Goal: Task Accomplishment & Management: Manage account settings

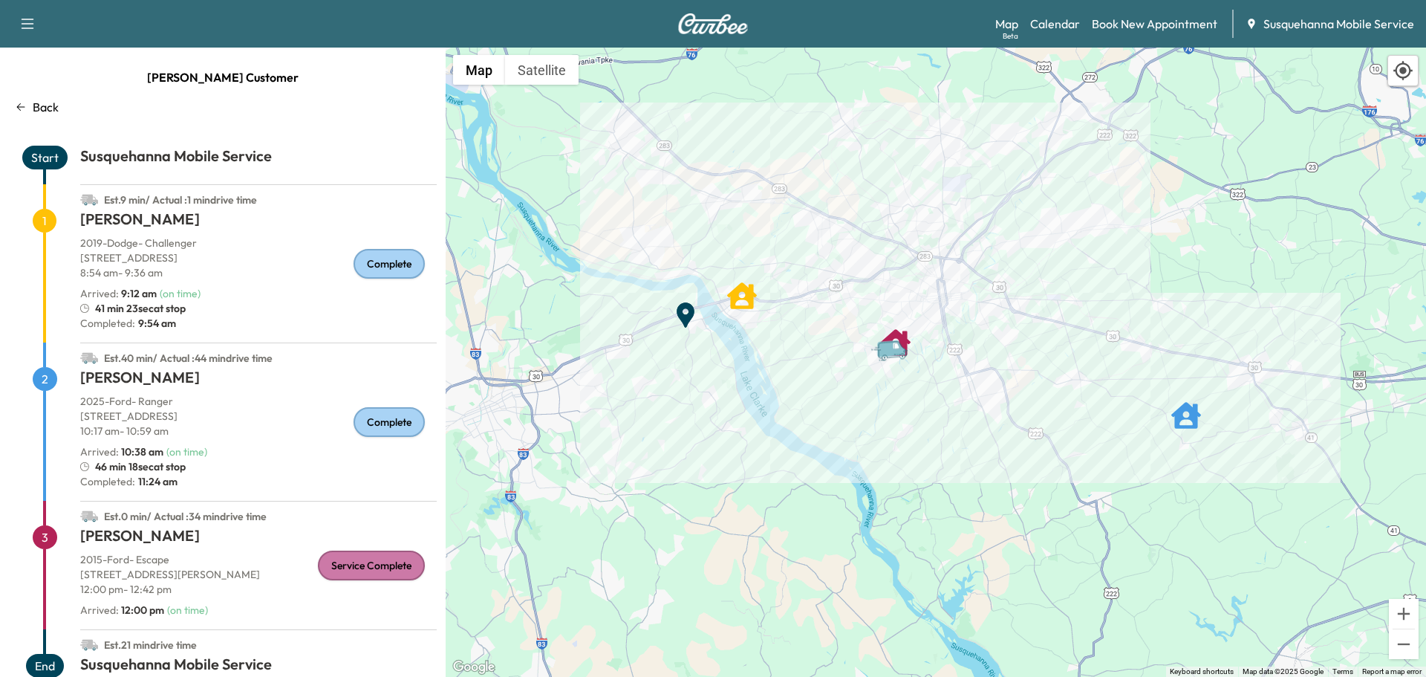
click at [48, 112] on p "Back" at bounding box center [46, 107] width 26 height 18
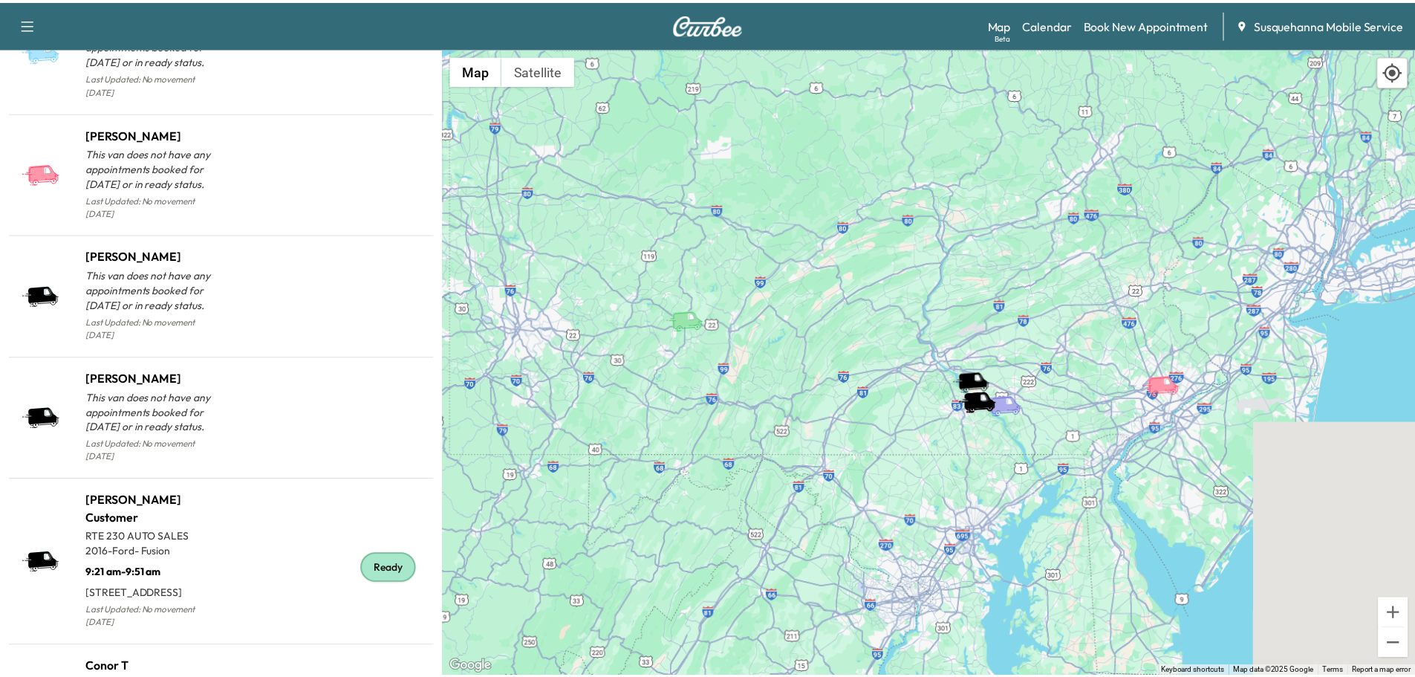
scroll to position [1488, 0]
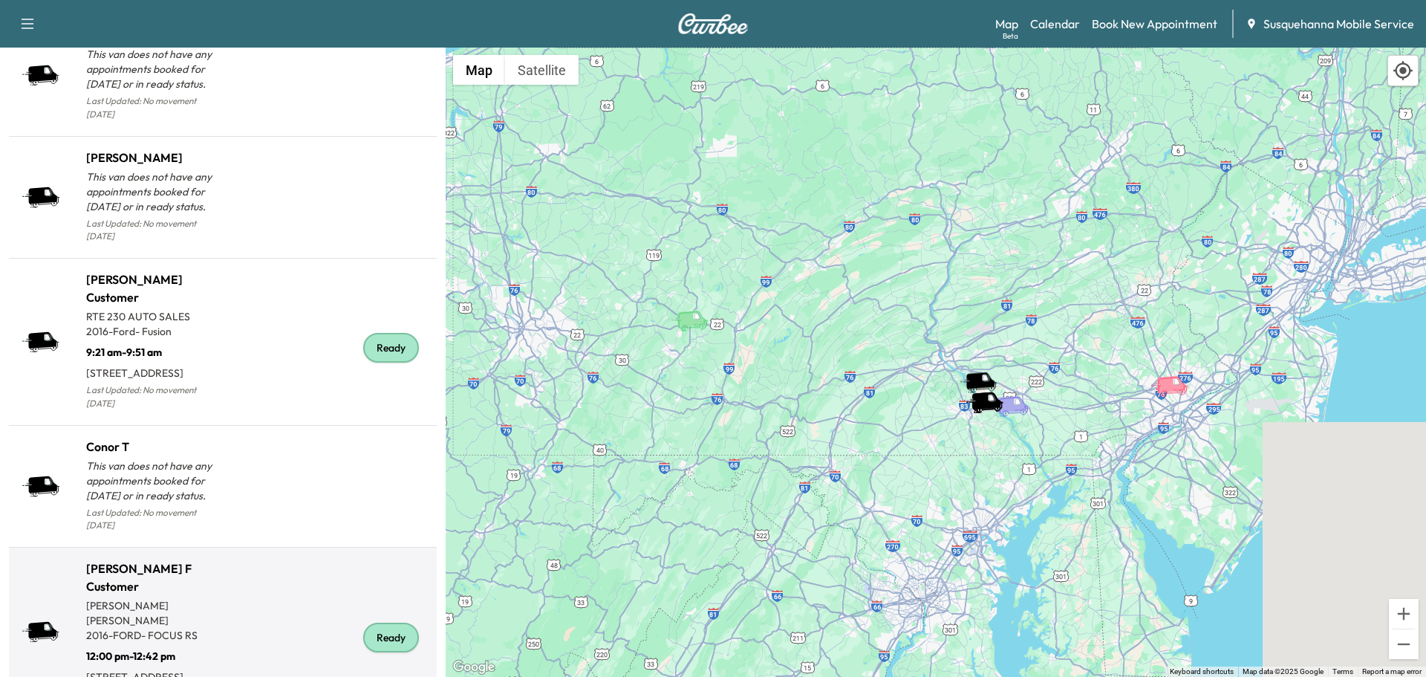
click at [392, 622] on div "Ready" at bounding box center [391, 637] width 56 height 30
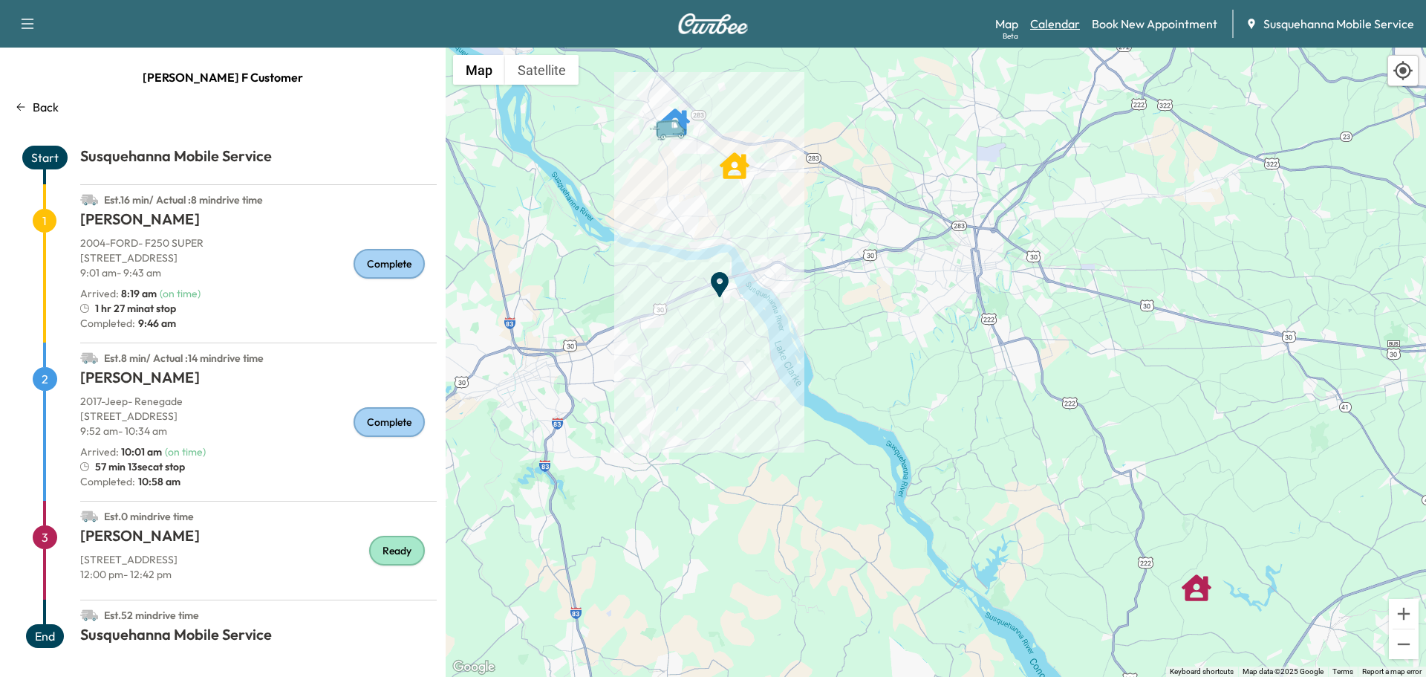
click at [1058, 21] on link "Calendar" at bounding box center [1055, 24] width 50 height 18
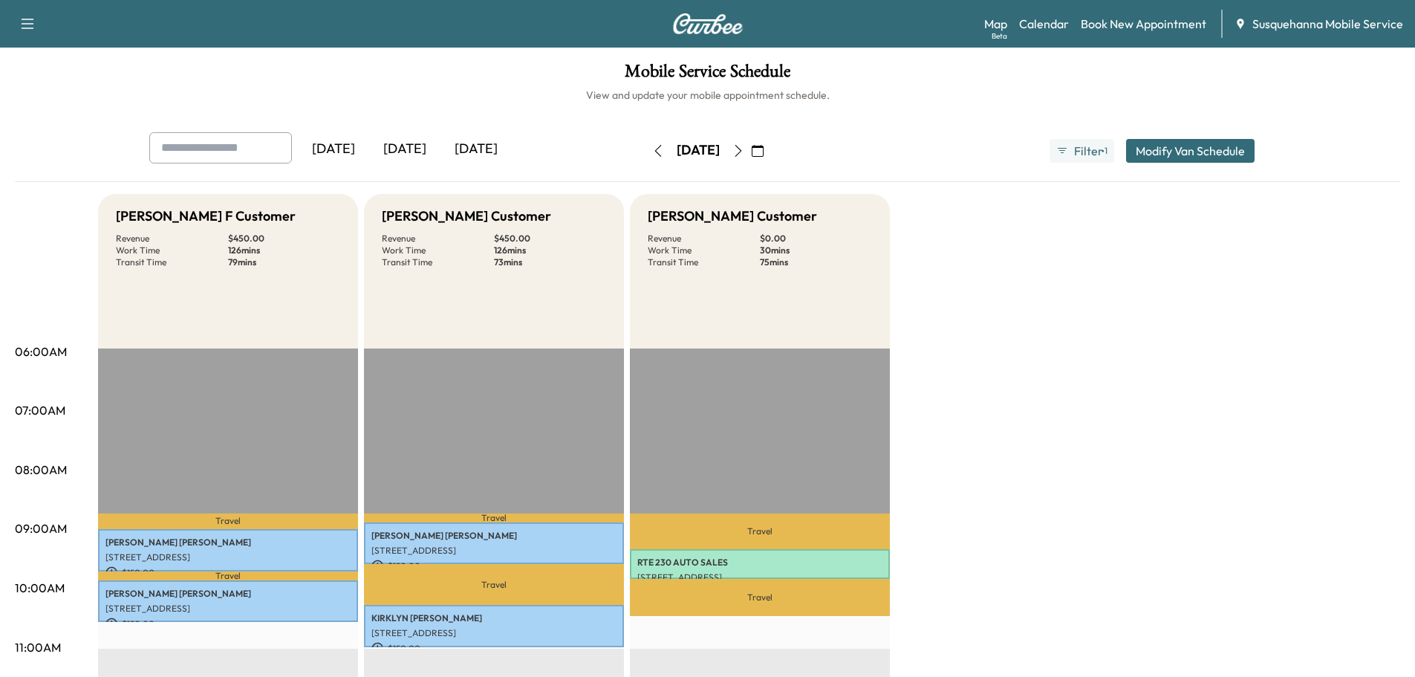
click at [744, 149] on icon "button" at bounding box center [738, 151] width 12 height 12
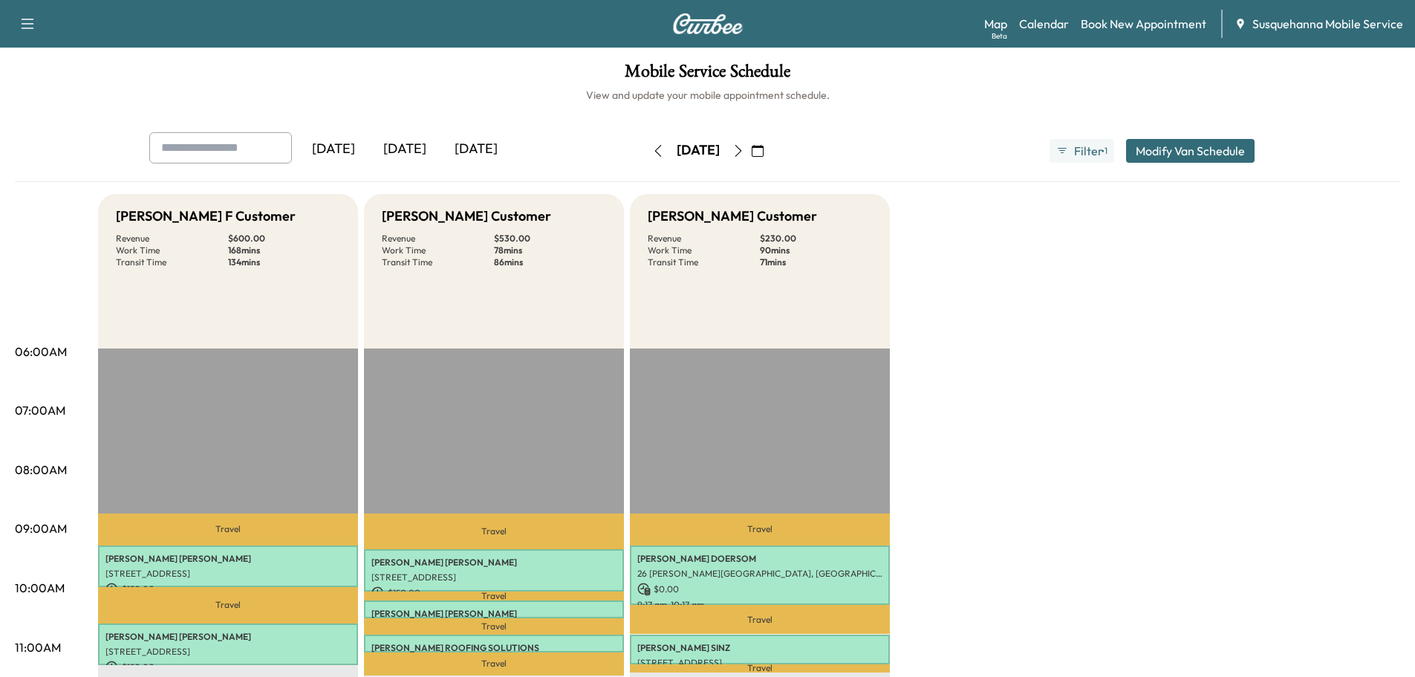
click at [744, 149] on icon "button" at bounding box center [738, 151] width 12 height 12
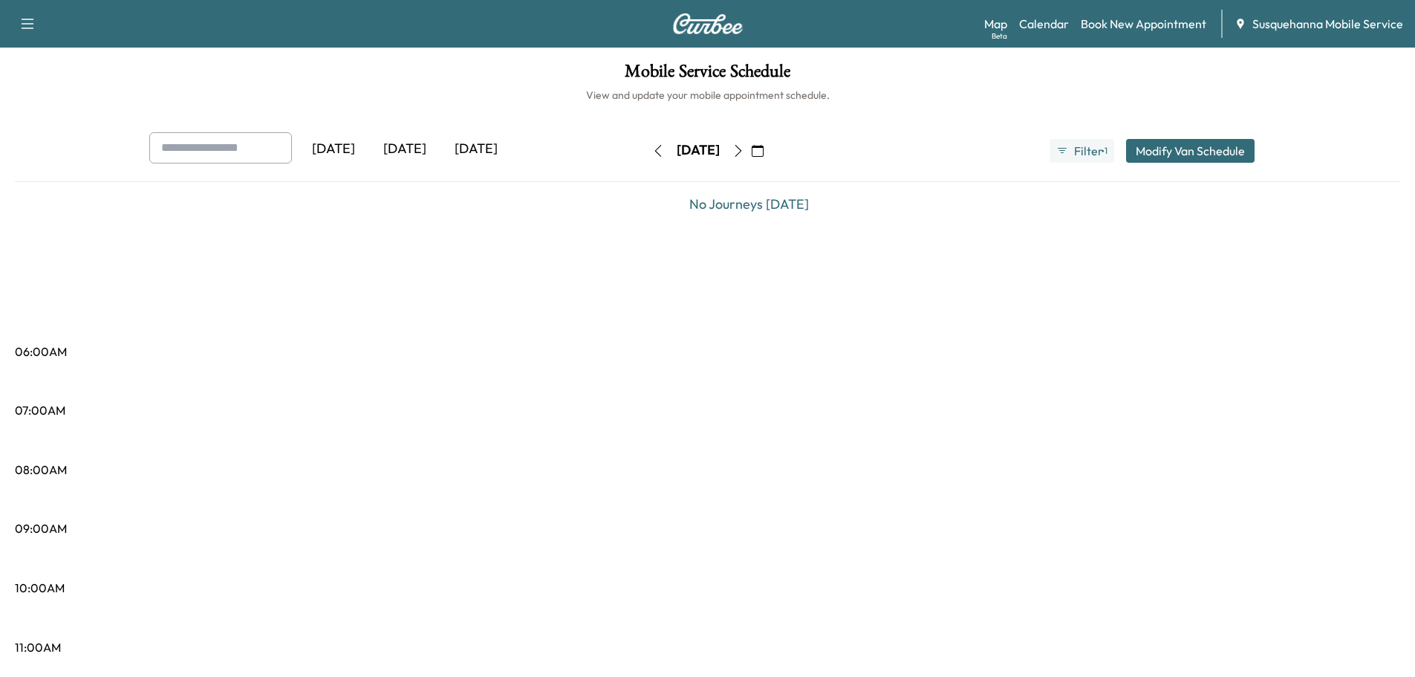
click at [744, 149] on icon "button" at bounding box center [738, 151] width 12 height 12
click at [741, 149] on icon "button" at bounding box center [738, 151] width 7 height 12
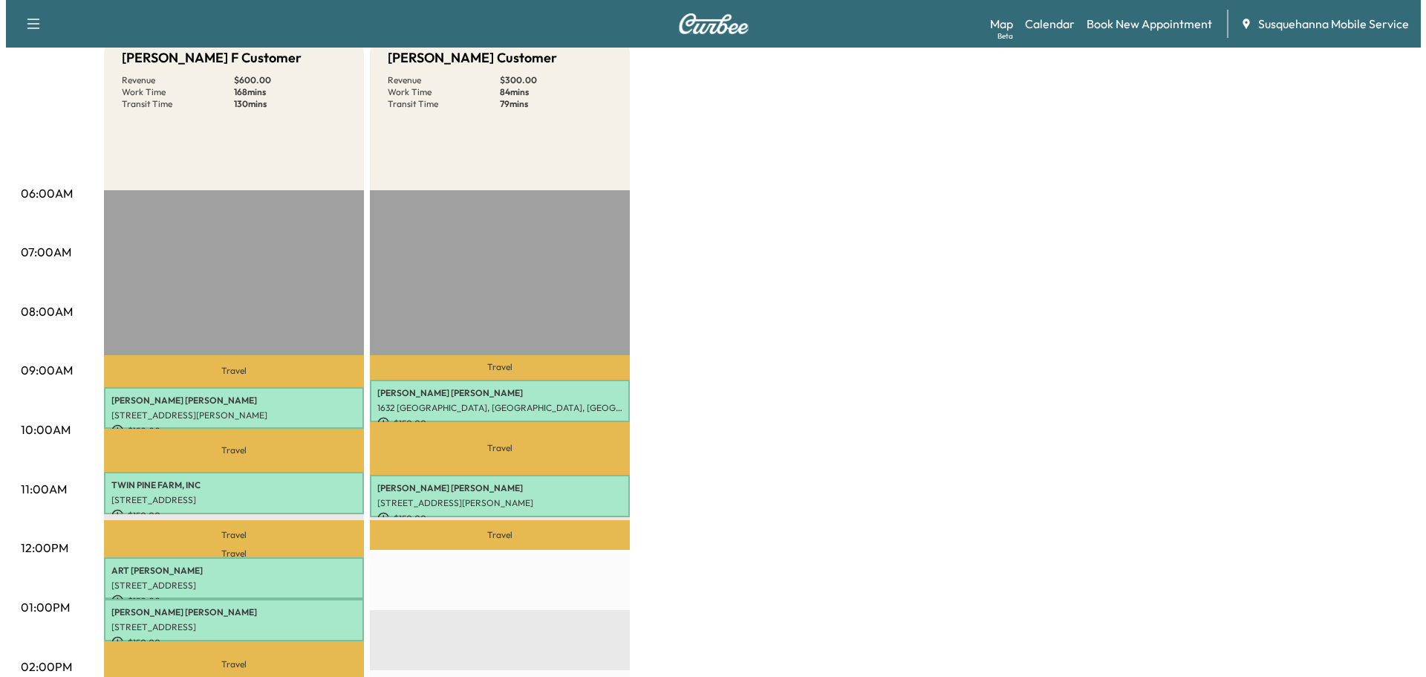
scroll to position [396, 0]
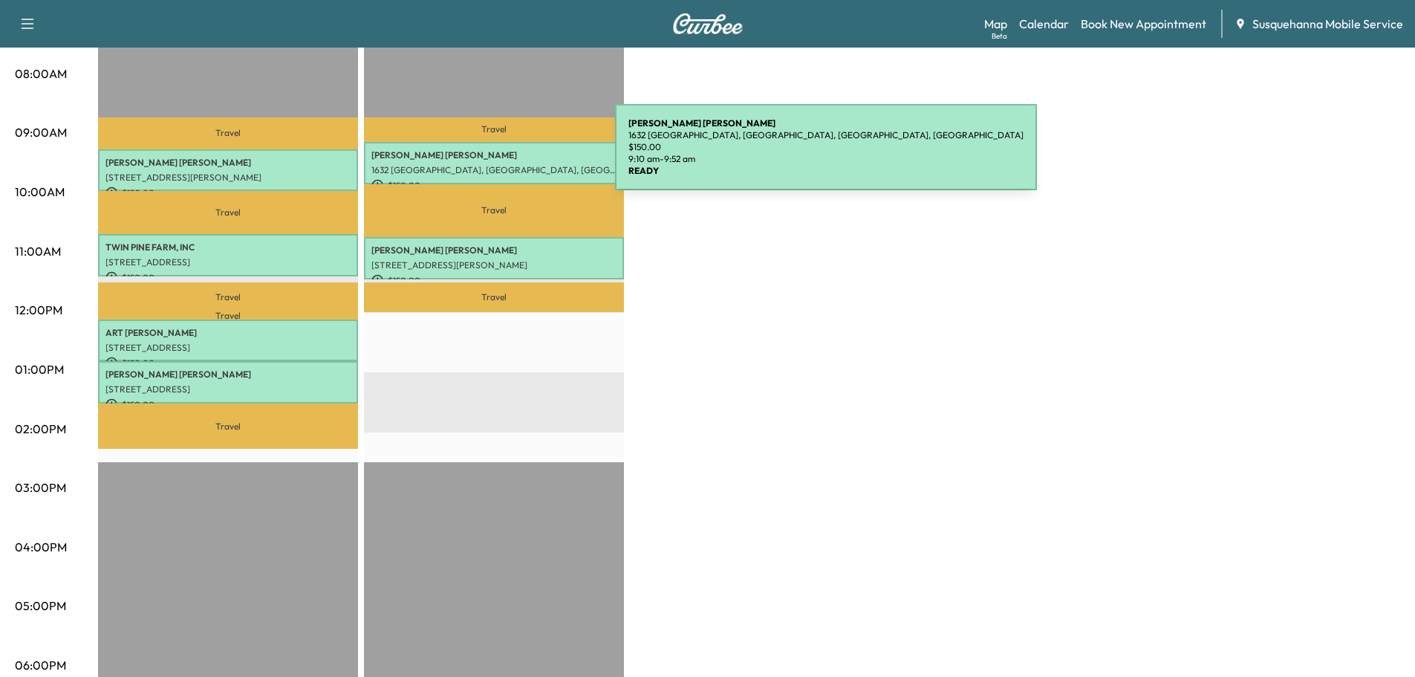
click at [504, 156] on p "[PERSON_NAME]" at bounding box center [493, 155] width 245 height 12
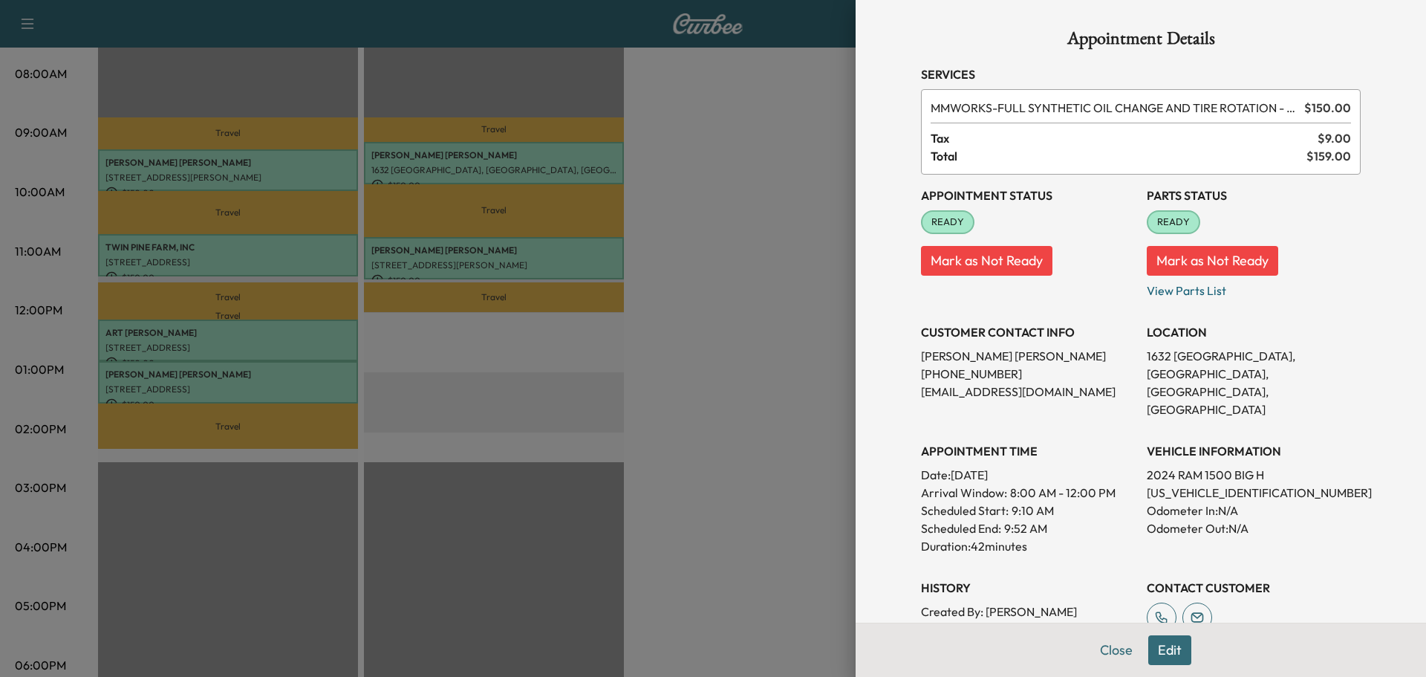
click at [1148, 230] on div "READY" at bounding box center [1173, 222] width 53 height 24
drag, startPoint x: 1159, startPoint y: 650, endPoint x: 1071, endPoint y: 453, distance: 215.8
click at [1159, 649] on button "Edit" at bounding box center [1169, 650] width 43 height 30
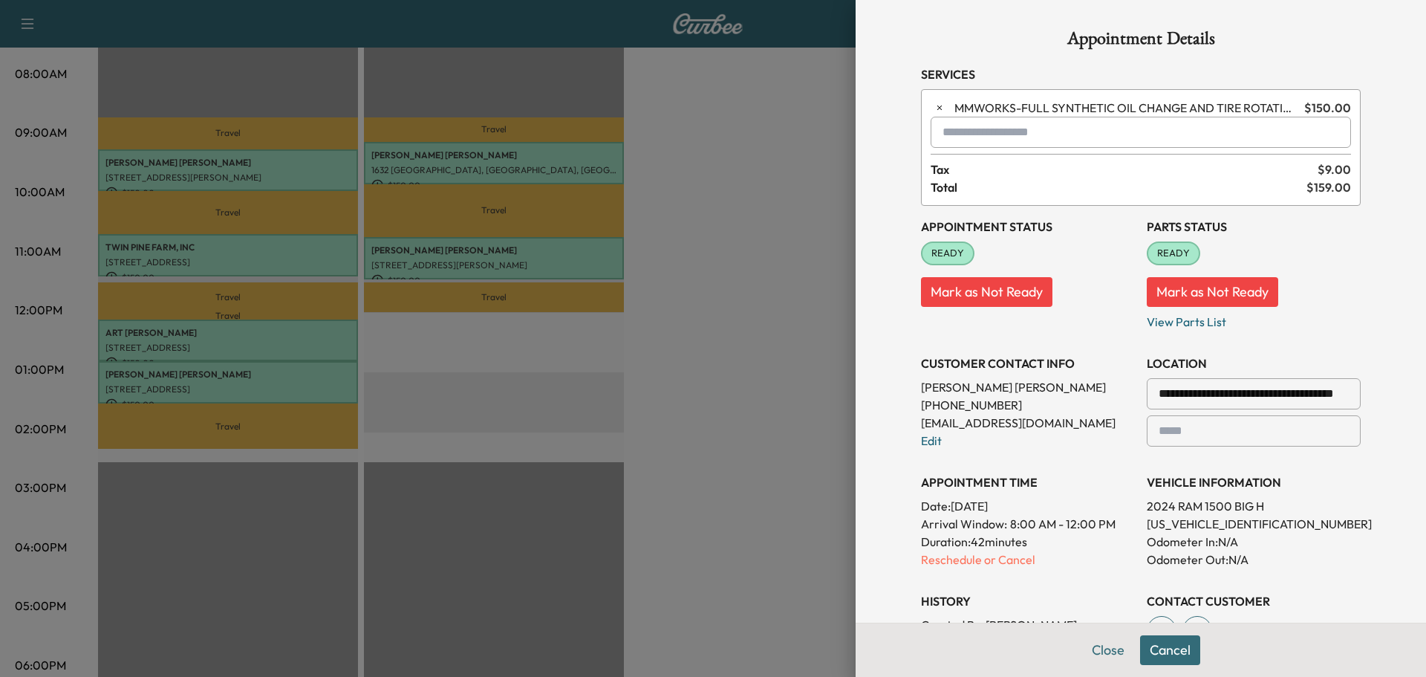
click at [969, 134] on input "text" at bounding box center [1141, 132] width 420 height 31
click at [971, 175] on p "TJJ - Tech: [PERSON_NAME]" at bounding box center [1087, 170] width 323 height 21
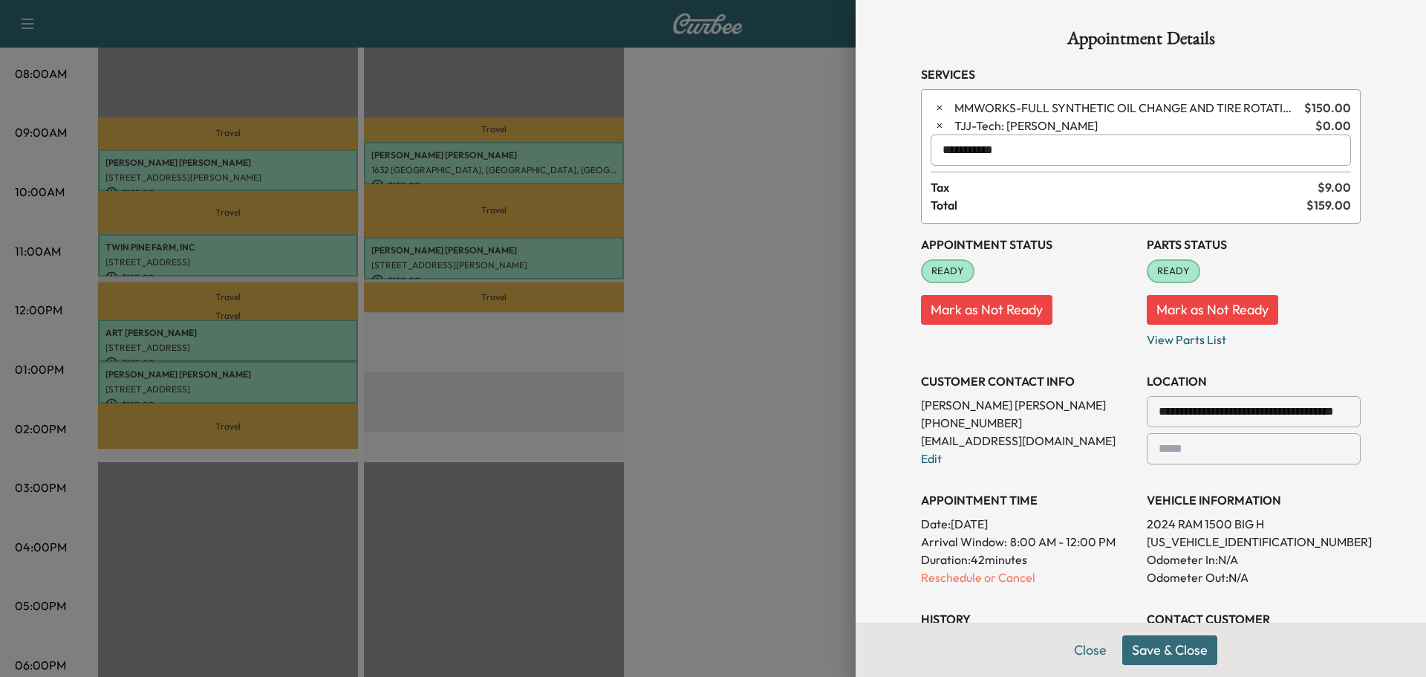
type input "**********"
click at [1142, 652] on button "Save & Close" at bounding box center [1169, 650] width 95 height 30
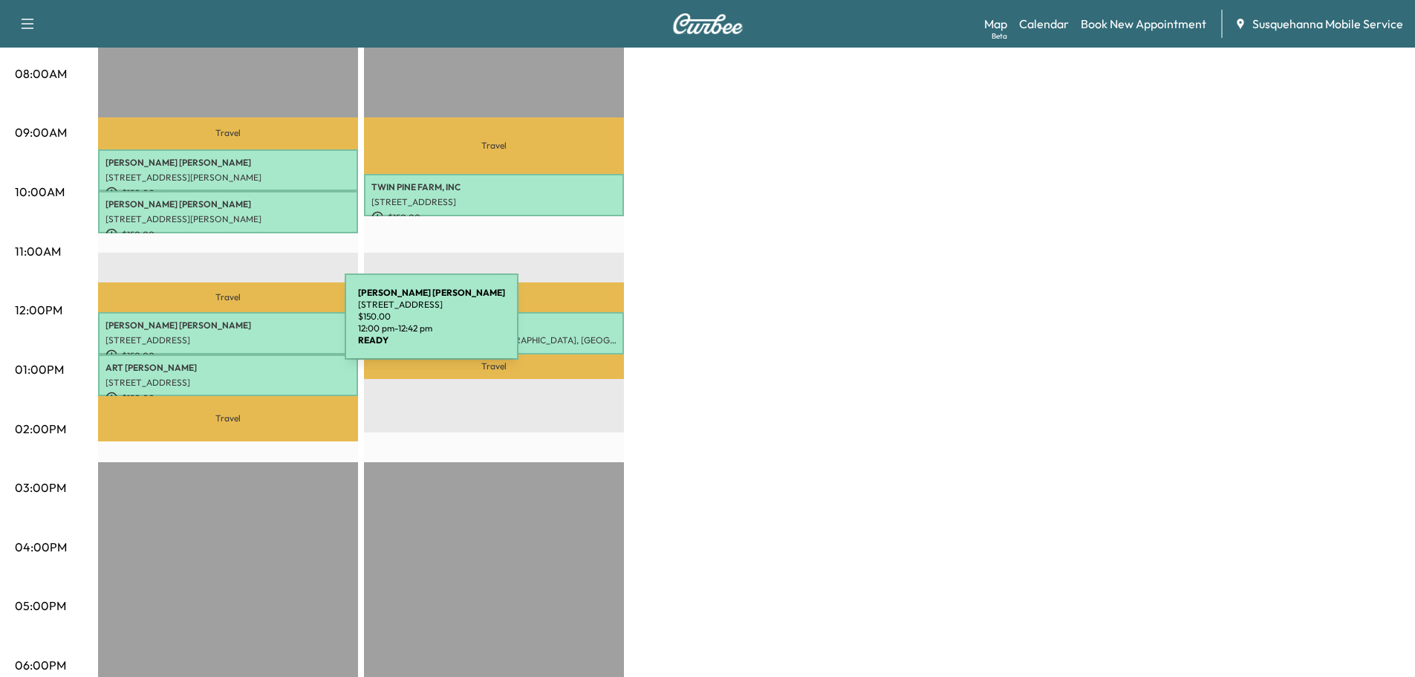
click at [232, 327] on p "[PERSON_NAME]" at bounding box center [227, 325] width 245 height 12
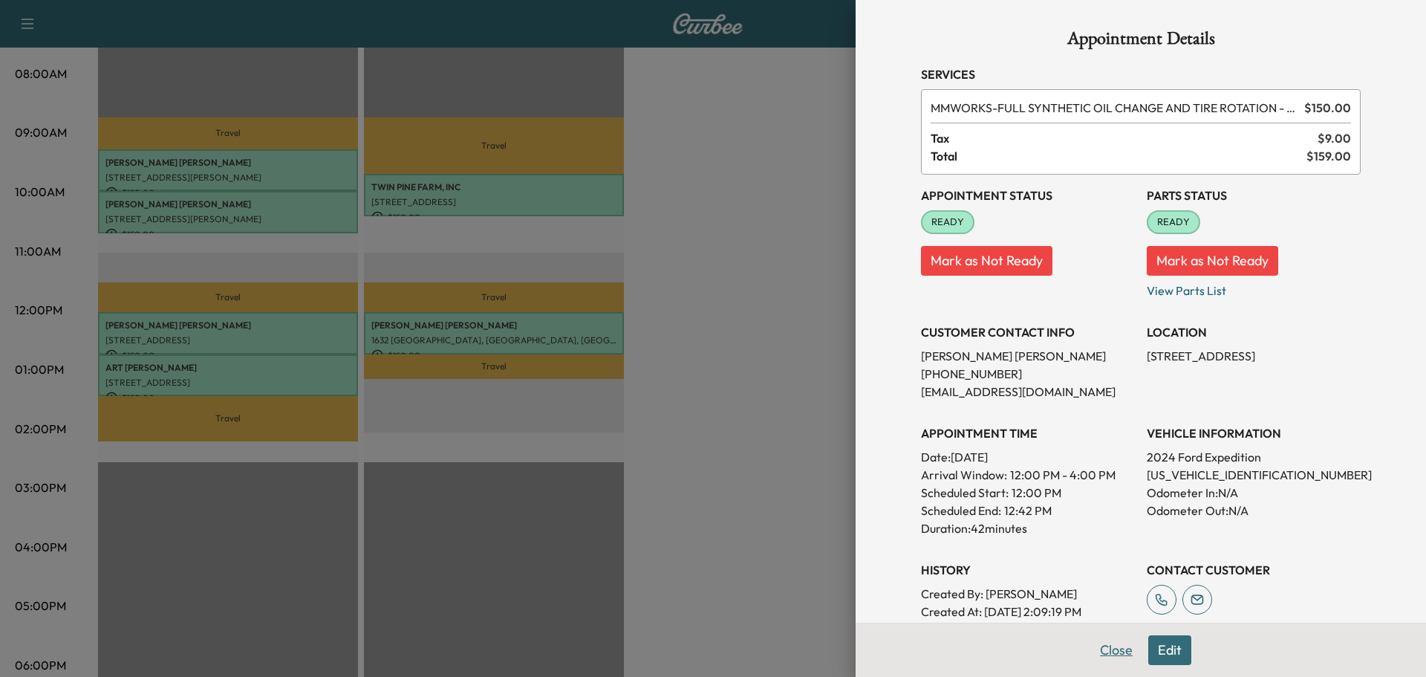
click at [1090, 651] on button "Close" at bounding box center [1116, 650] width 52 height 30
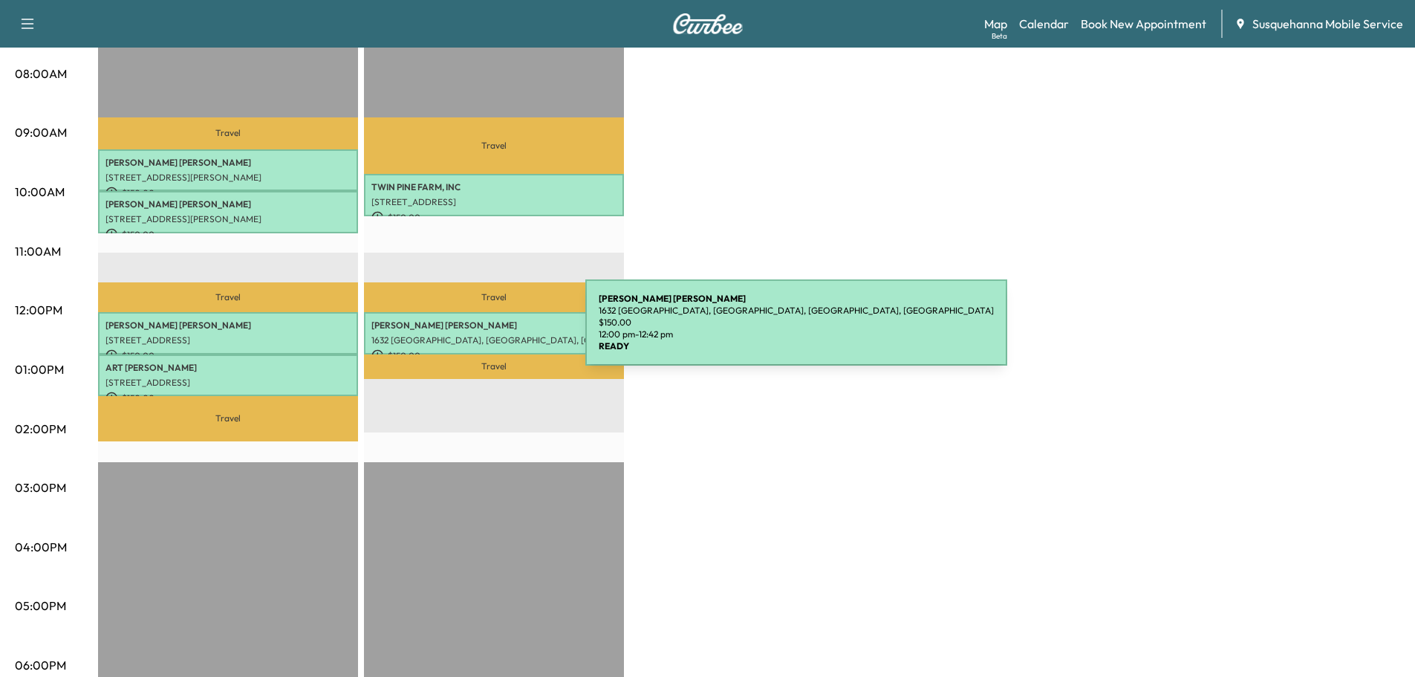
click at [475, 334] on p "1632 [GEOGRAPHIC_DATA], [GEOGRAPHIC_DATA], [GEOGRAPHIC_DATA], [GEOGRAPHIC_DATA]" at bounding box center [493, 340] width 245 height 12
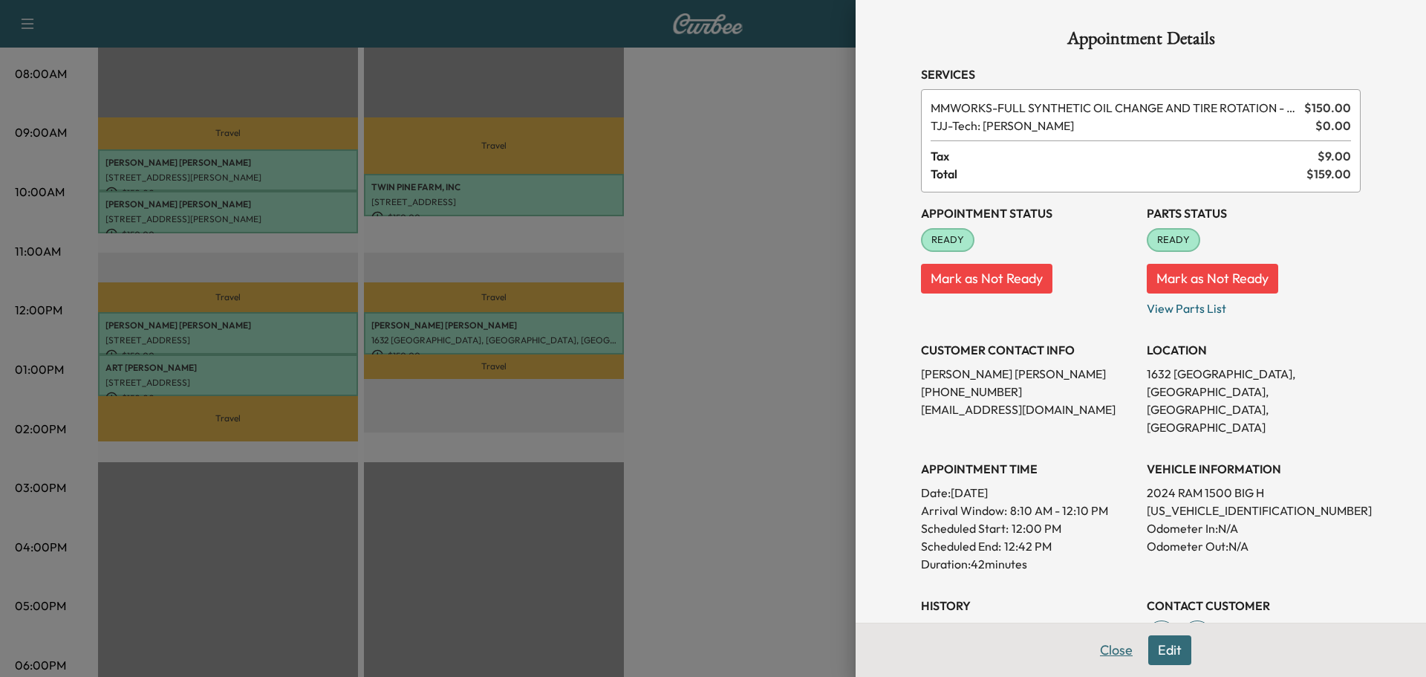
click at [1107, 645] on button "Close" at bounding box center [1116, 650] width 52 height 30
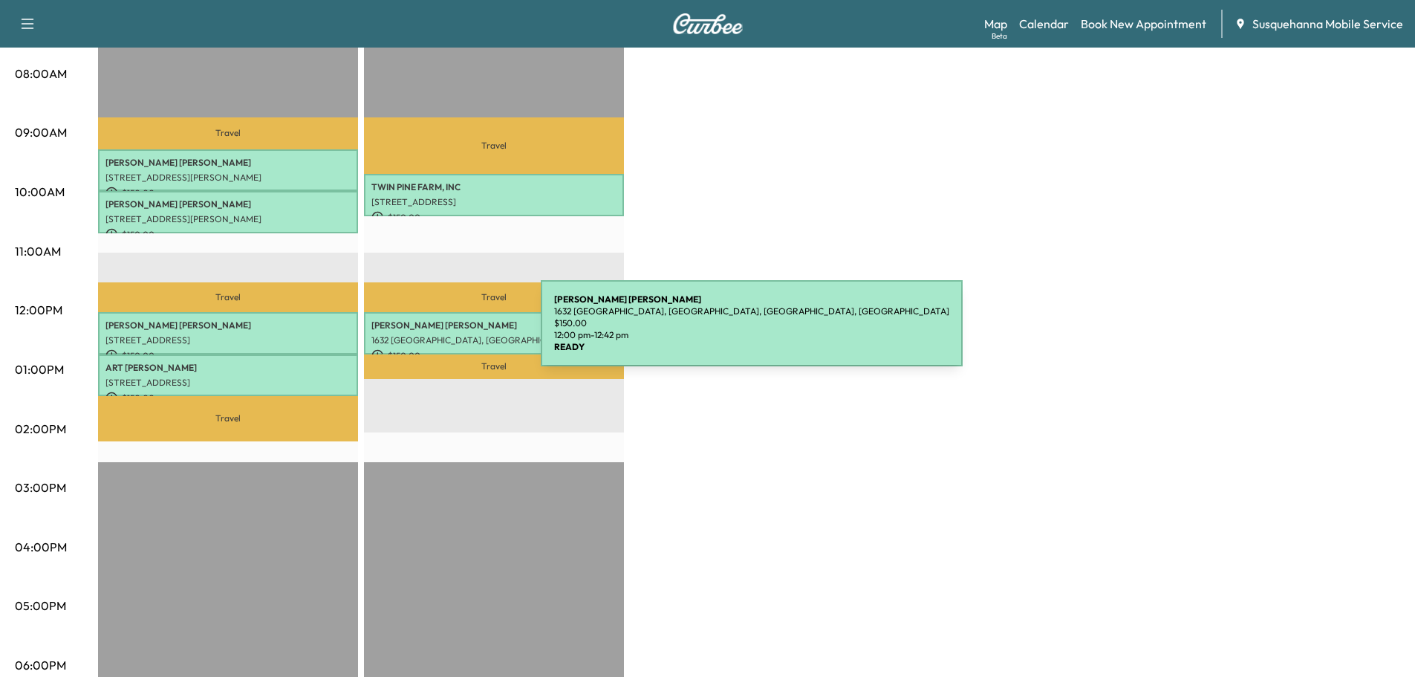
click at [429, 334] on p "1632 [GEOGRAPHIC_DATA], [GEOGRAPHIC_DATA], [GEOGRAPHIC_DATA], [GEOGRAPHIC_DATA]" at bounding box center [493, 340] width 245 height 12
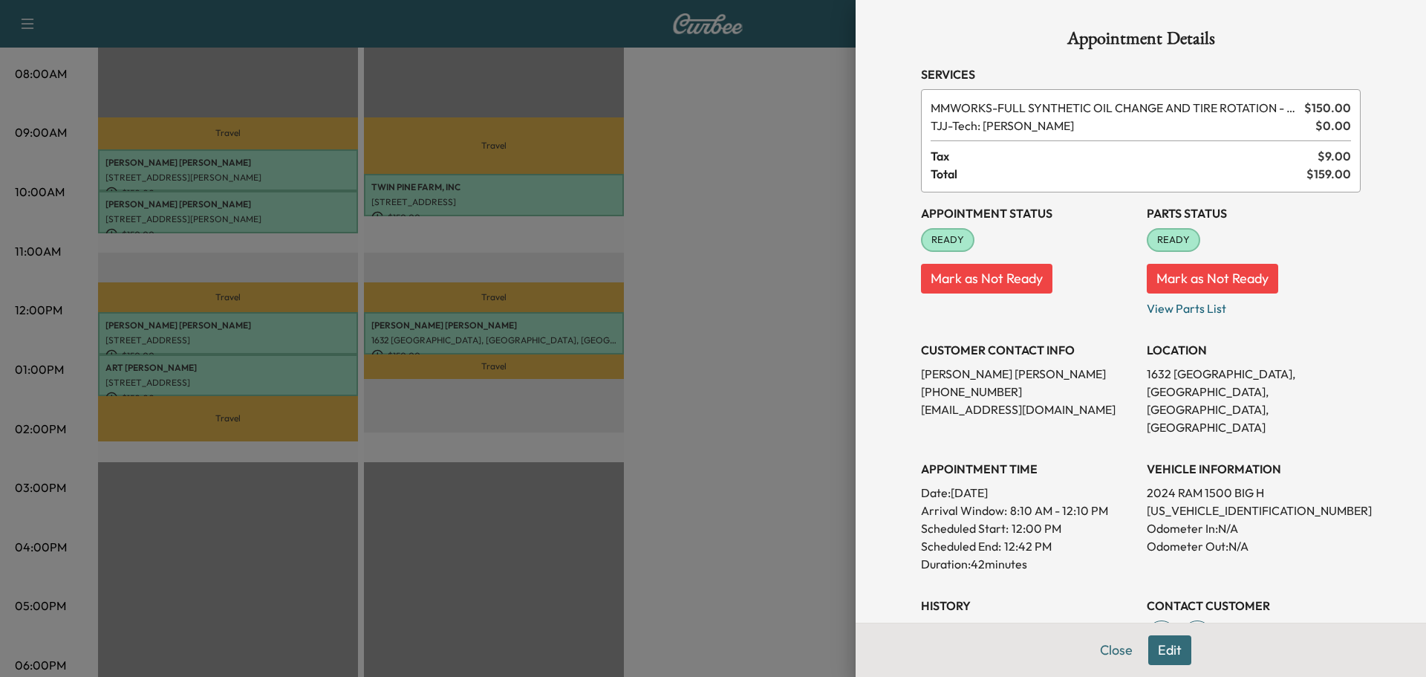
scroll to position [256, 0]
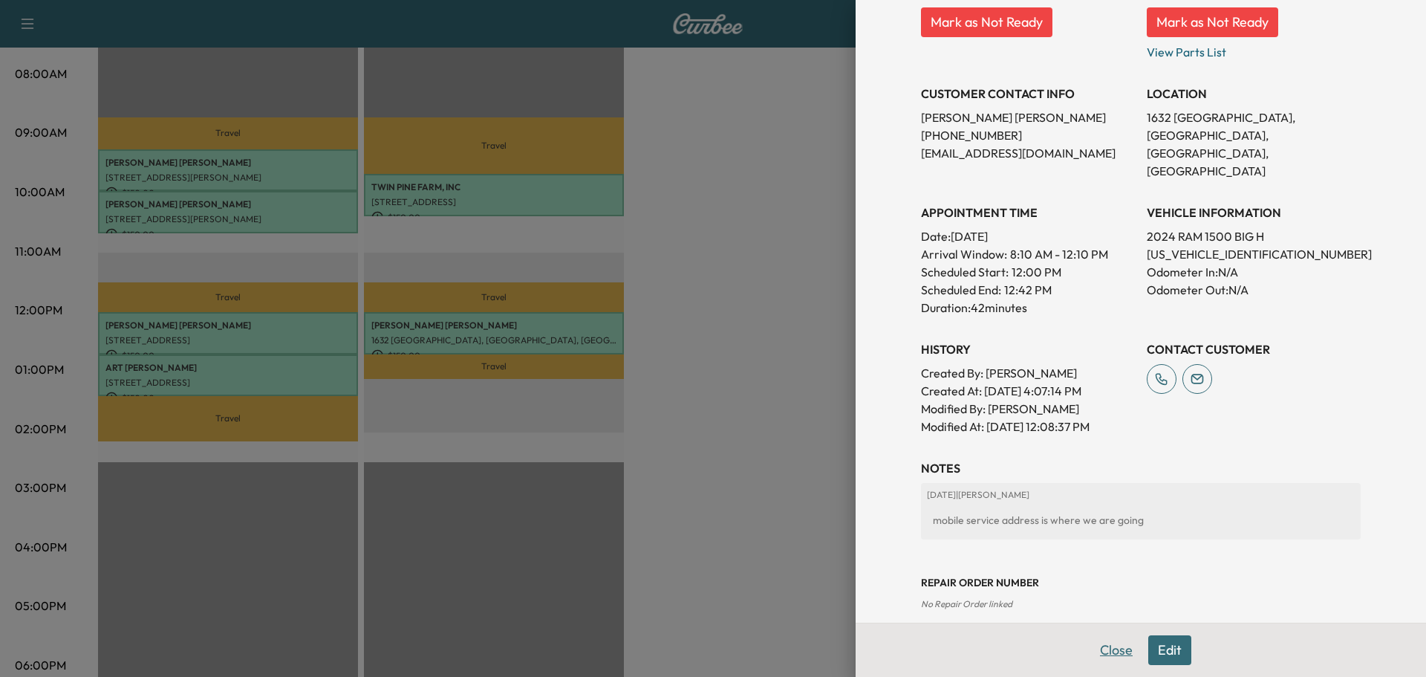
click at [1106, 651] on button "Close" at bounding box center [1116, 650] width 52 height 30
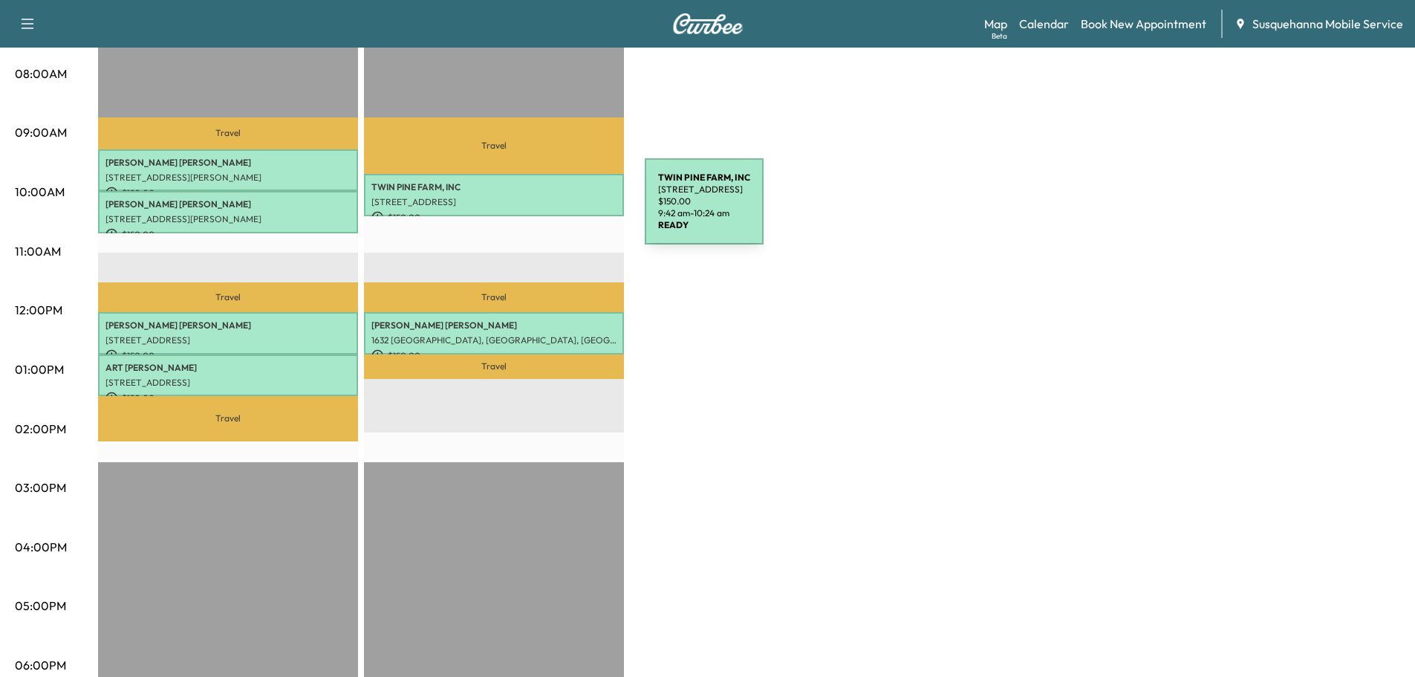
click at [533, 211] on p "$ 150.00" at bounding box center [493, 217] width 245 height 13
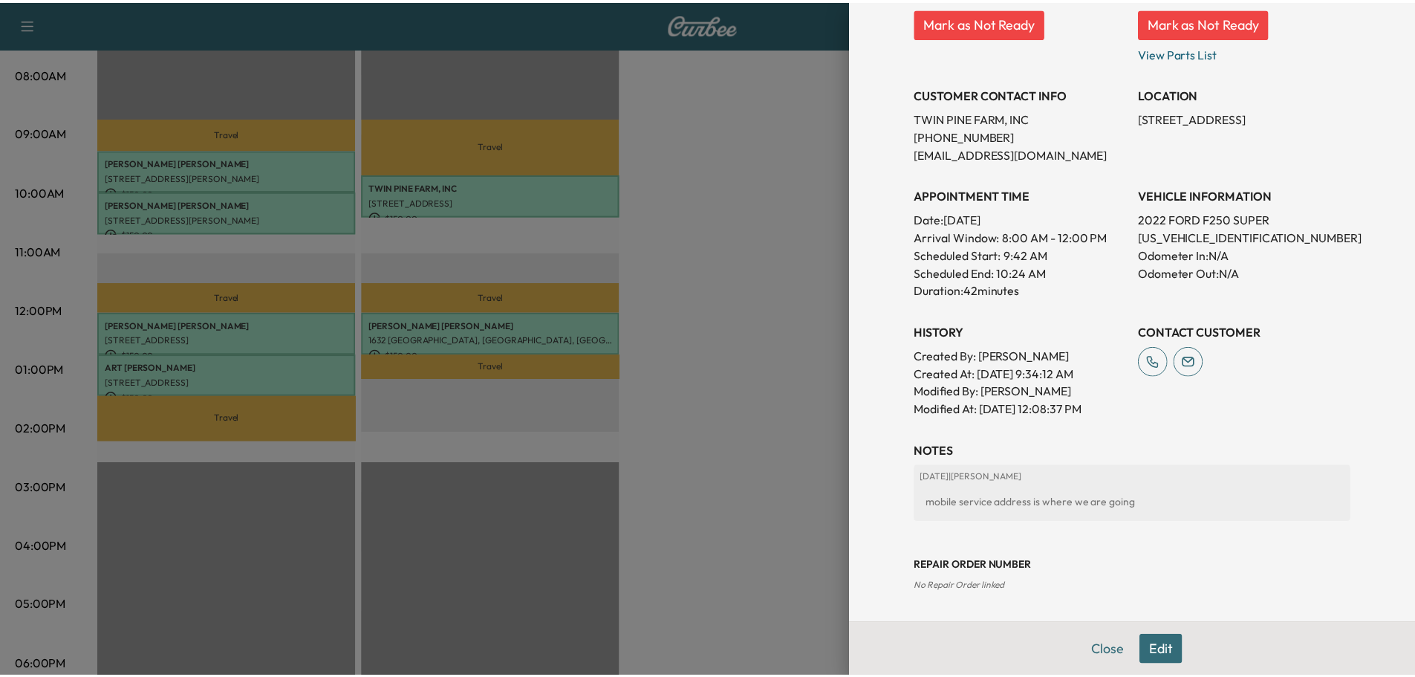
scroll to position [238, 0]
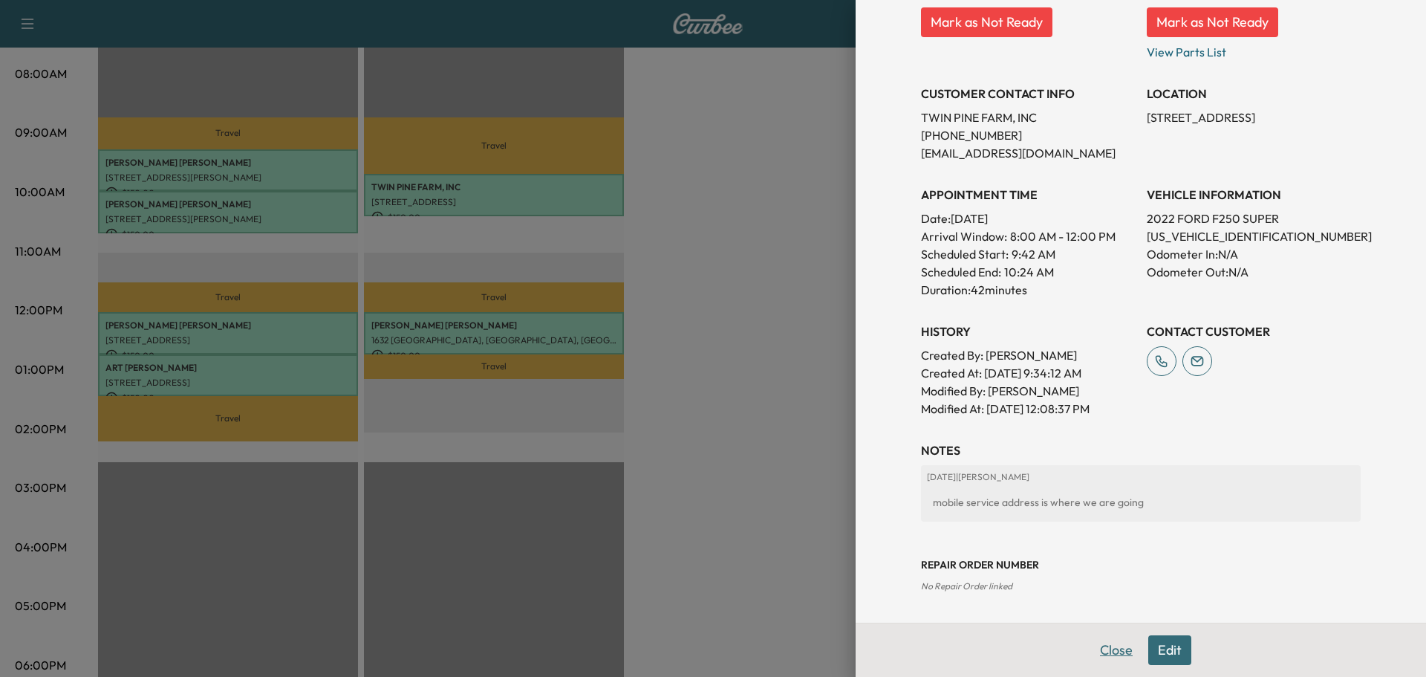
click at [1094, 642] on button "Close" at bounding box center [1116, 650] width 52 height 30
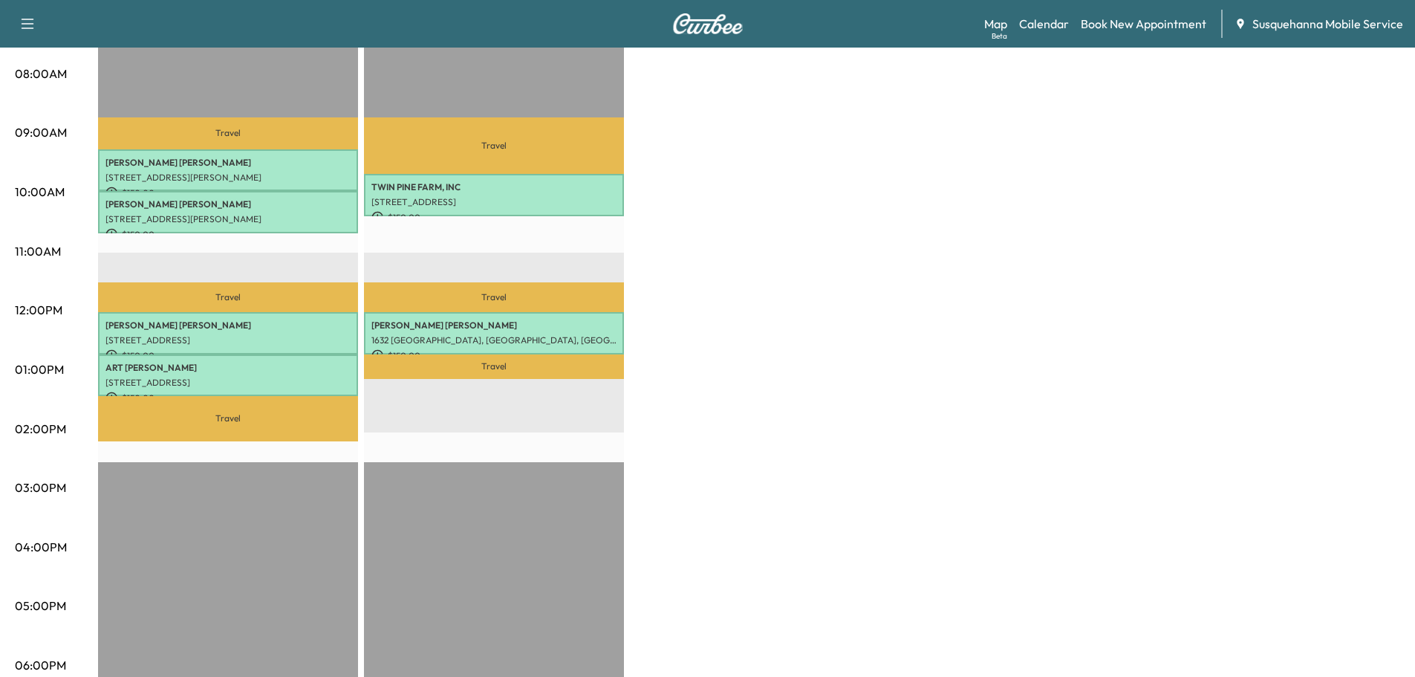
scroll to position [475, 0]
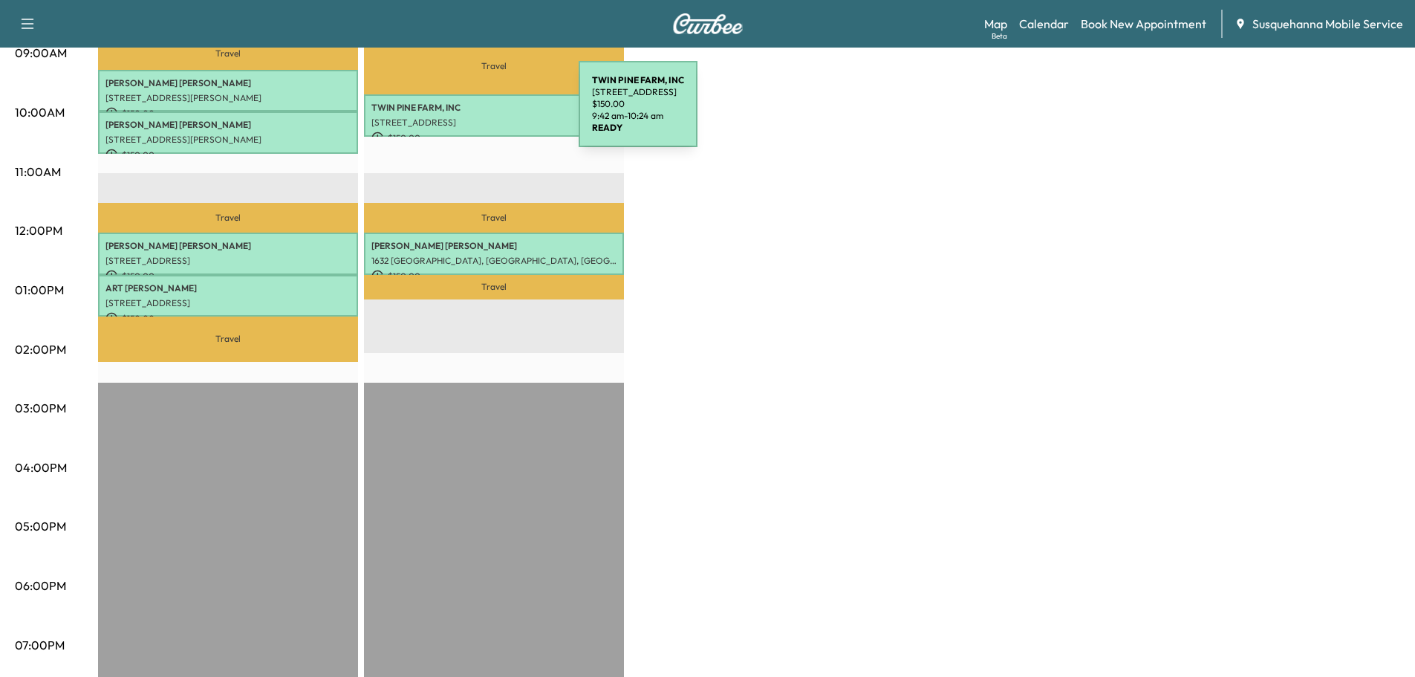
click at [467, 113] on div "TWIN PINE FARM, INC [STREET_ADDRESS] $ 150.00 9:42 am - 10:24 am" at bounding box center [494, 115] width 260 height 42
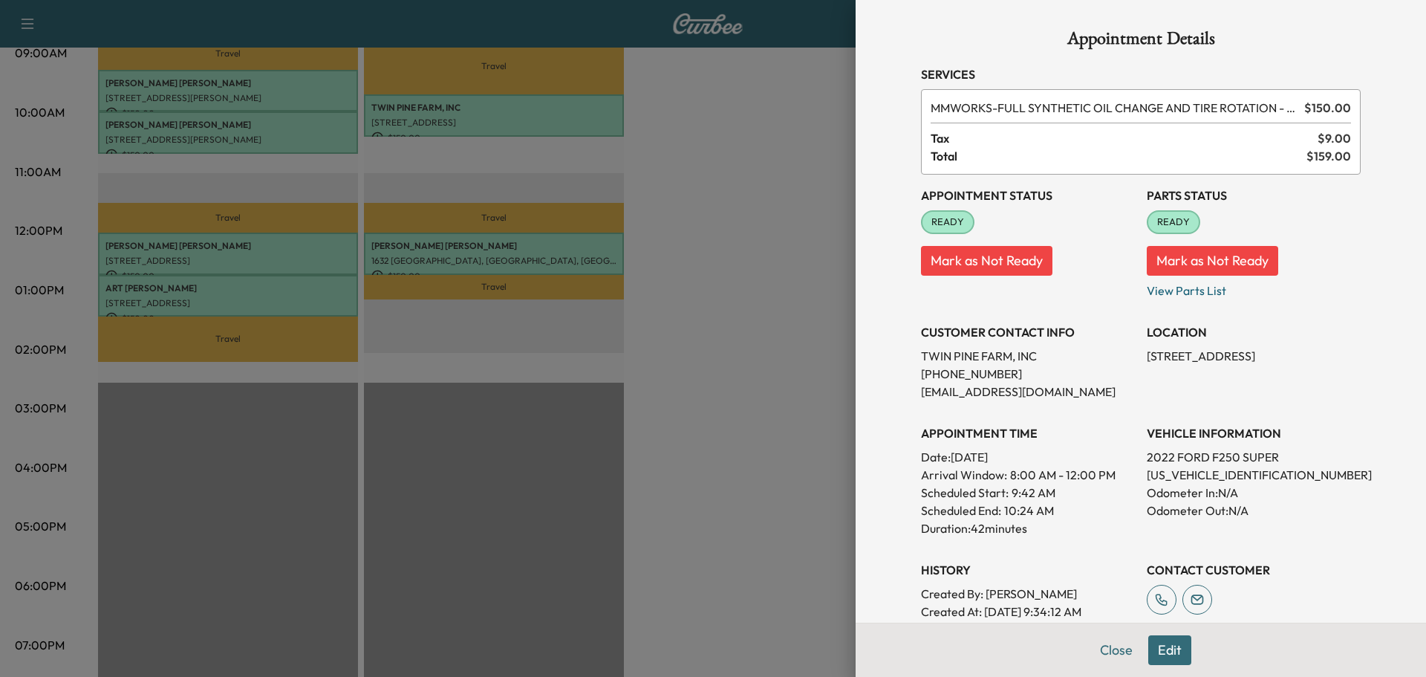
click at [1148, 661] on button "Edit" at bounding box center [1169, 650] width 43 height 30
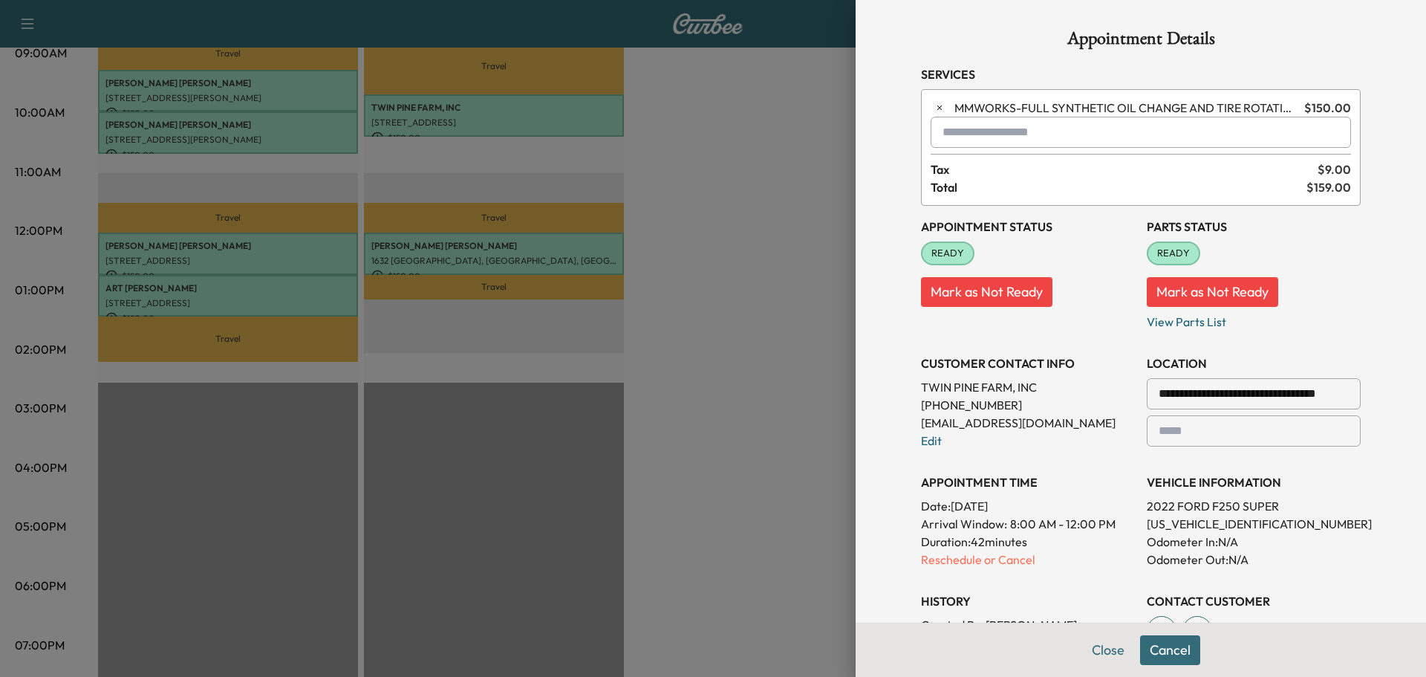
click at [962, 144] on input "text" at bounding box center [1141, 132] width 420 height 31
click at [974, 170] on p "TBF - Tech: [PERSON_NAME] F" at bounding box center [1087, 170] width 323 height 21
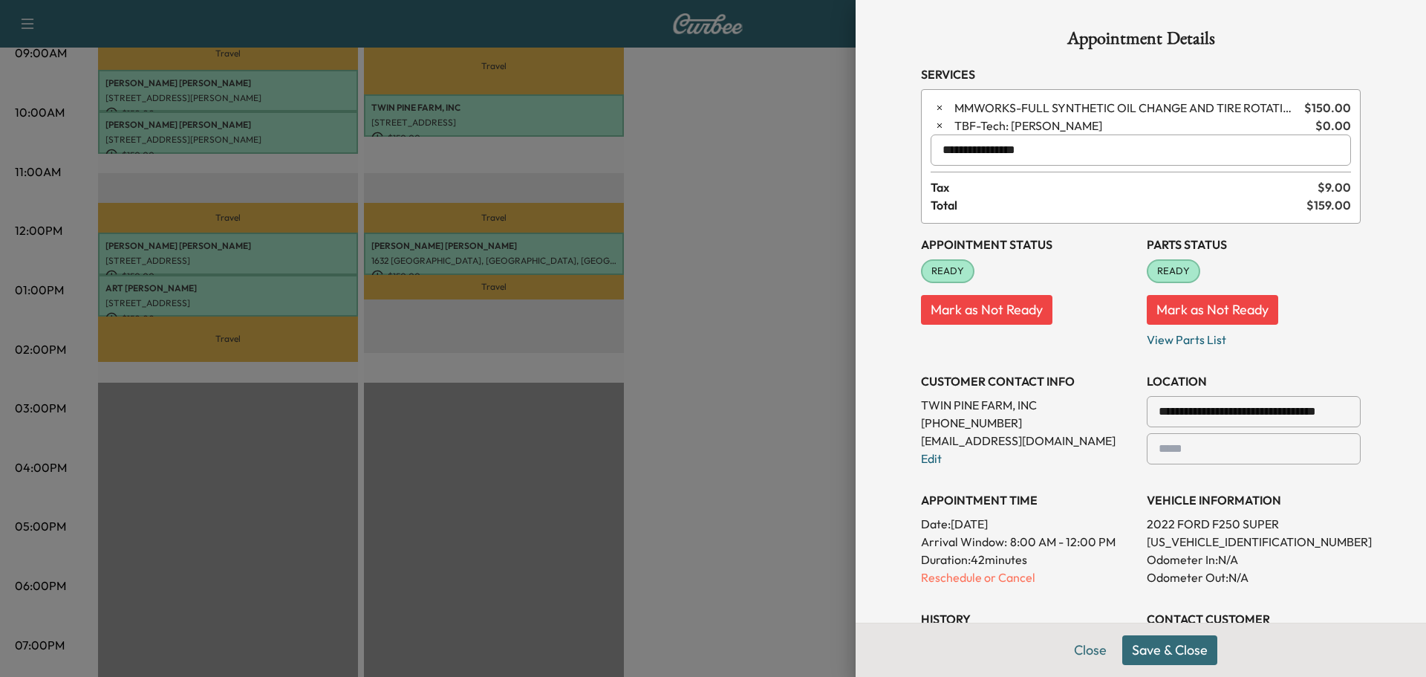
type input "**********"
click at [1126, 652] on button "Save & Close" at bounding box center [1169, 650] width 95 height 30
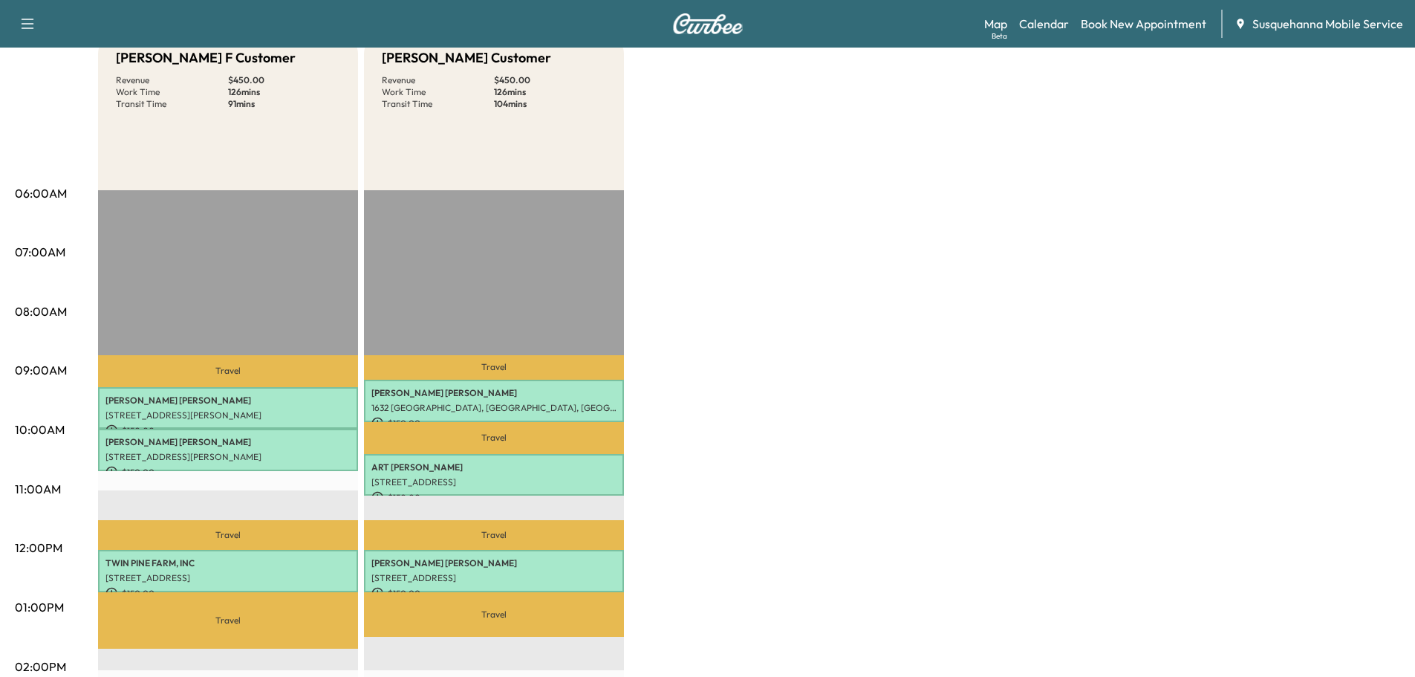
scroll to position [0, 0]
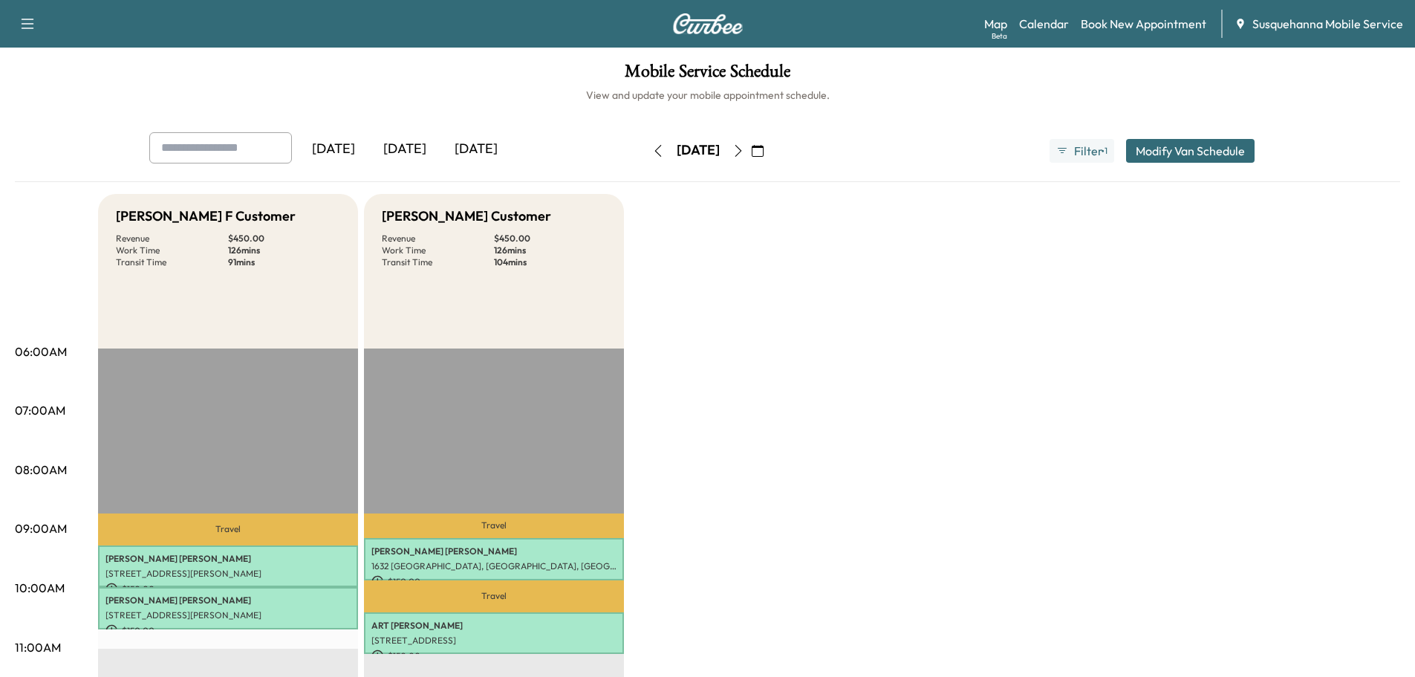
click at [652, 153] on icon "button" at bounding box center [658, 151] width 12 height 12
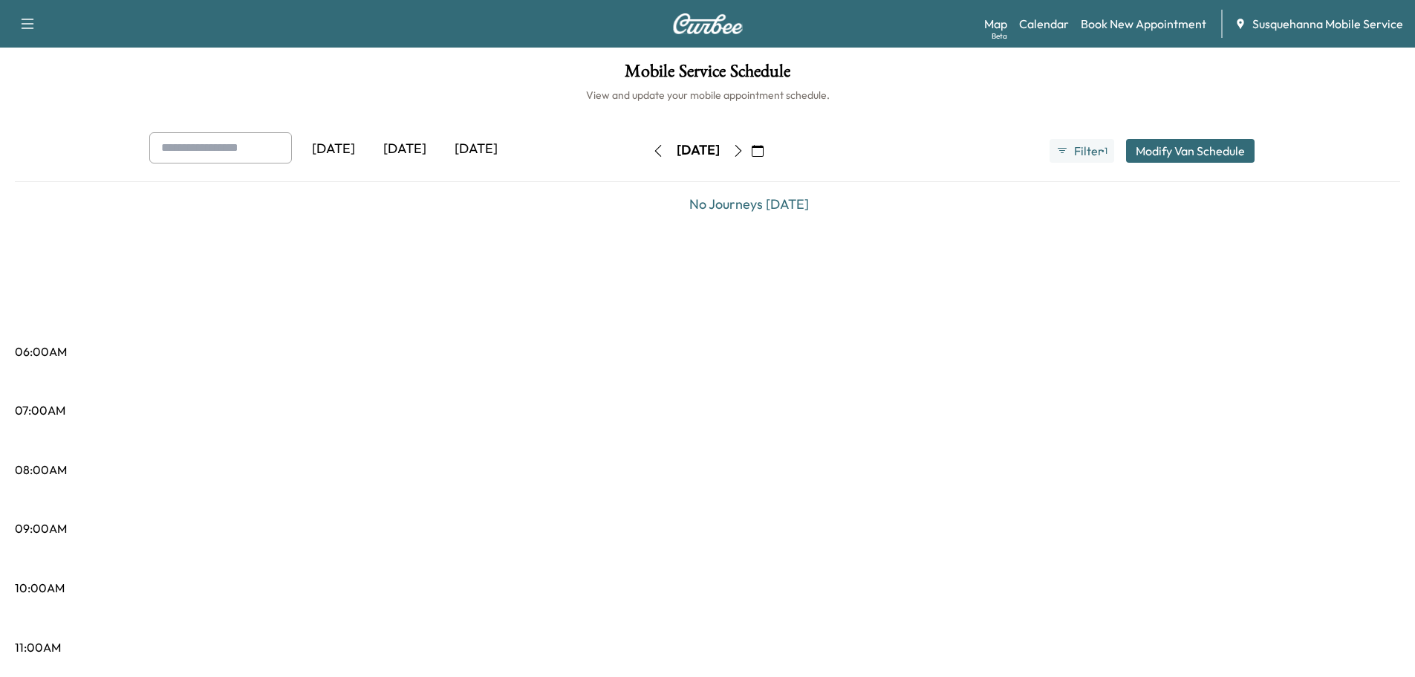
click at [652, 153] on icon "button" at bounding box center [658, 151] width 12 height 12
click at [657, 153] on icon "button" at bounding box center [663, 151] width 12 height 12
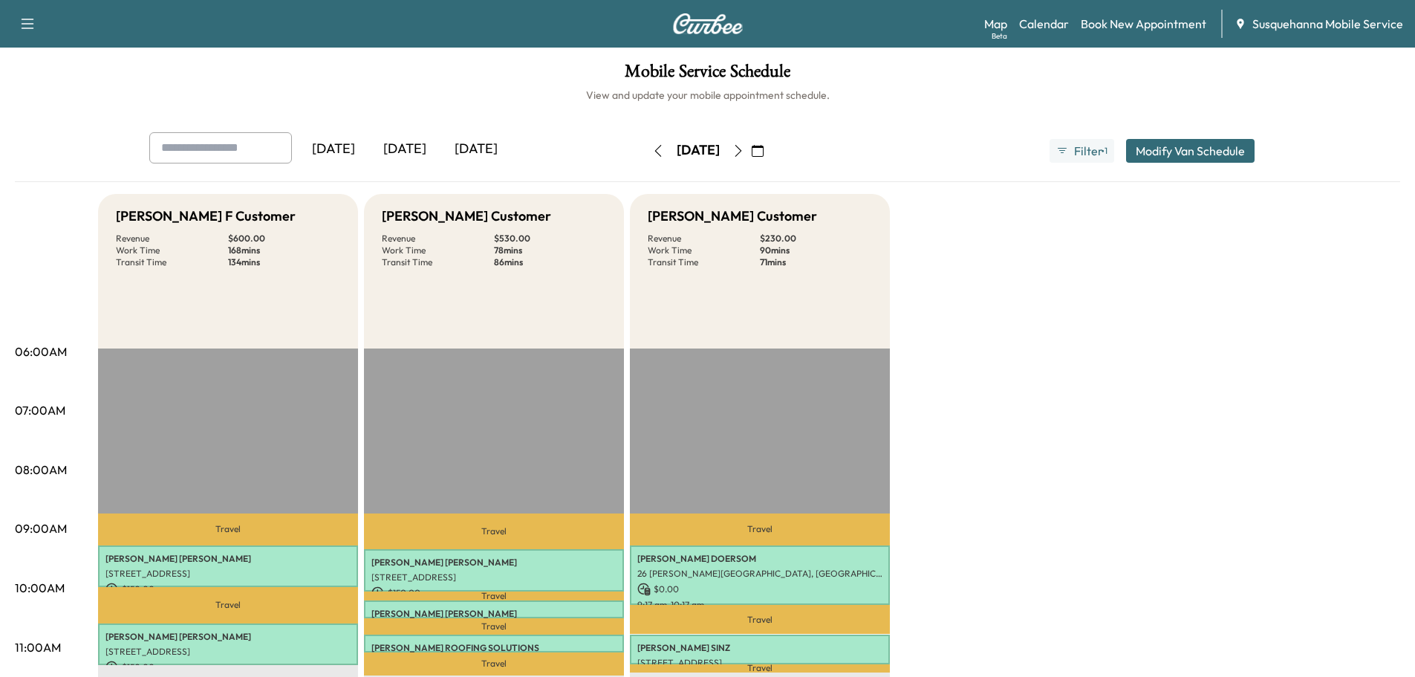
click at [652, 152] on icon "button" at bounding box center [658, 151] width 12 height 12
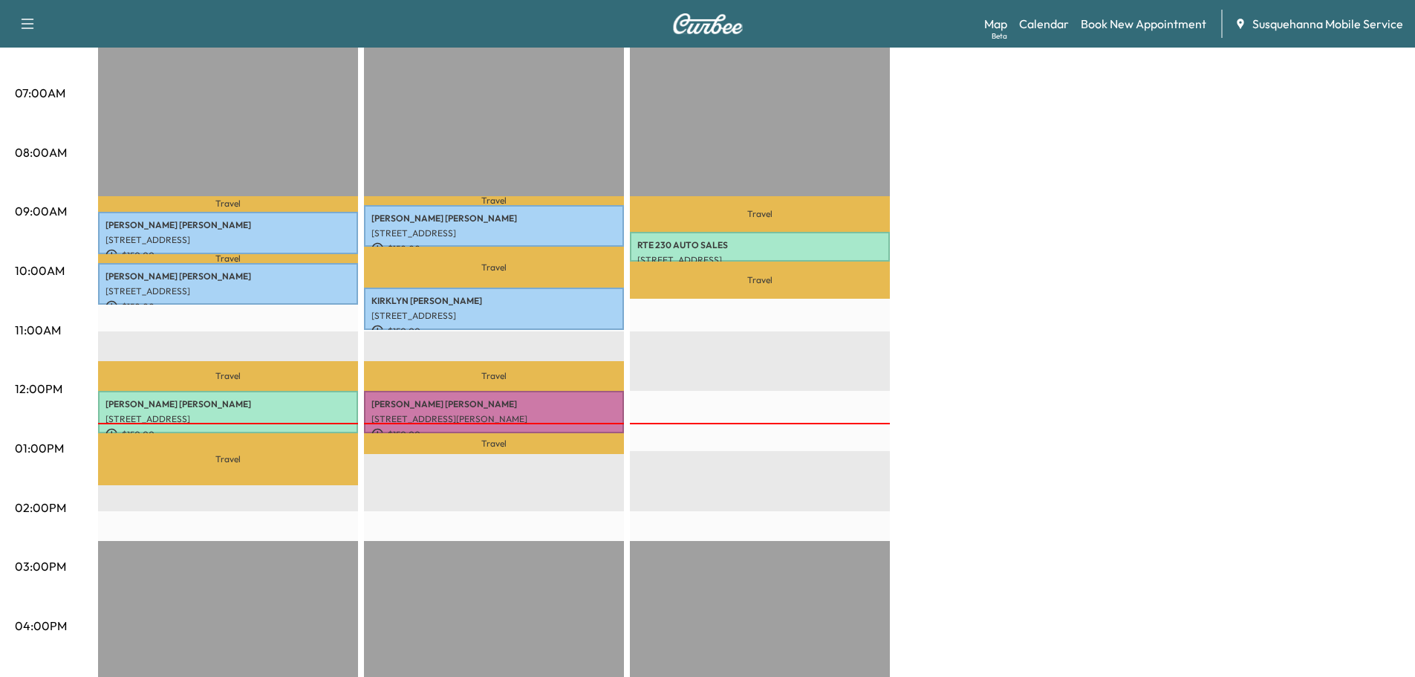
scroll to position [79, 0]
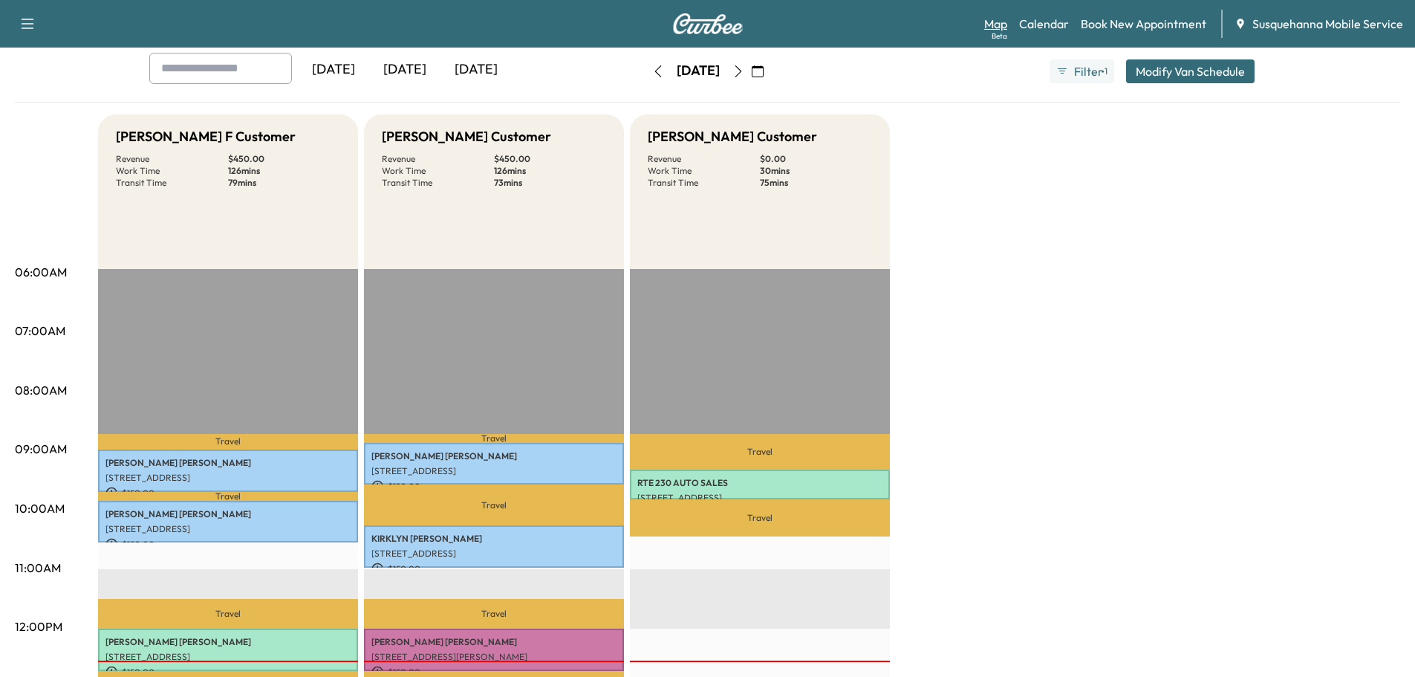
click at [1000, 25] on link "Map Beta" at bounding box center [995, 24] width 23 height 18
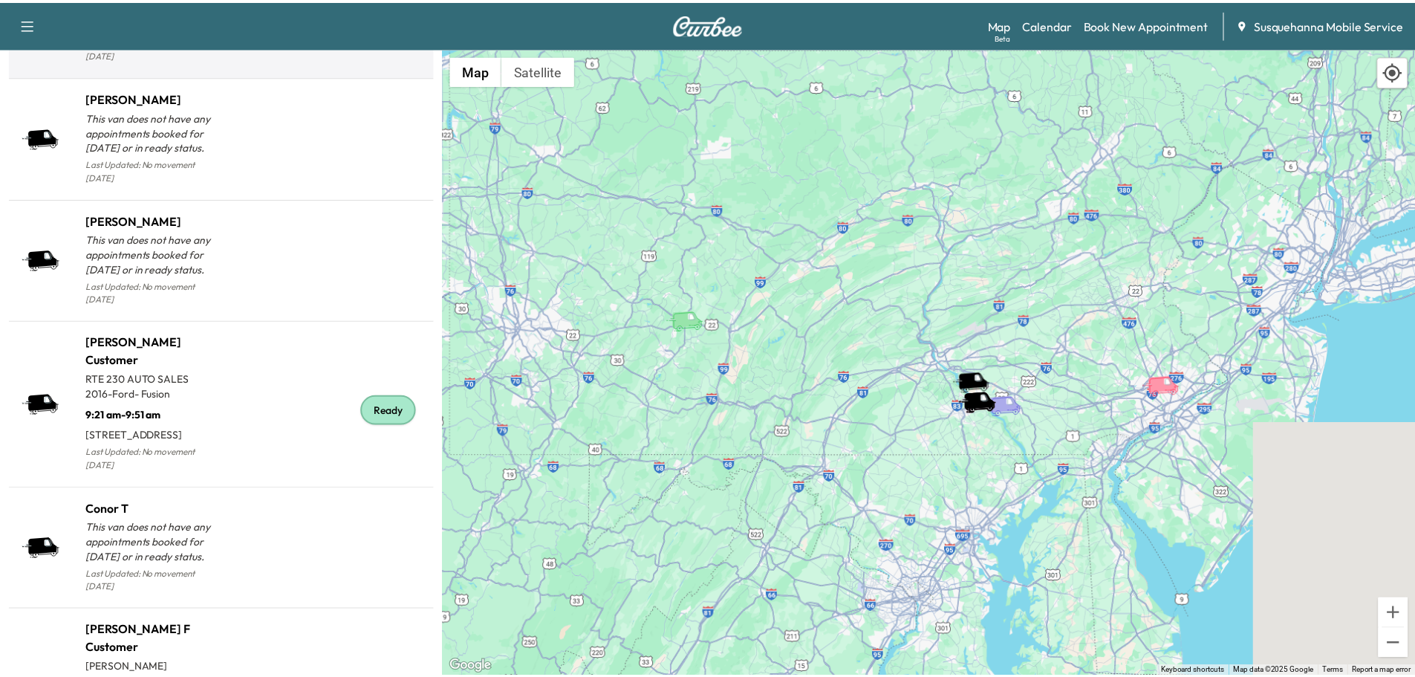
scroll to position [1488, 0]
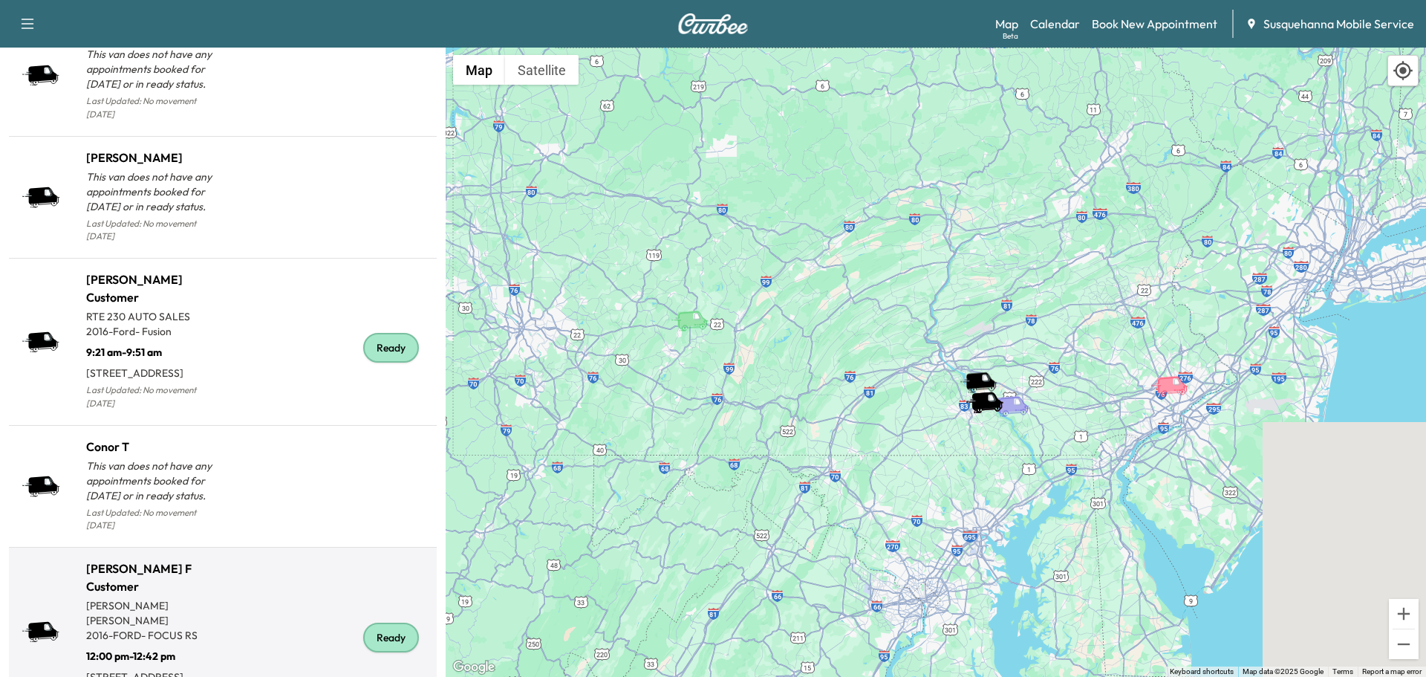
click at [374, 622] on div "Ready" at bounding box center [391, 637] width 56 height 30
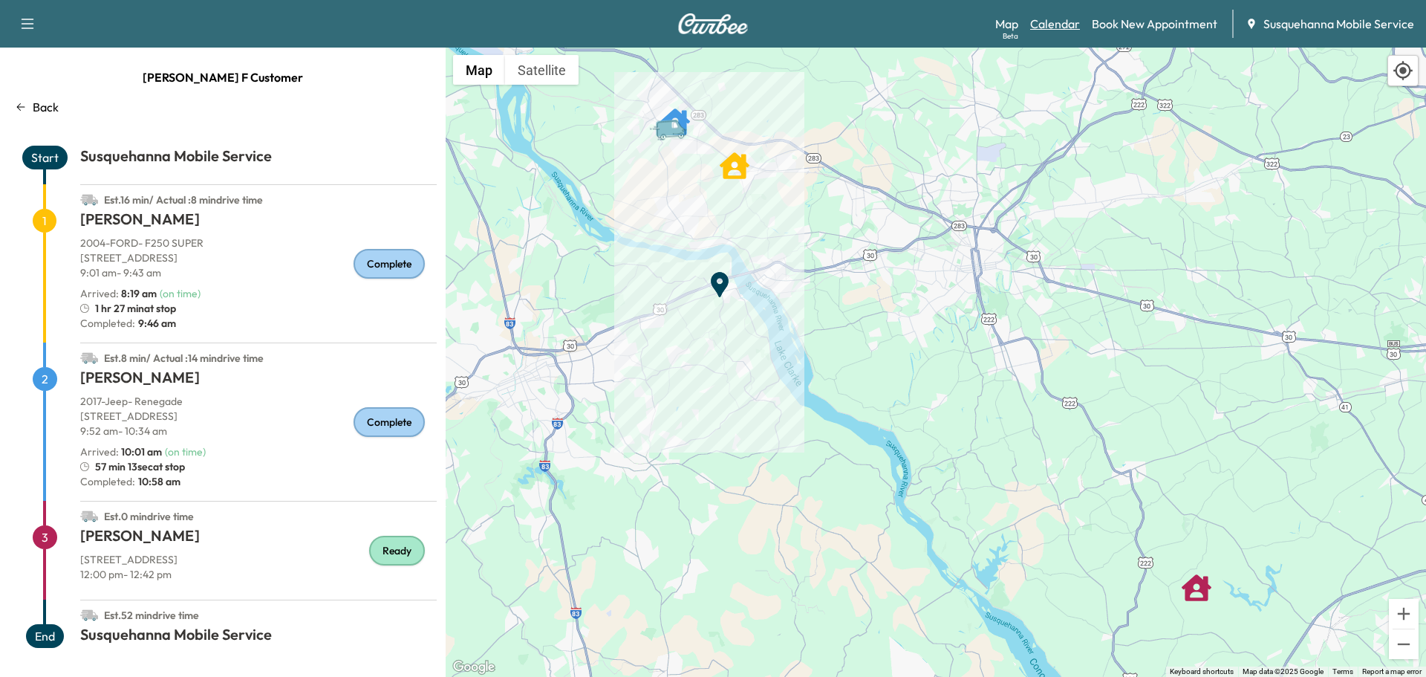
click at [1067, 30] on link "Calendar" at bounding box center [1055, 24] width 50 height 18
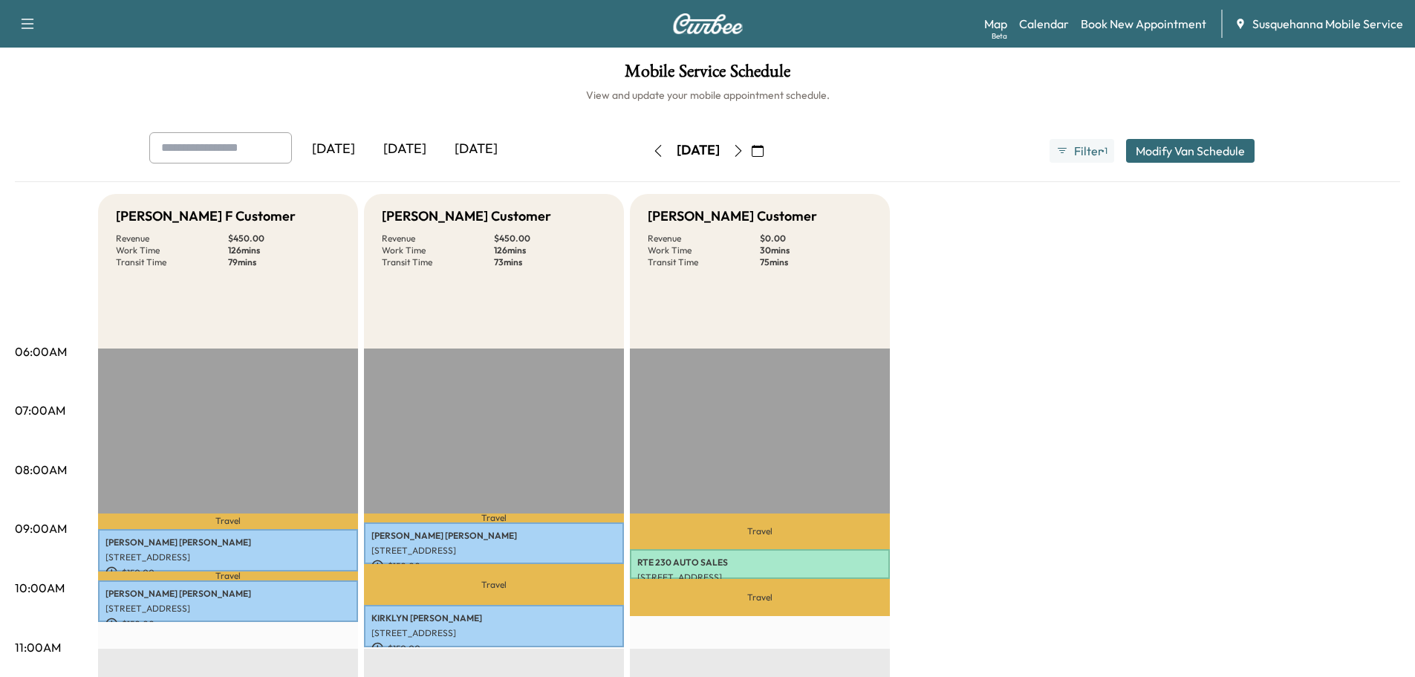
click at [1048, 13] on div "Map Beta Calendar Book New Appointment Susquehanna Mobile Service" at bounding box center [1193, 24] width 419 height 28
click at [1048, 27] on link "Calendar" at bounding box center [1044, 24] width 50 height 18
click at [744, 152] on icon "button" at bounding box center [738, 151] width 12 height 12
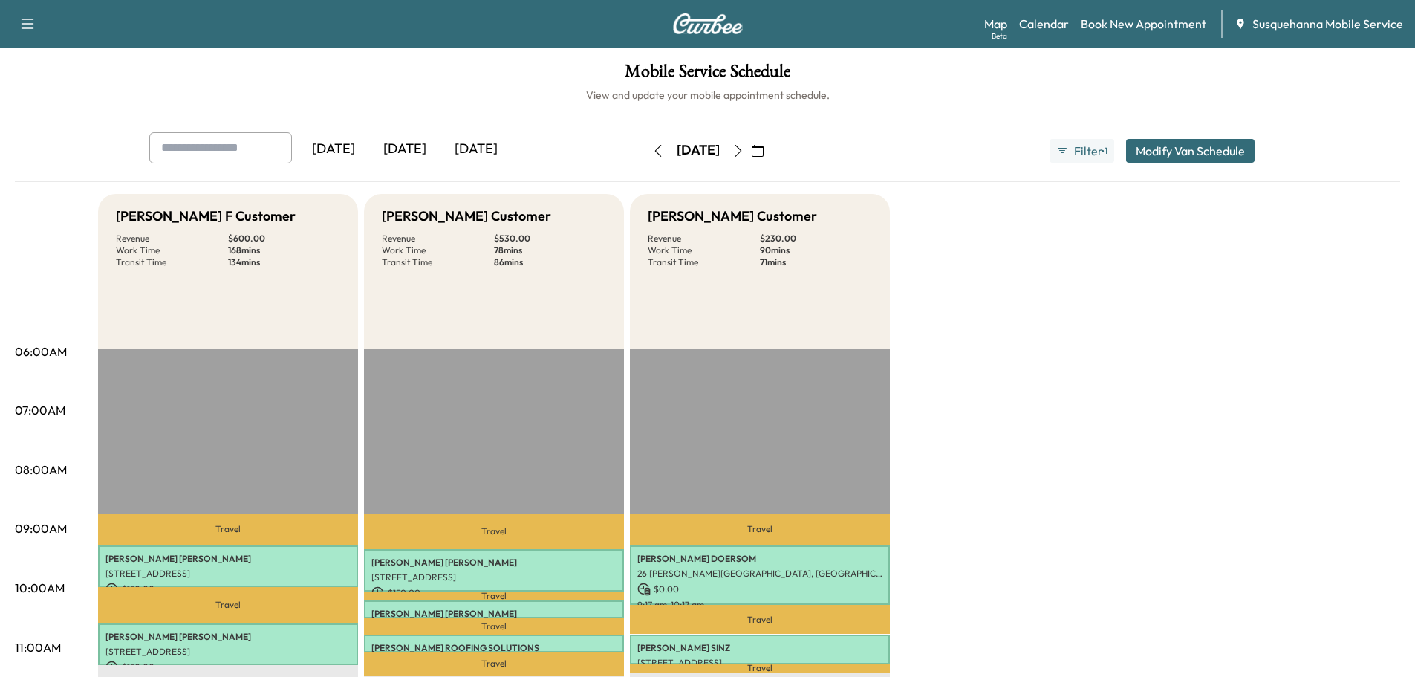
click at [744, 152] on icon "button" at bounding box center [738, 151] width 12 height 12
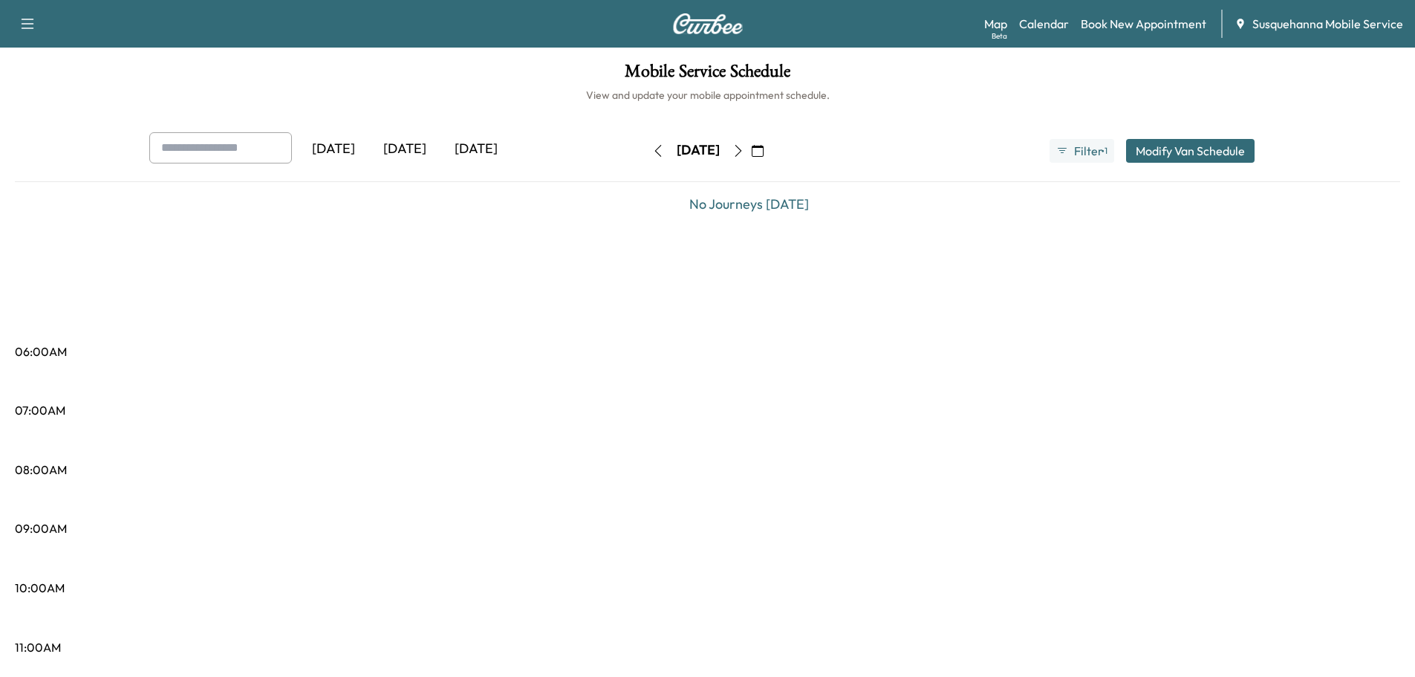
click at [751, 152] on button "button" at bounding box center [738, 151] width 25 height 24
click at [744, 152] on icon "button" at bounding box center [738, 151] width 12 height 12
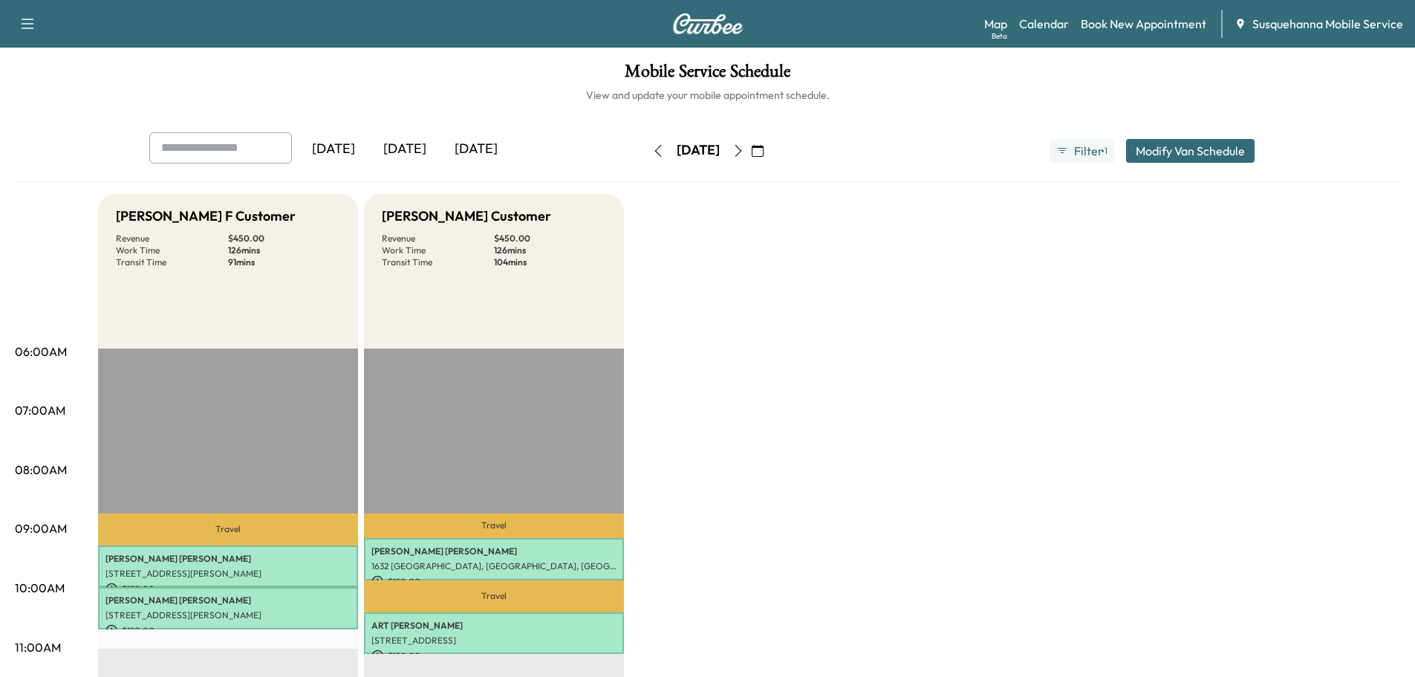
click at [744, 152] on icon "button" at bounding box center [738, 151] width 12 height 12
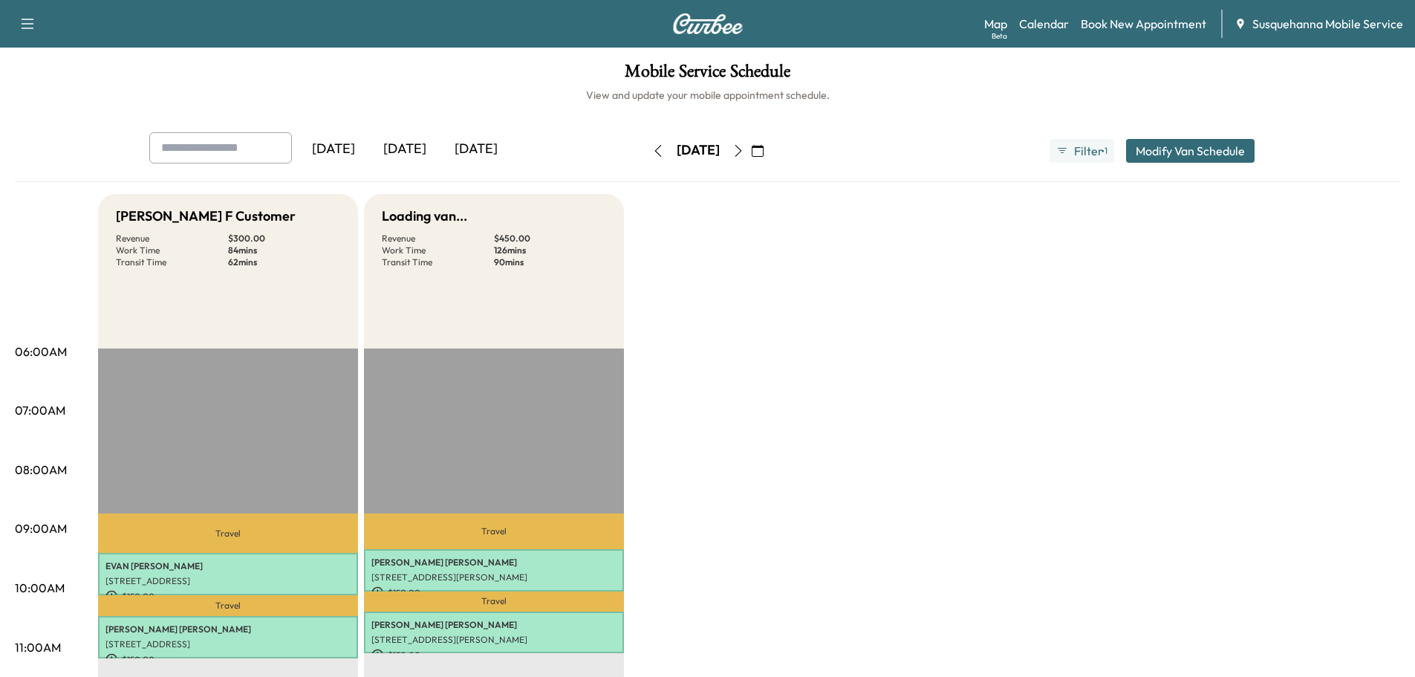
click at [741, 153] on icon "button" at bounding box center [738, 151] width 7 height 12
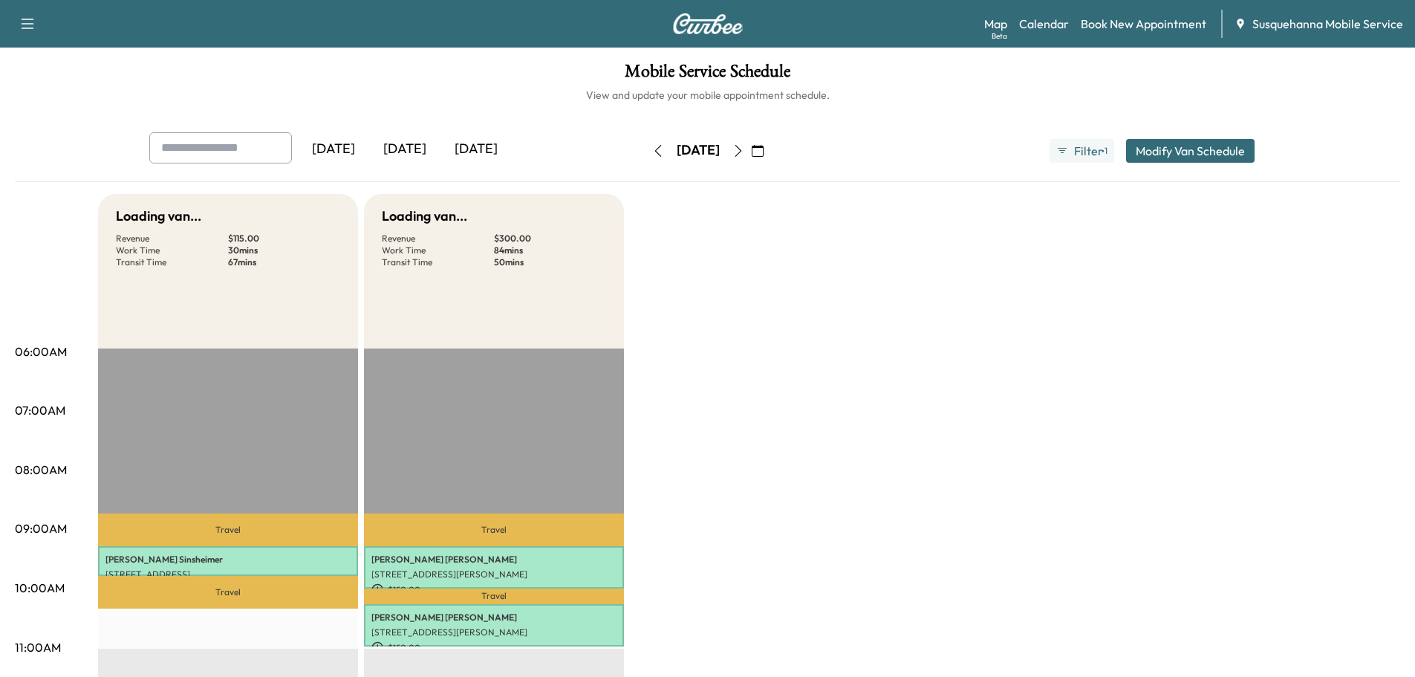
click at [744, 155] on icon "button" at bounding box center [738, 151] width 12 height 12
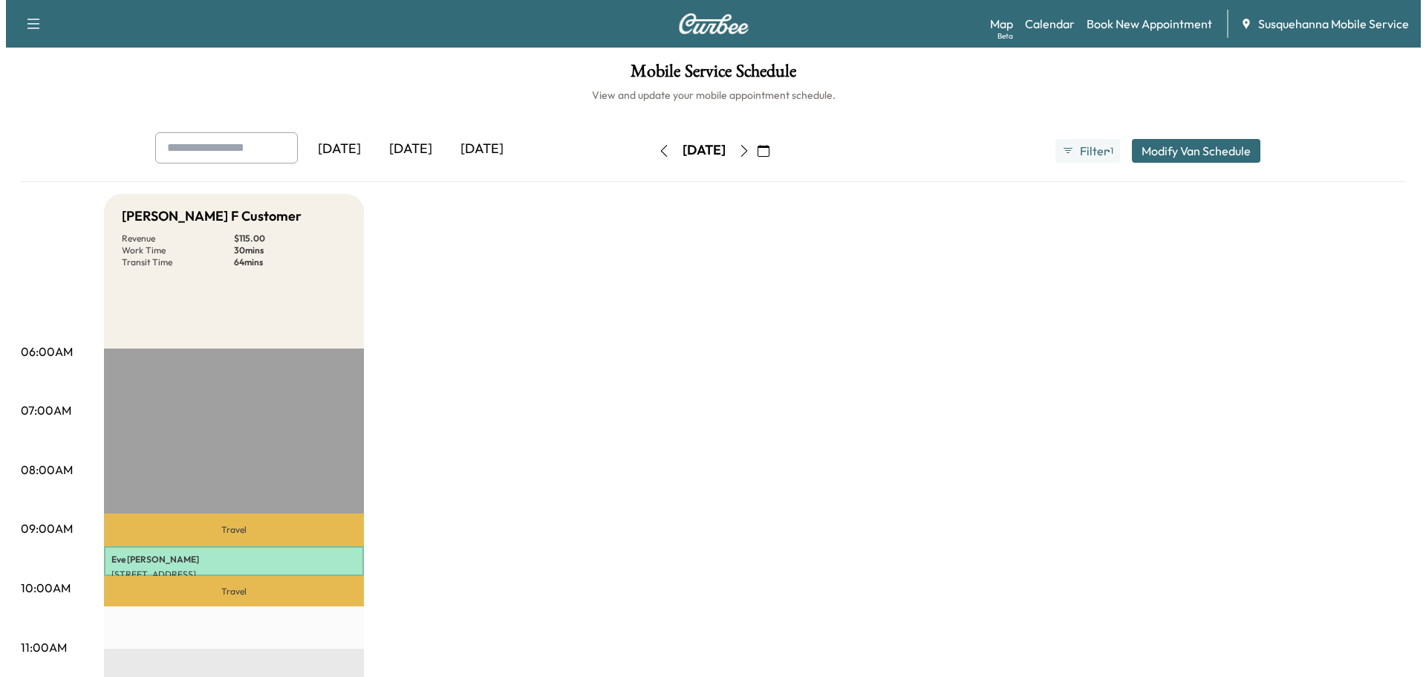
scroll to position [79, 0]
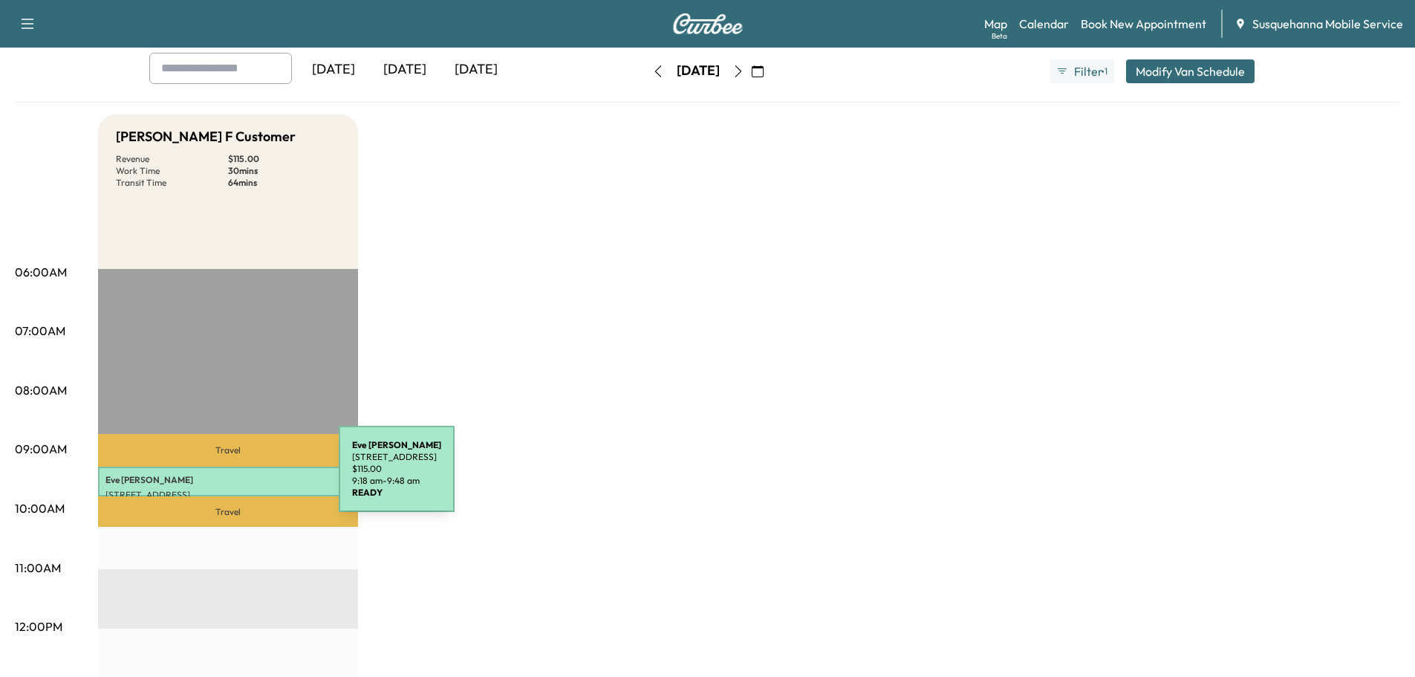
click at [227, 478] on p "[PERSON_NAME]" at bounding box center [227, 480] width 245 height 12
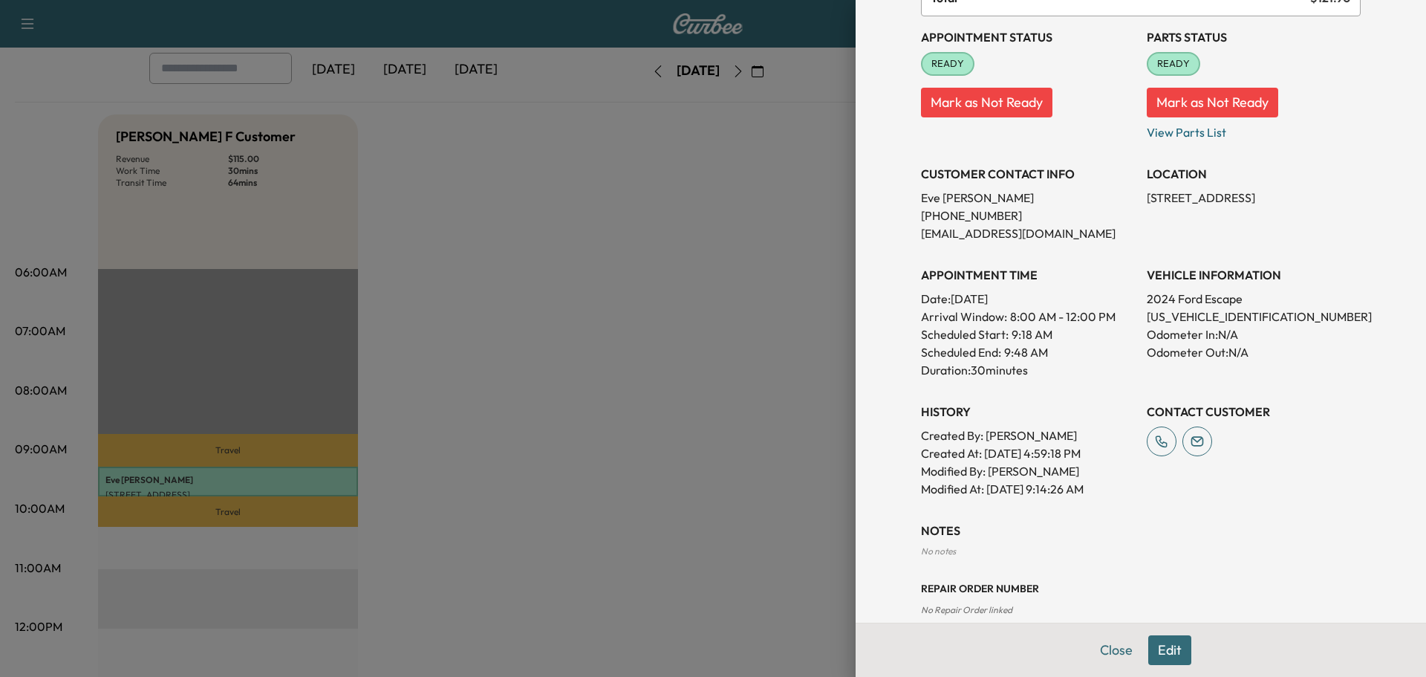
scroll to position [182, 0]
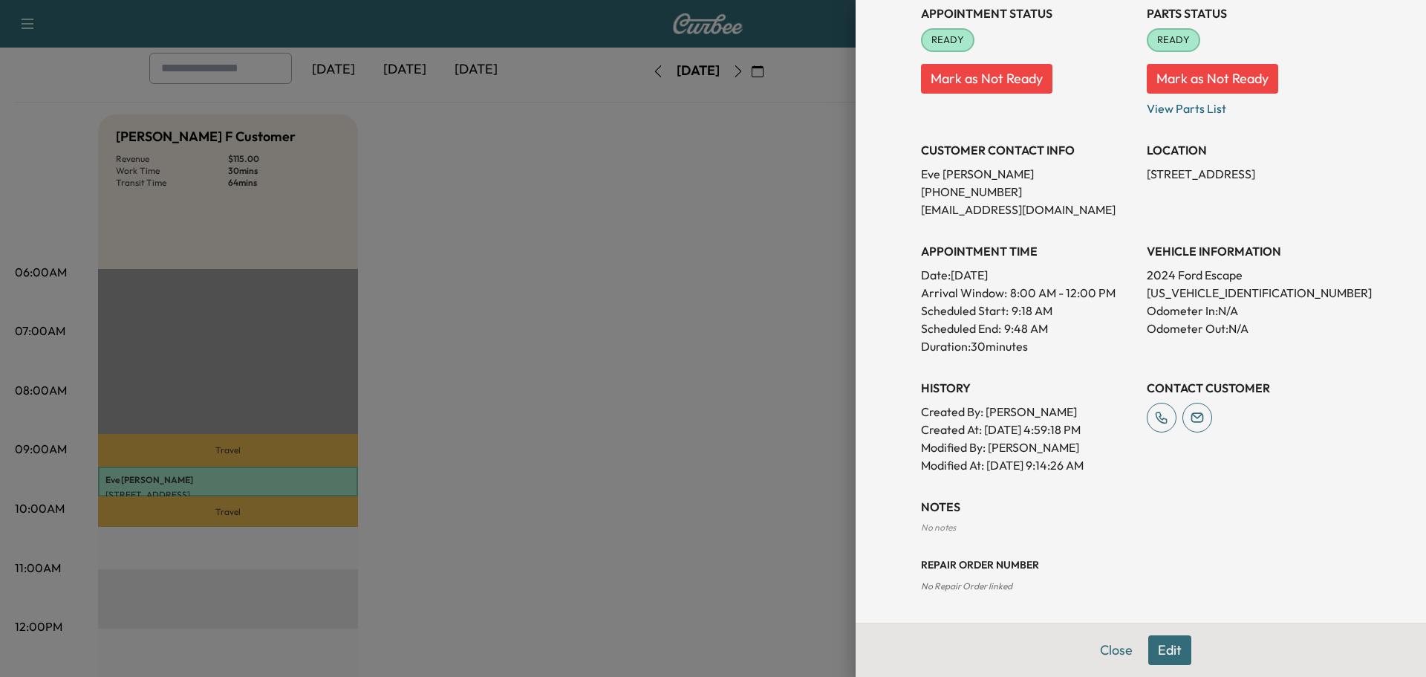
click at [1211, 296] on p "[US_VEHICLE_IDENTIFICATION_NUMBER]" at bounding box center [1254, 293] width 214 height 18
copy p "[US_VEHICLE_IDENTIFICATION_NUMBER]"
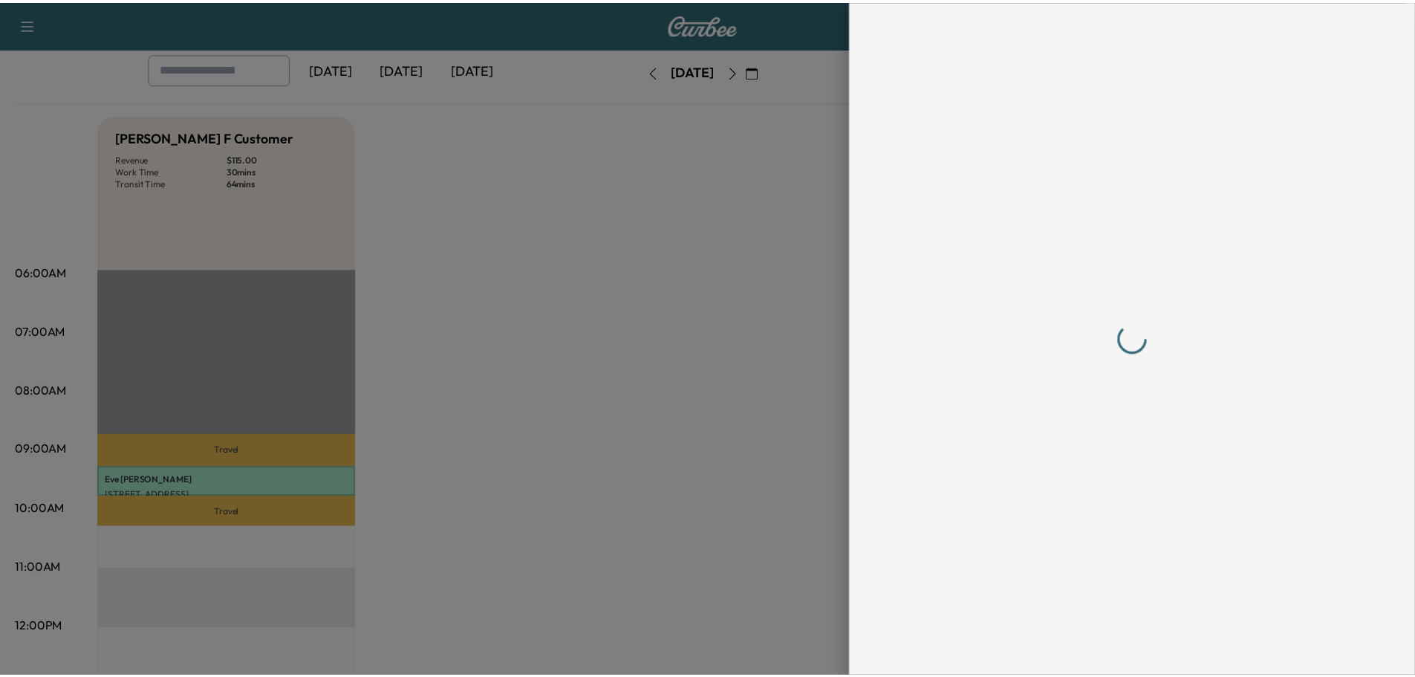
scroll to position [0, 0]
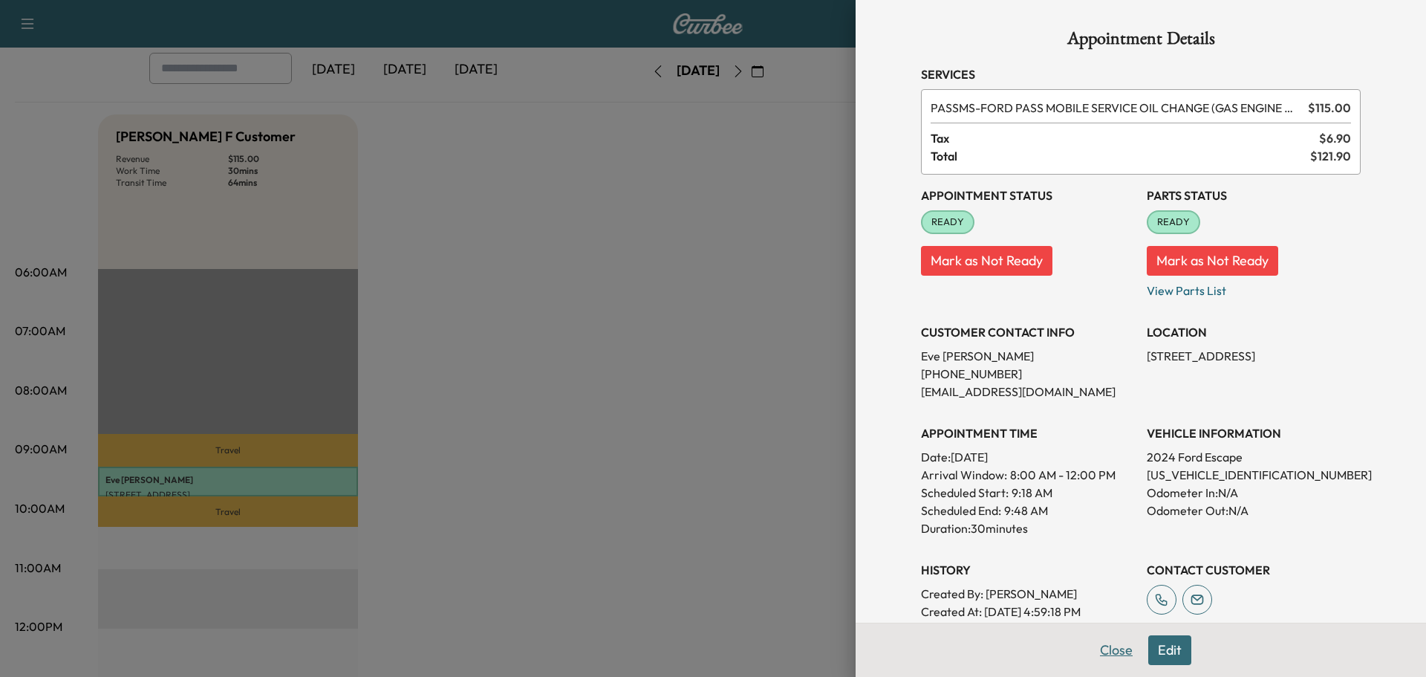
click at [1101, 657] on button "Close" at bounding box center [1116, 650] width 52 height 30
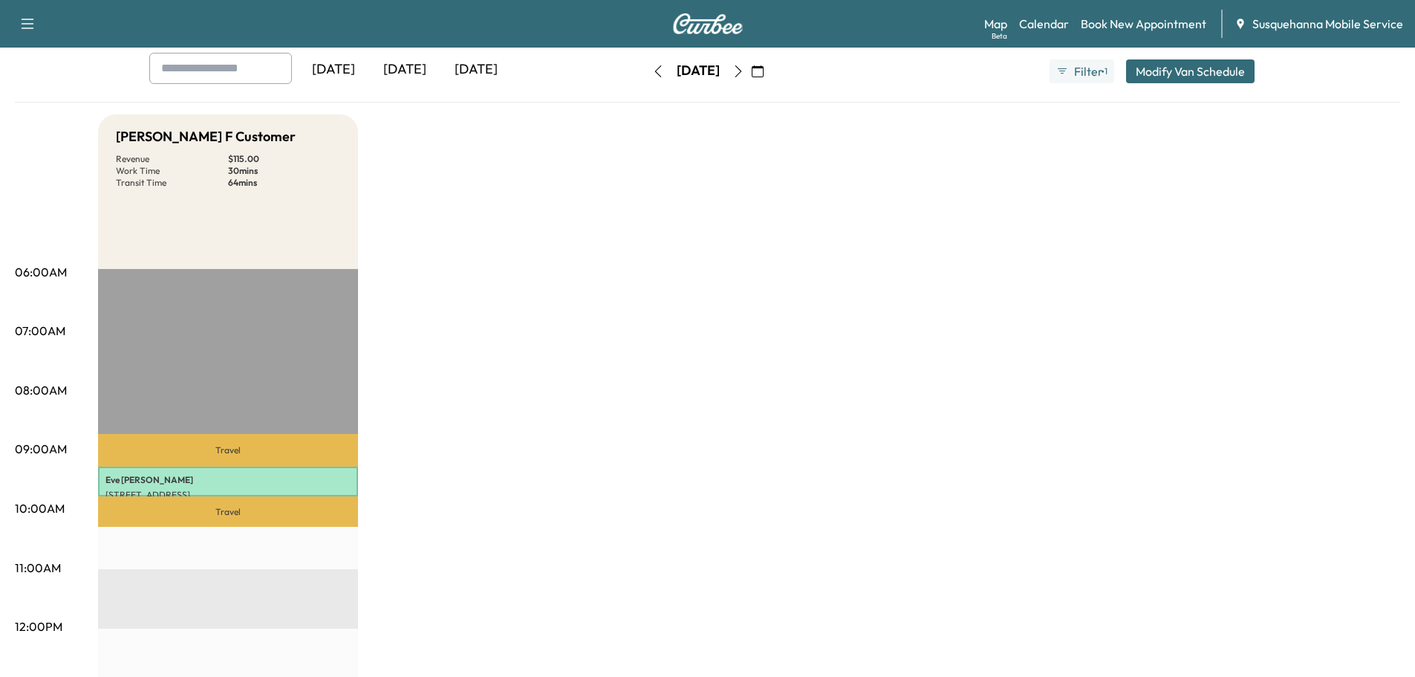
scroll to position [238, 0]
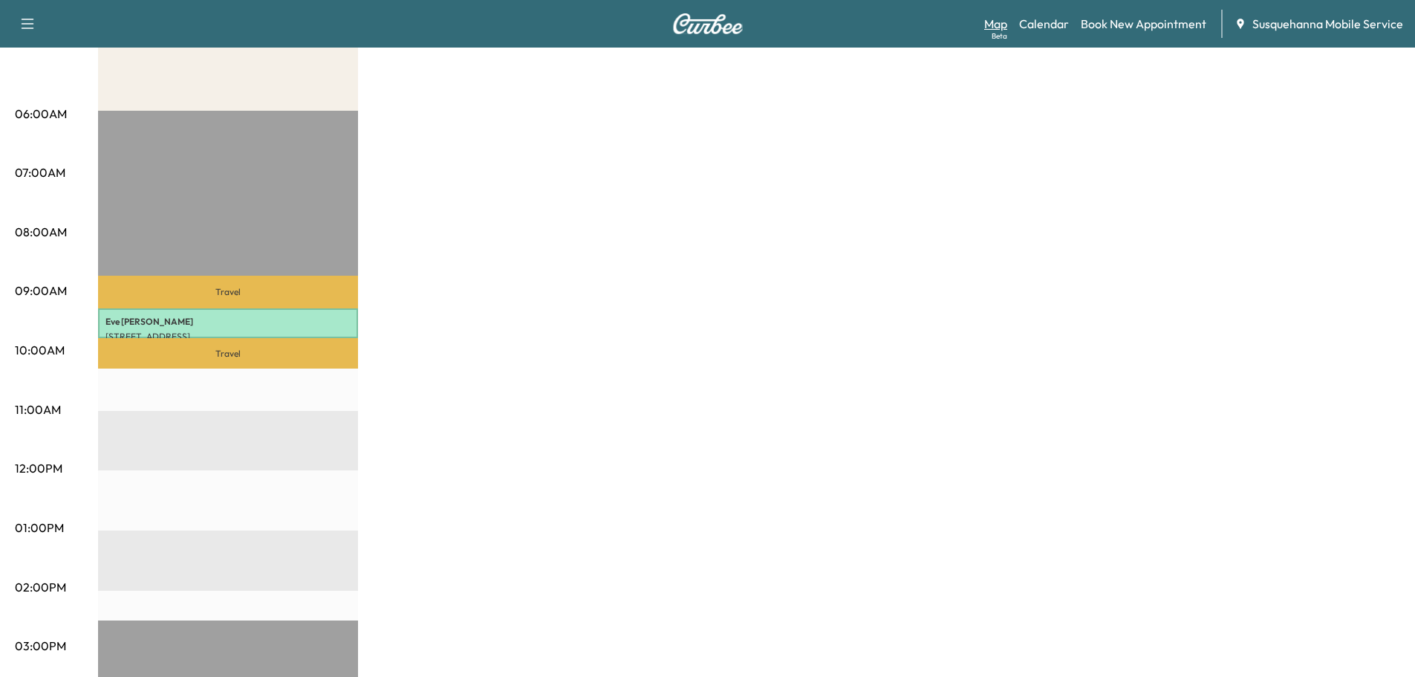
click at [991, 23] on link "Map Beta" at bounding box center [995, 24] width 23 height 18
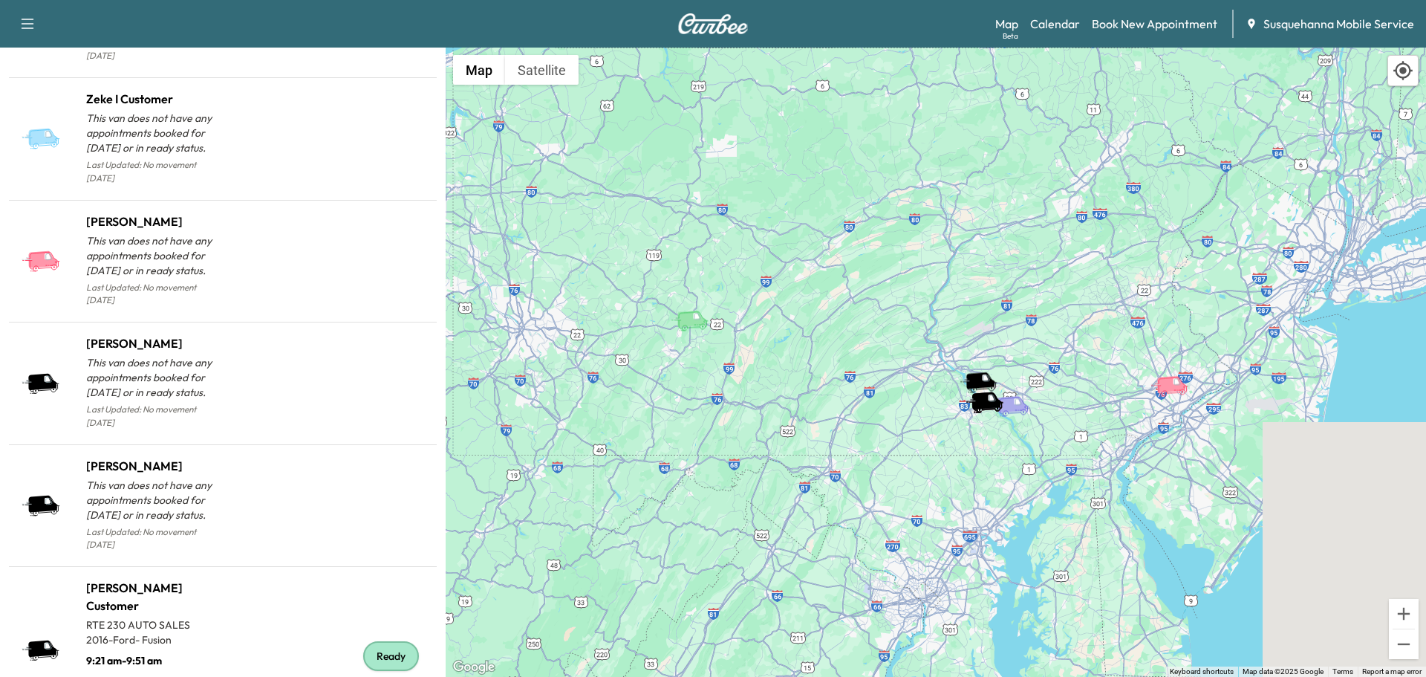
scroll to position [1432, 0]
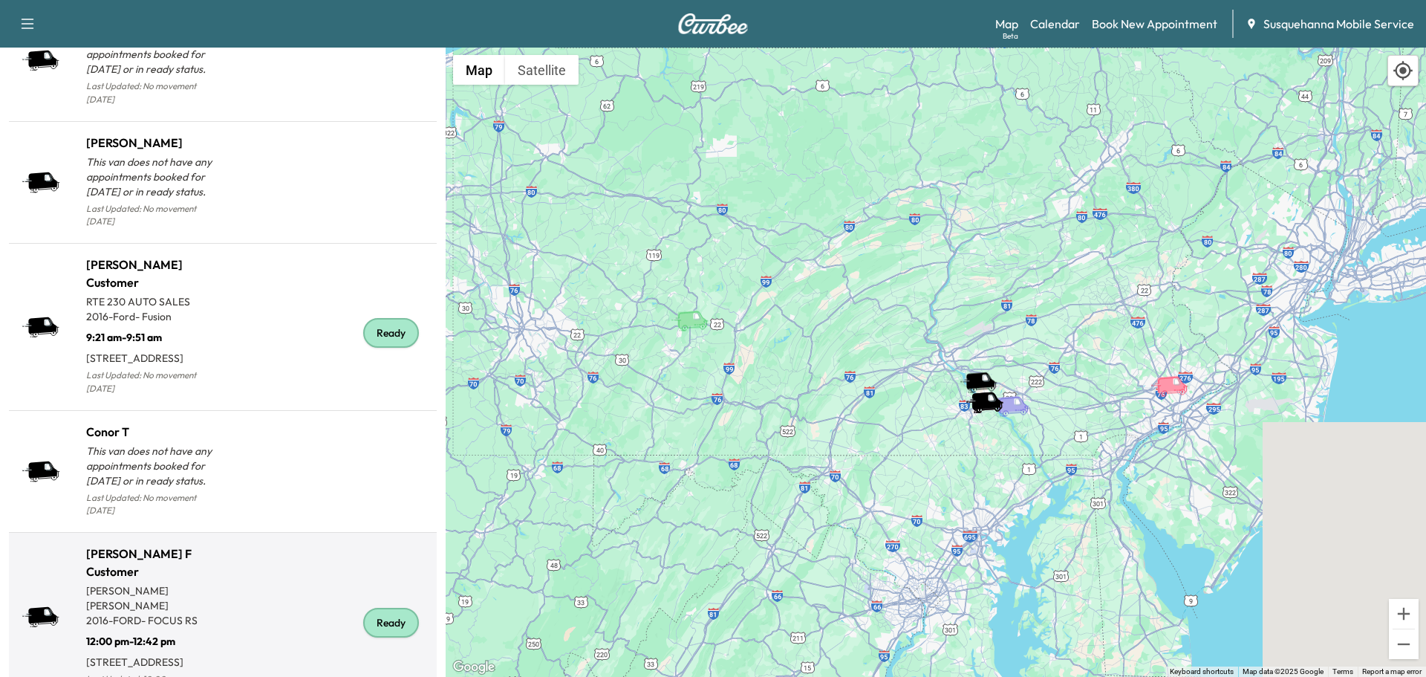
click at [373, 608] on div "Ready" at bounding box center [391, 623] width 56 height 30
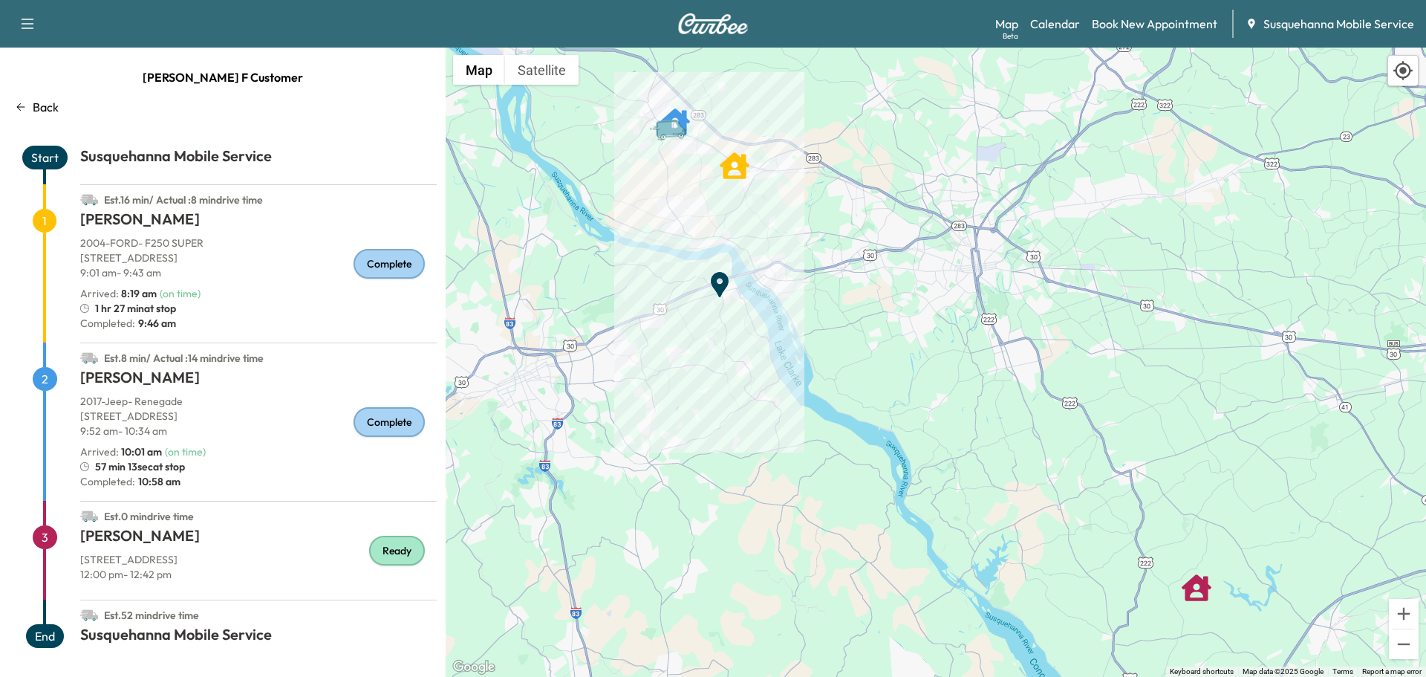
scroll to position [1, 0]
click at [53, 105] on p "Back" at bounding box center [46, 106] width 26 height 18
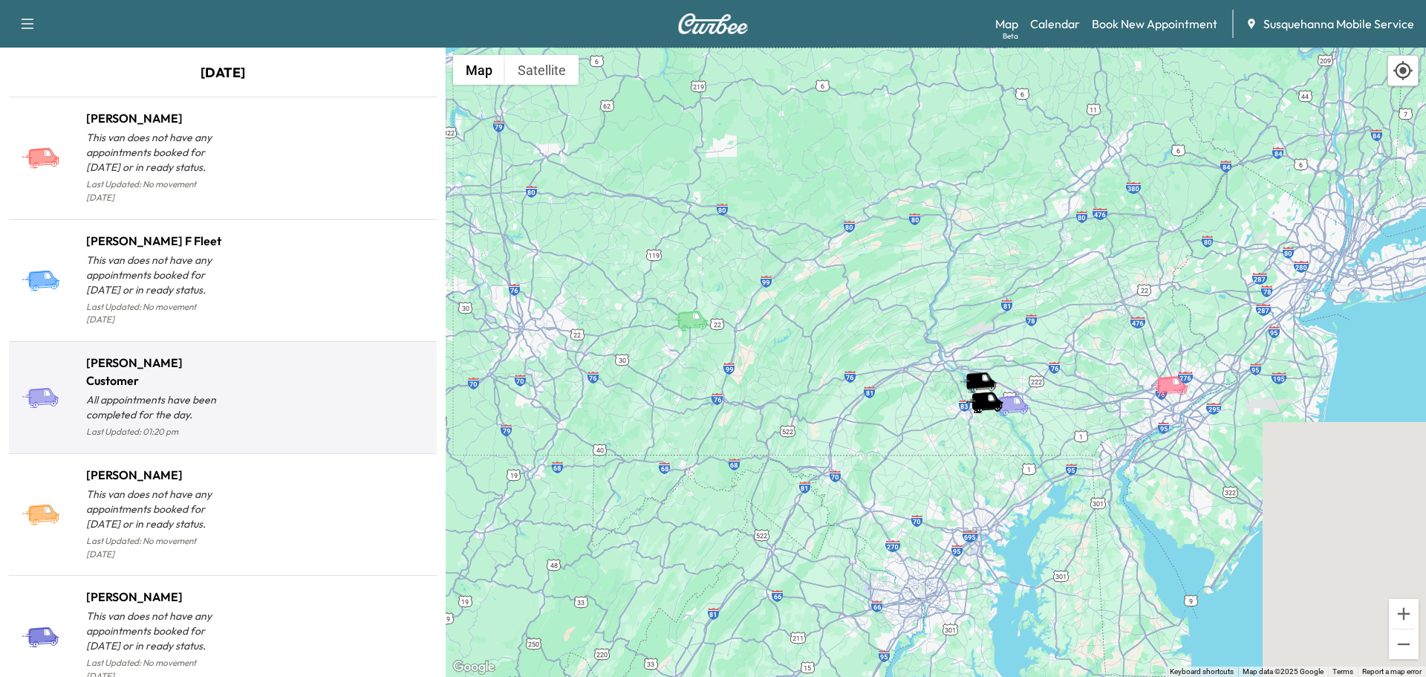
click at [351, 382] on div at bounding box center [327, 403] width 208 height 76
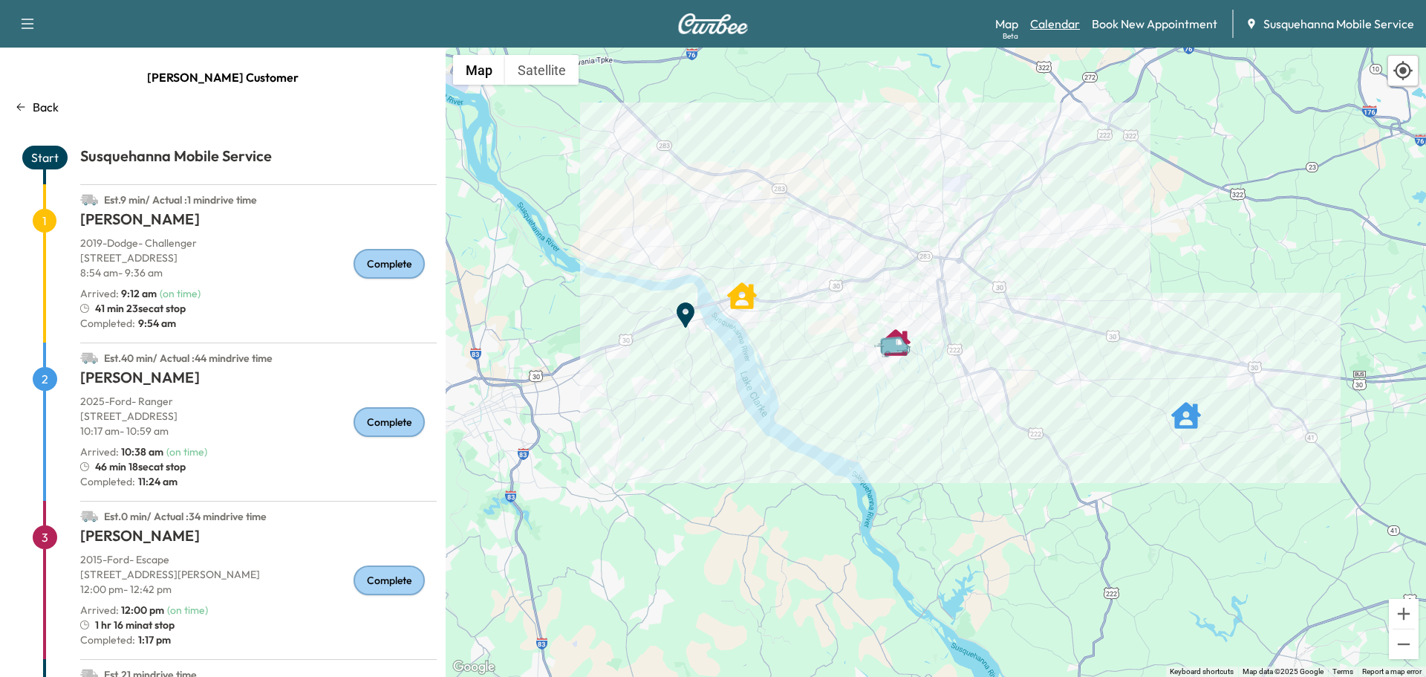
click at [1059, 22] on link "Calendar" at bounding box center [1055, 24] width 50 height 18
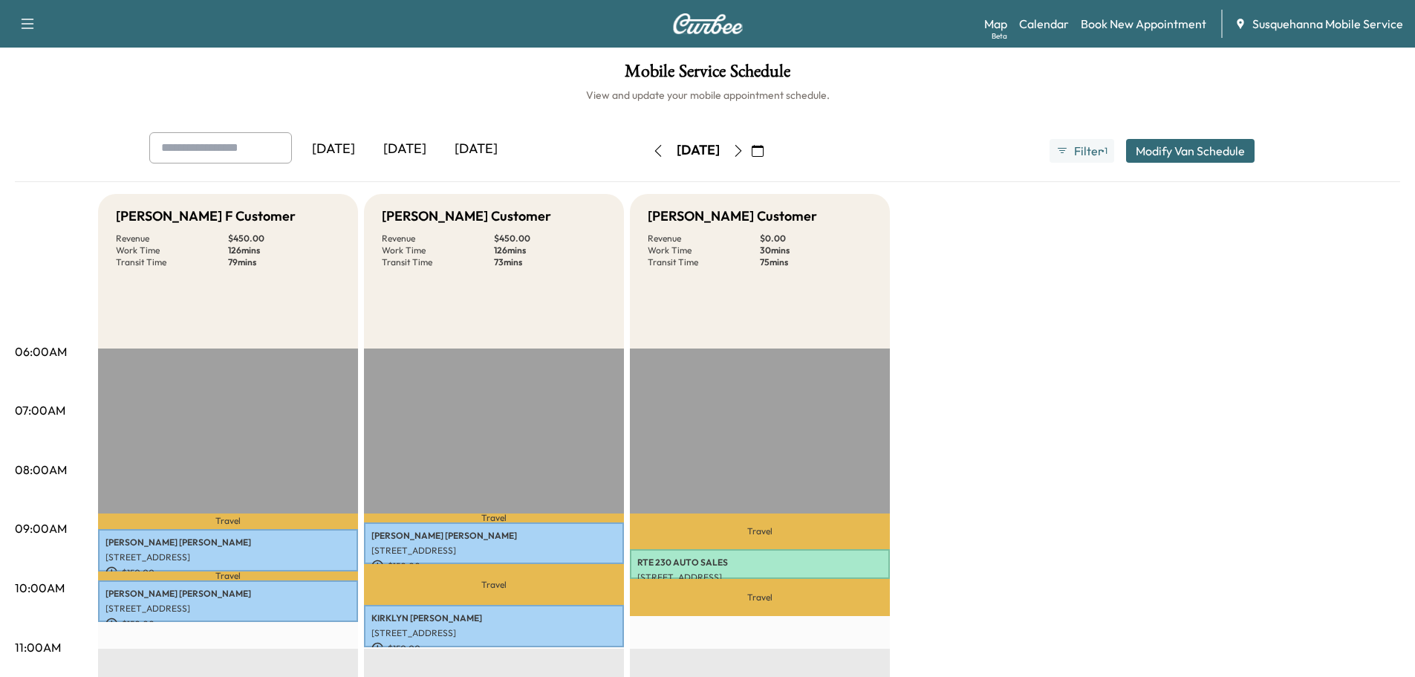
click at [744, 149] on icon "button" at bounding box center [738, 151] width 12 height 12
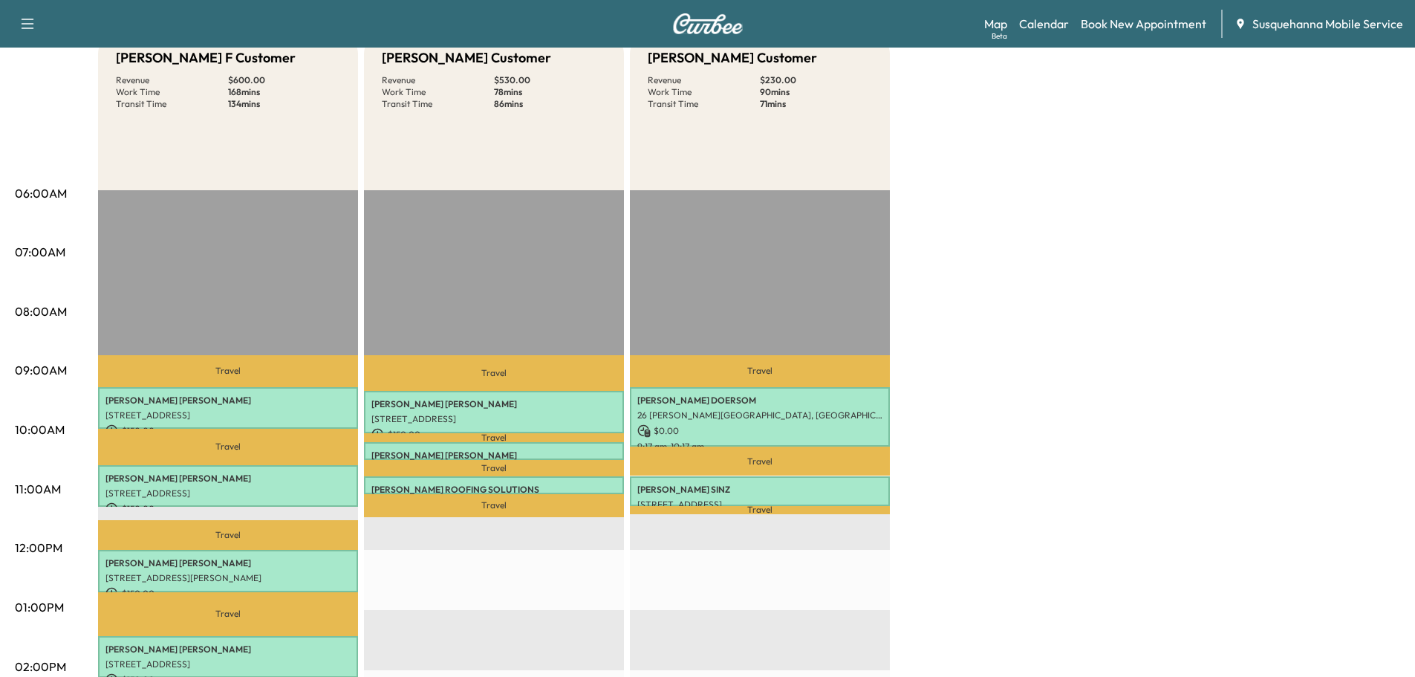
scroll to position [238, 0]
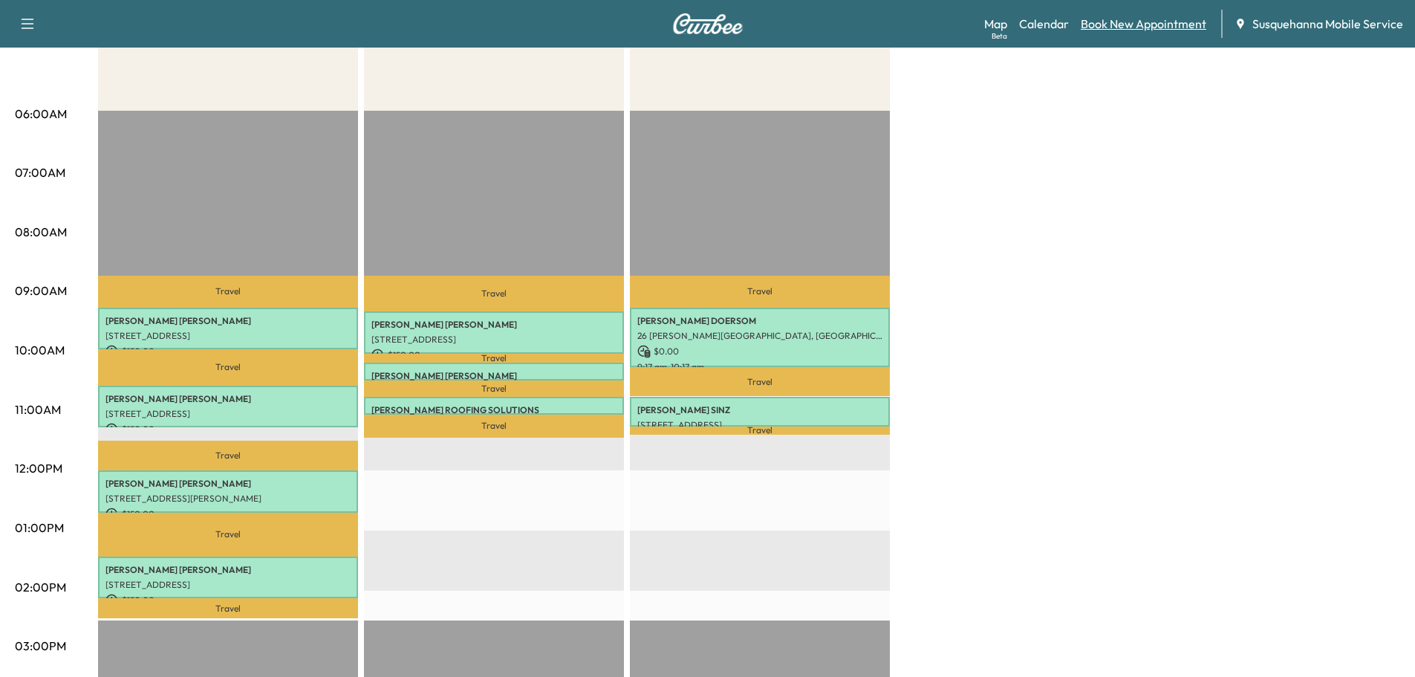
click at [1113, 24] on link "Book New Appointment" at bounding box center [1144, 24] width 126 height 18
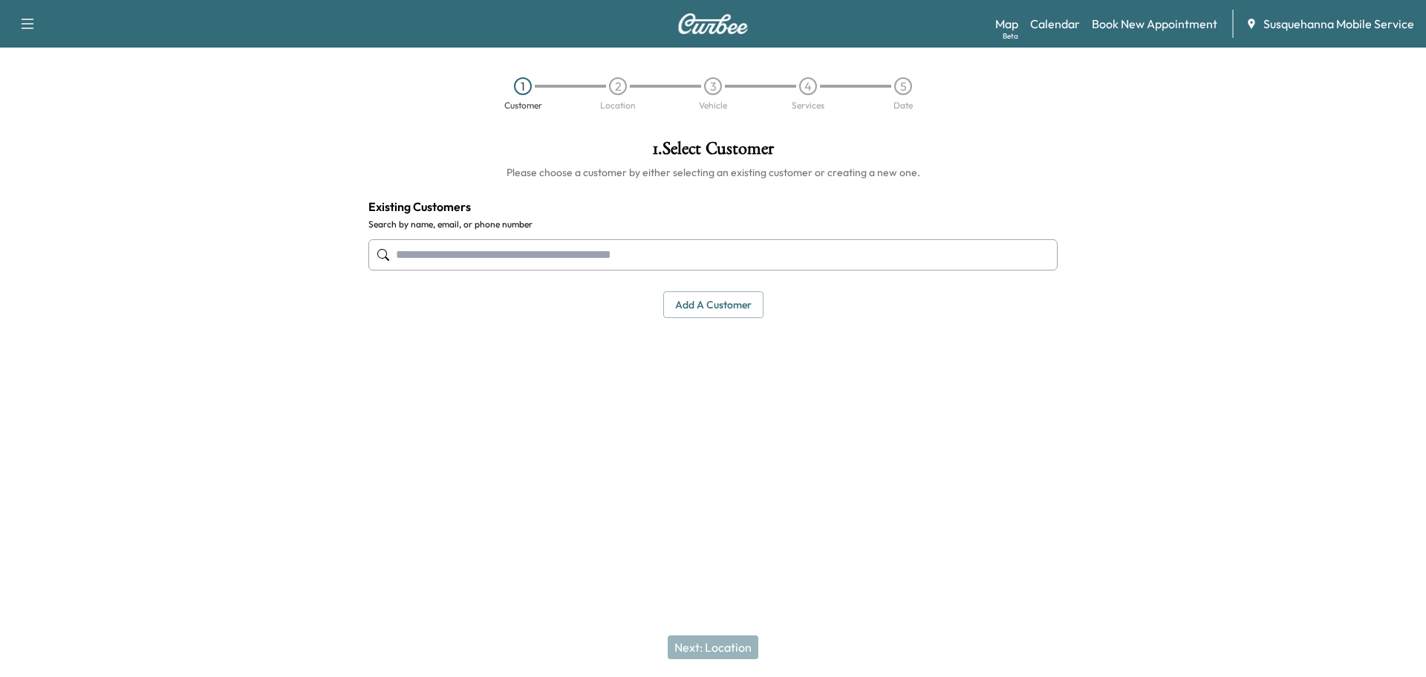
click at [608, 251] on input "text" at bounding box center [712, 254] width 689 height 31
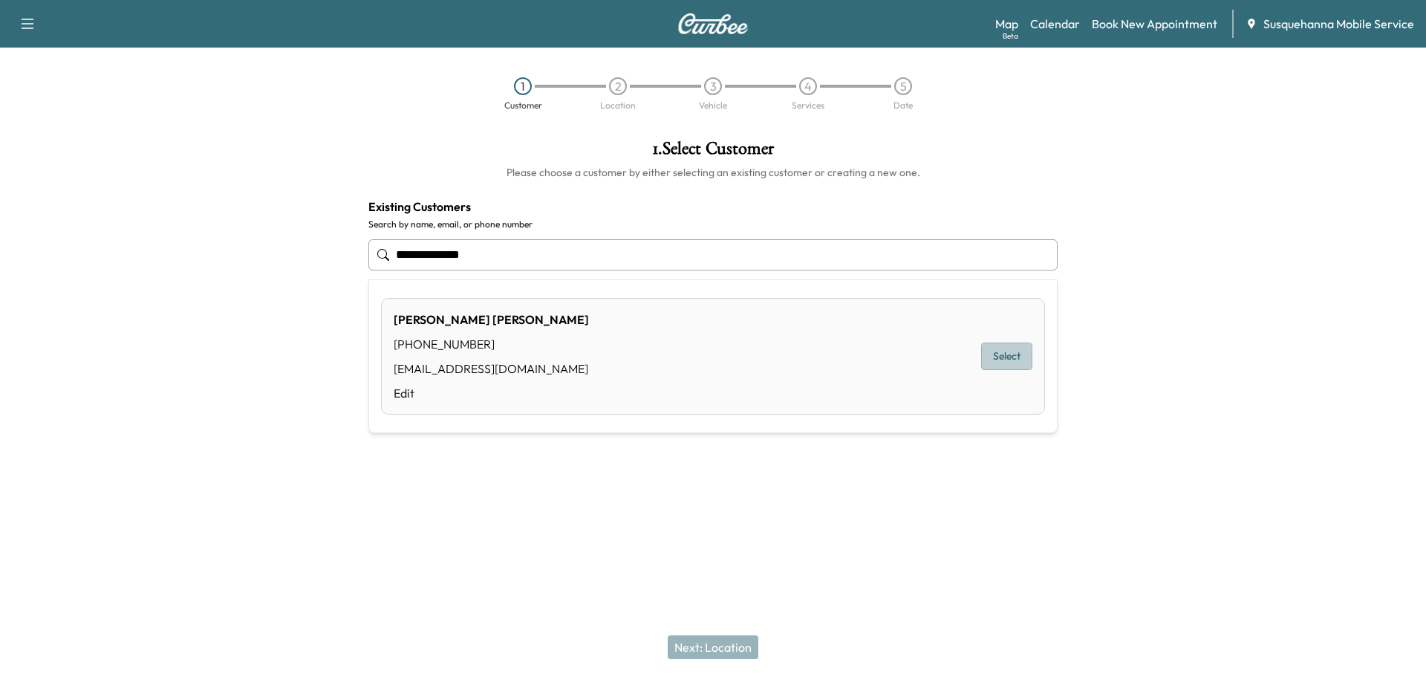
click at [997, 363] on button "Select" at bounding box center [1006, 355] width 51 height 27
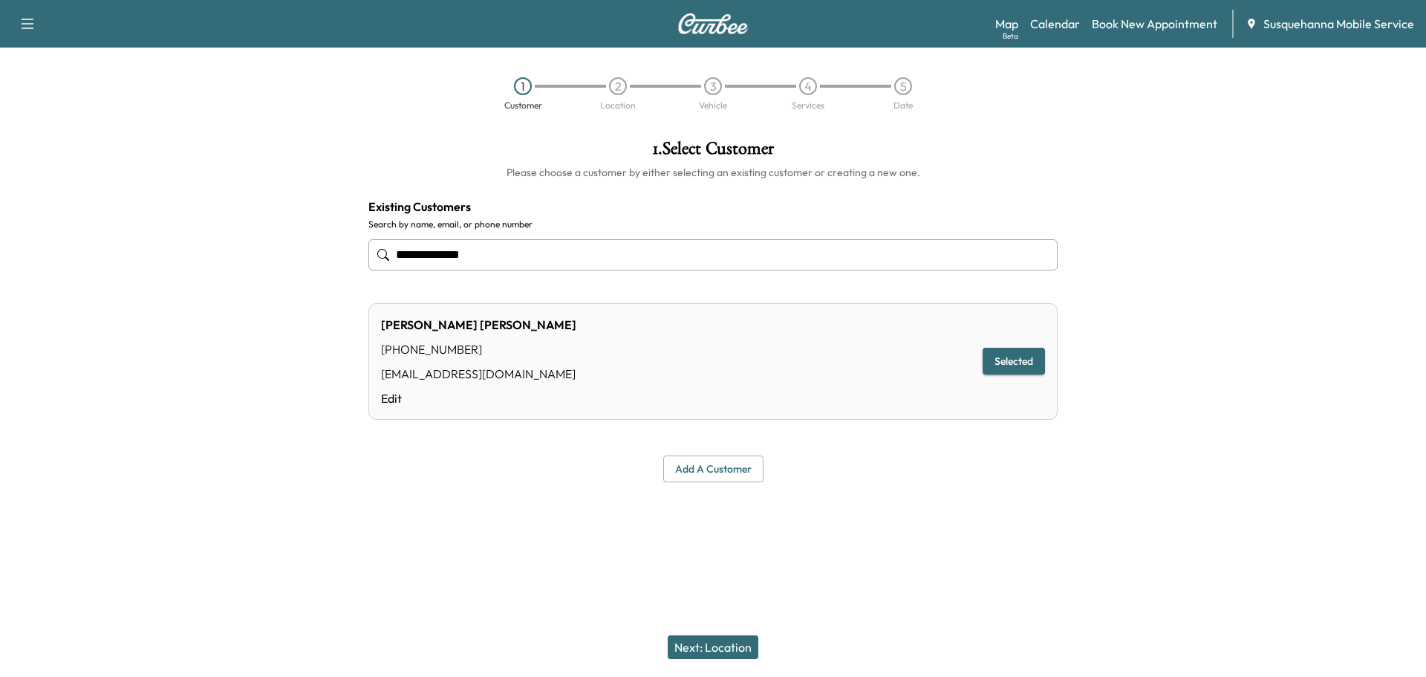
type input "**********"
click at [725, 652] on div "Next: Location" at bounding box center [713, 646] width 1426 height 59
click at [725, 651] on button "Next: Location" at bounding box center [713, 647] width 91 height 24
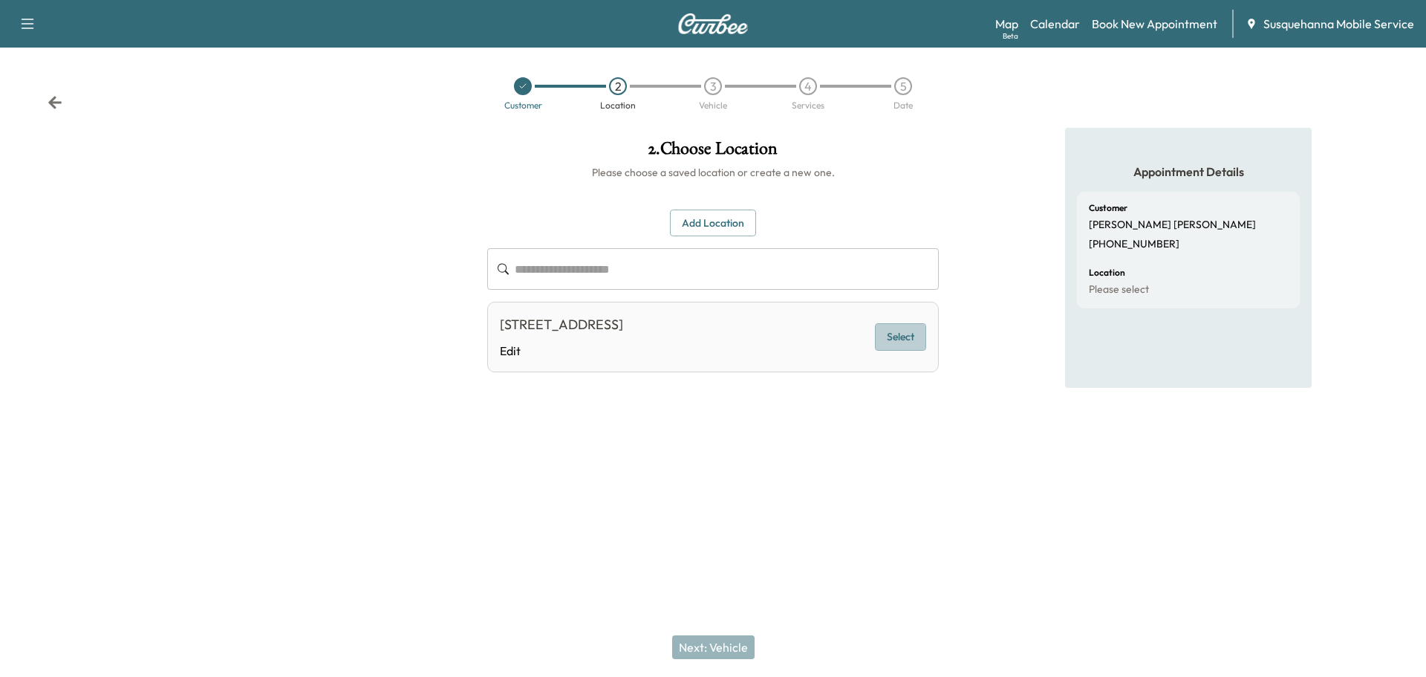
click at [916, 337] on button "Select" at bounding box center [900, 336] width 51 height 27
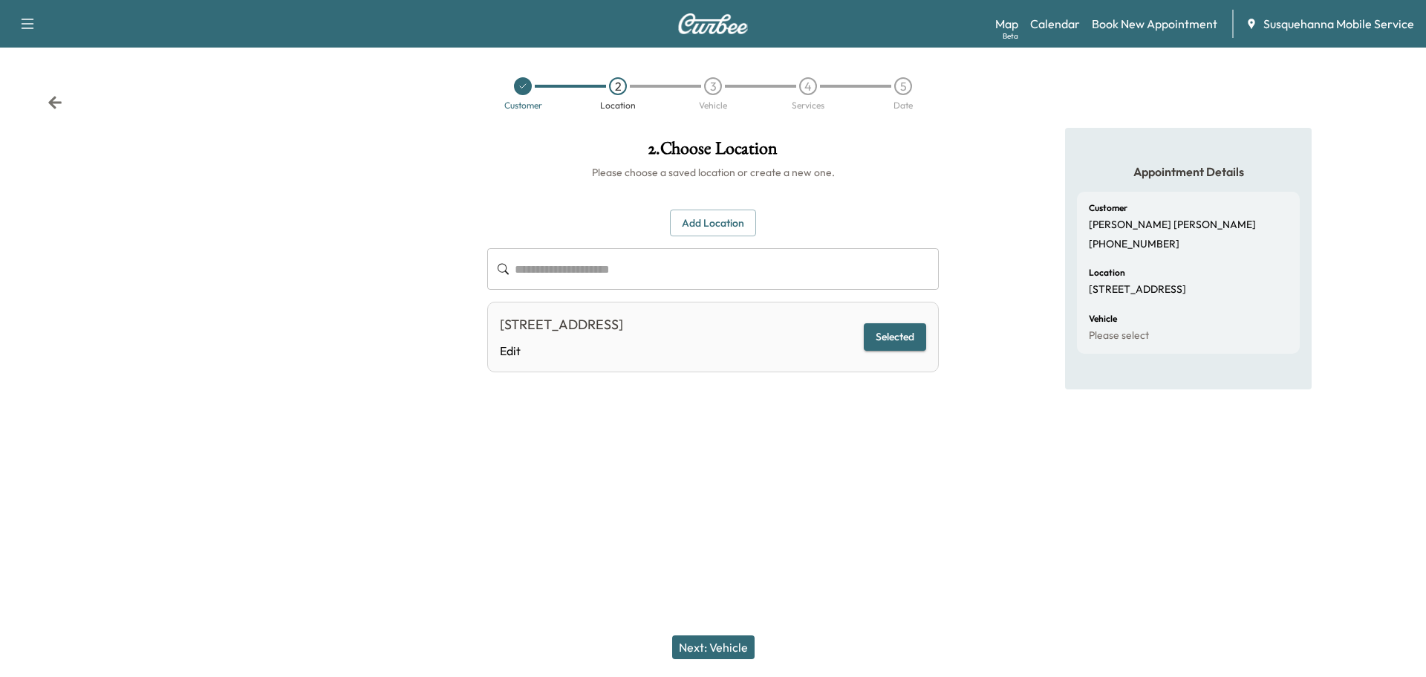
click at [749, 642] on button "Next: Vehicle" at bounding box center [713, 647] width 82 height 24
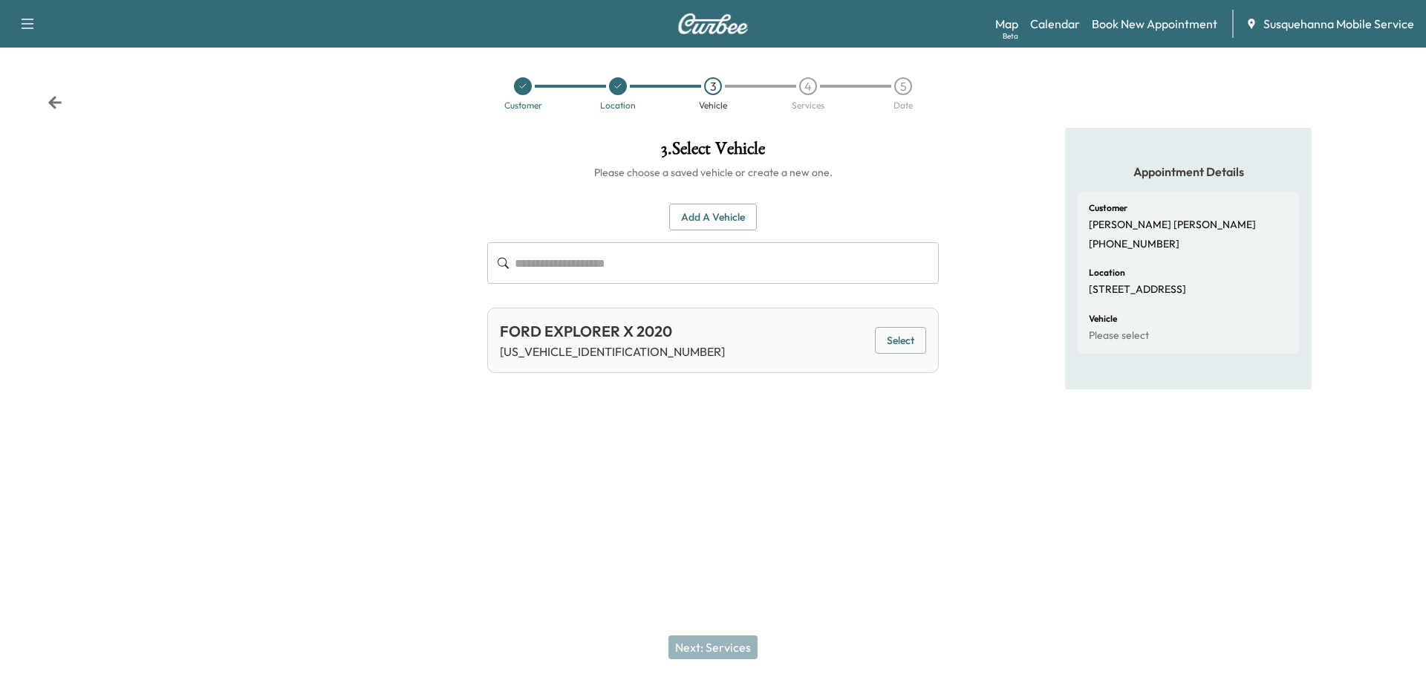
click at [899, 334] on button "Select" at bounding box center [900, 340] width 51 height 27
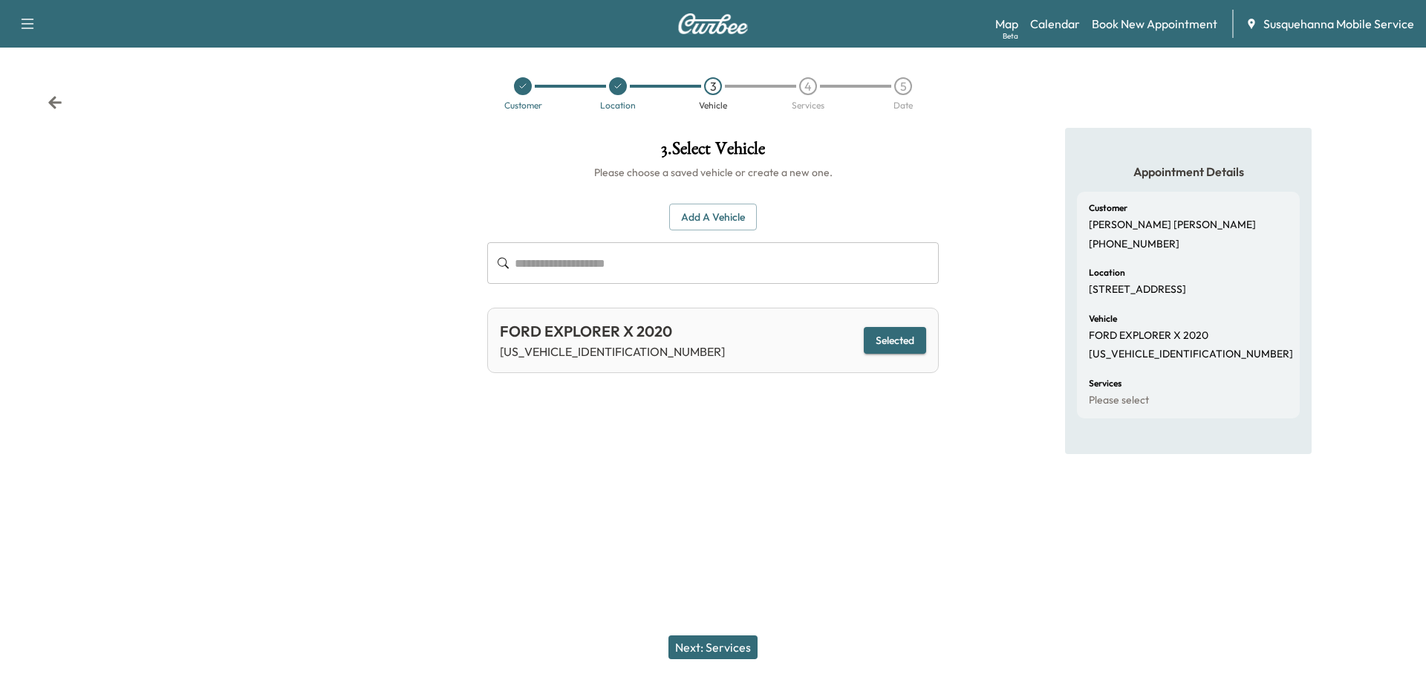
click at [720, 645] on button "Next: Services" at bounding box center [712, 647] width 89 height 24
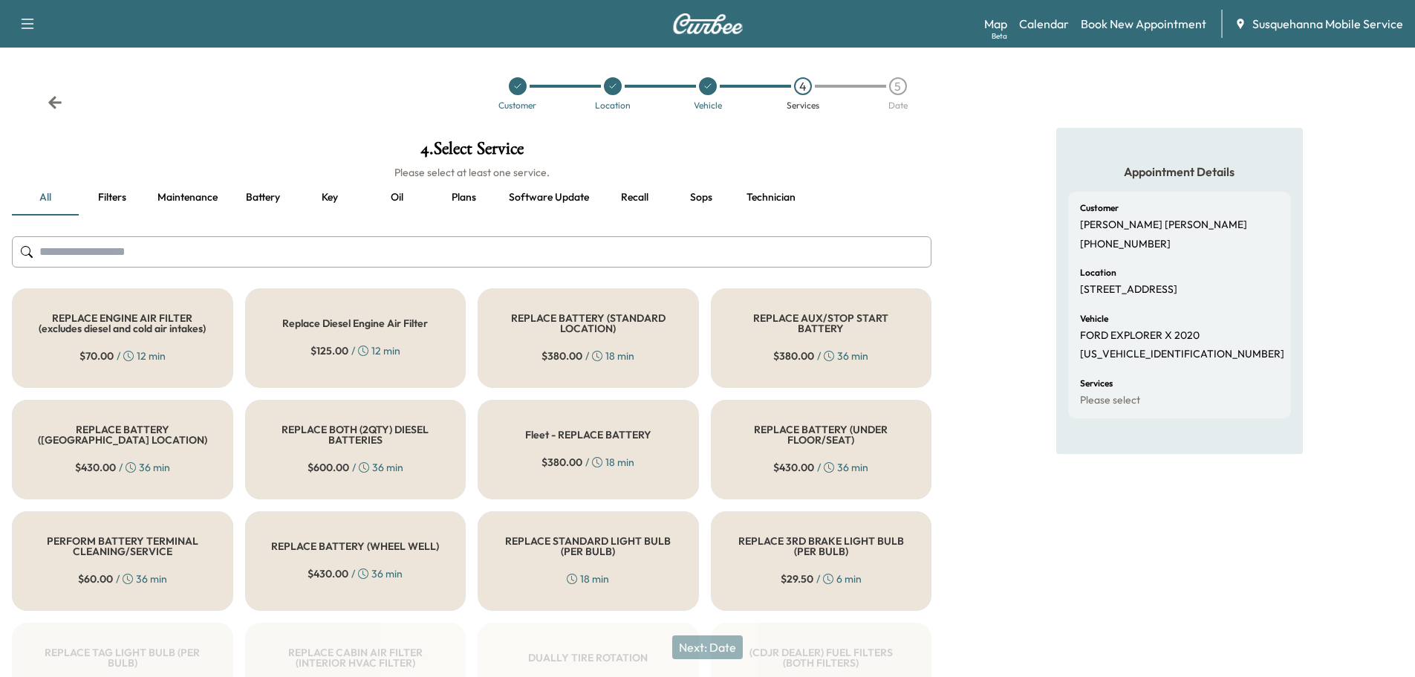
click at [651, 199] on button "Recall" at bounding box center [634, 198] width 67 height 36
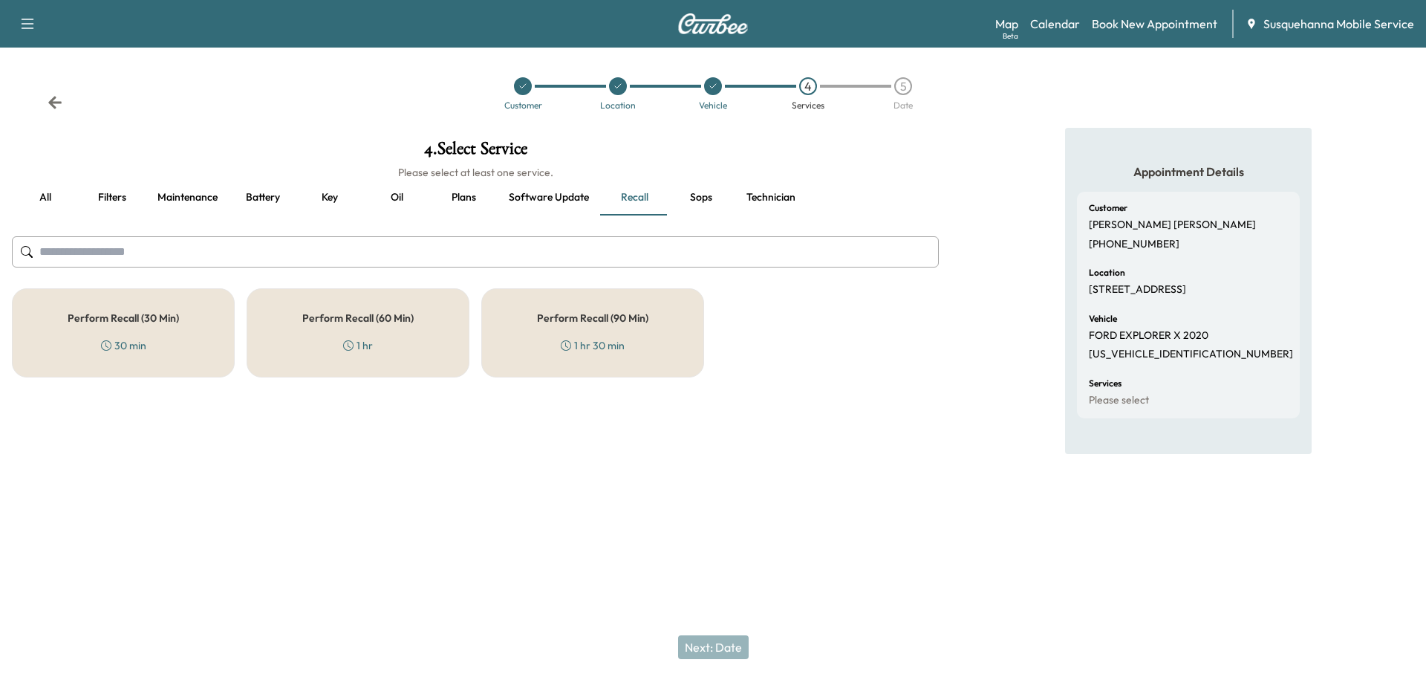
click at [435, 342] on div "Perform Recall (60 Min) 1 hr" at bounding box center [358, 332] width 223 height 89
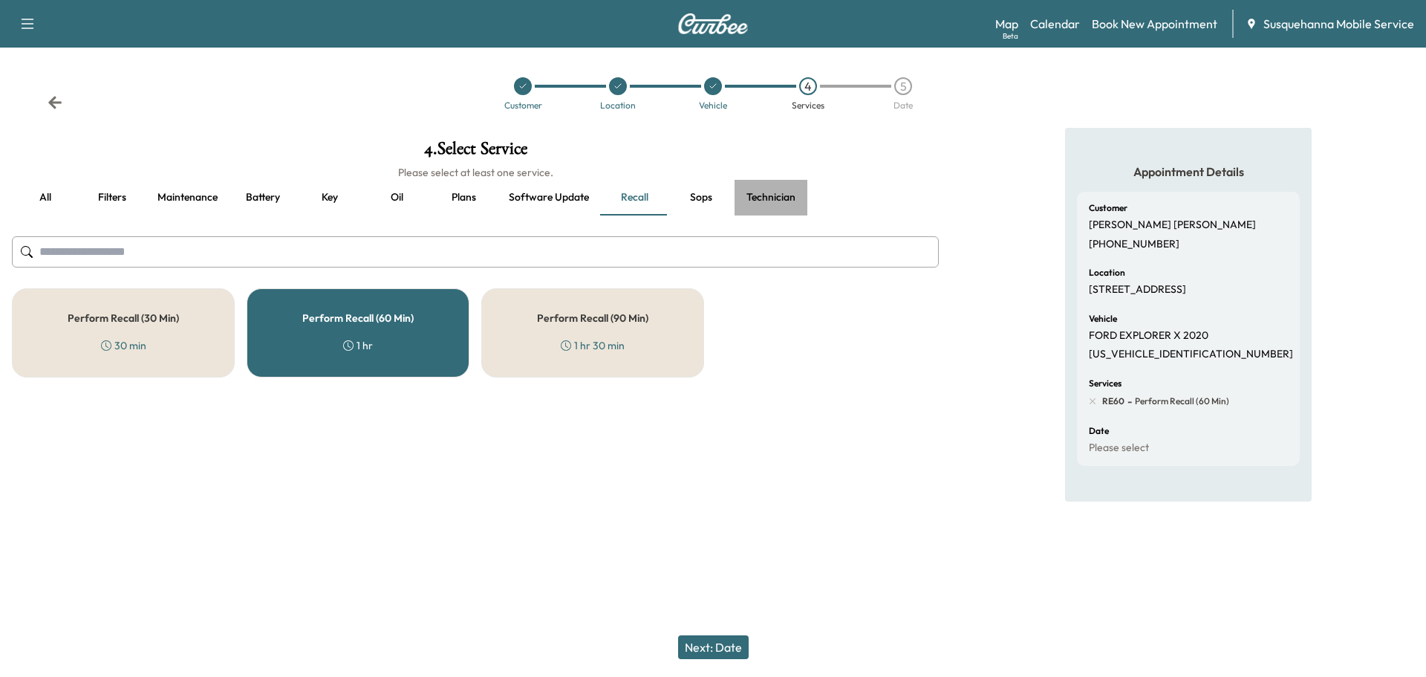
click at [786, 201] on button "Technician" at bounding box center [771, 198] width 73 height 36
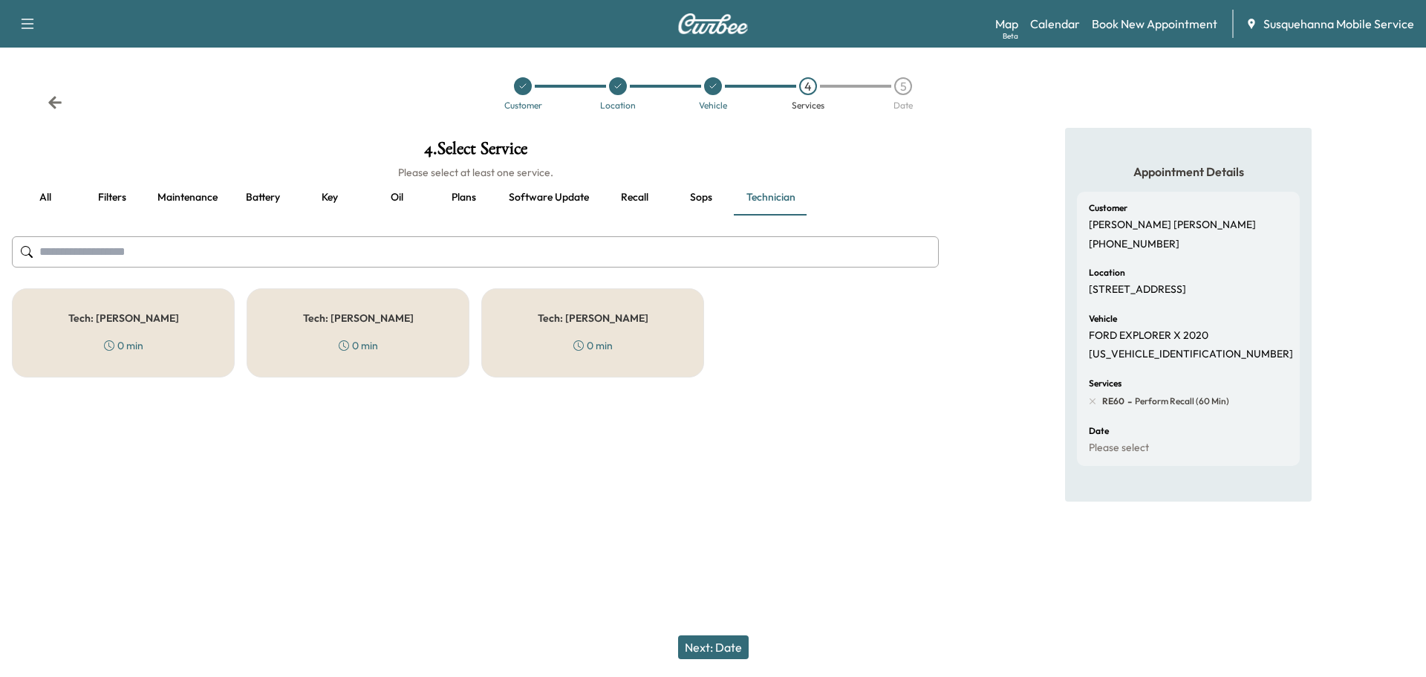
click at [622, 360] on div "Tech: [PERSON_NAME] 0 min" at bounding box center [592, 332] width 223 height 89
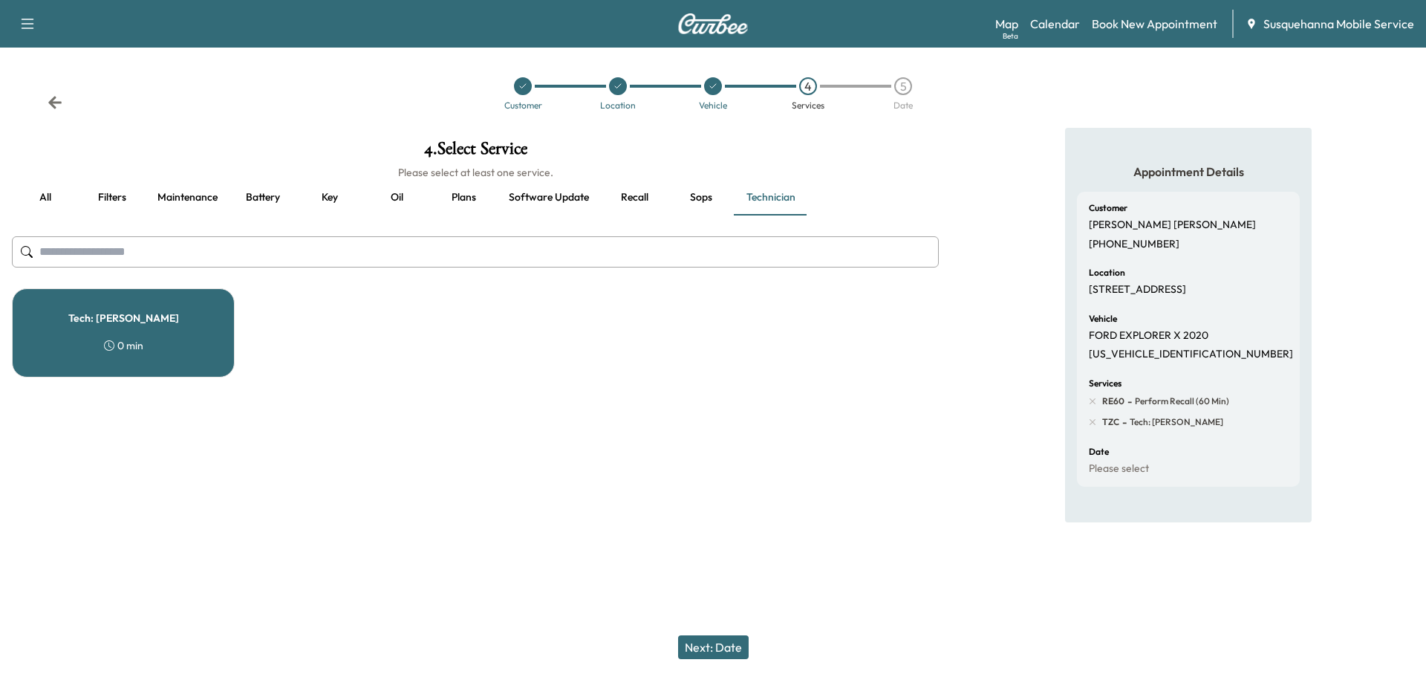
click at [709, 643] on button "Next: Date" at bounding box center [713, 647] width 71 height 24
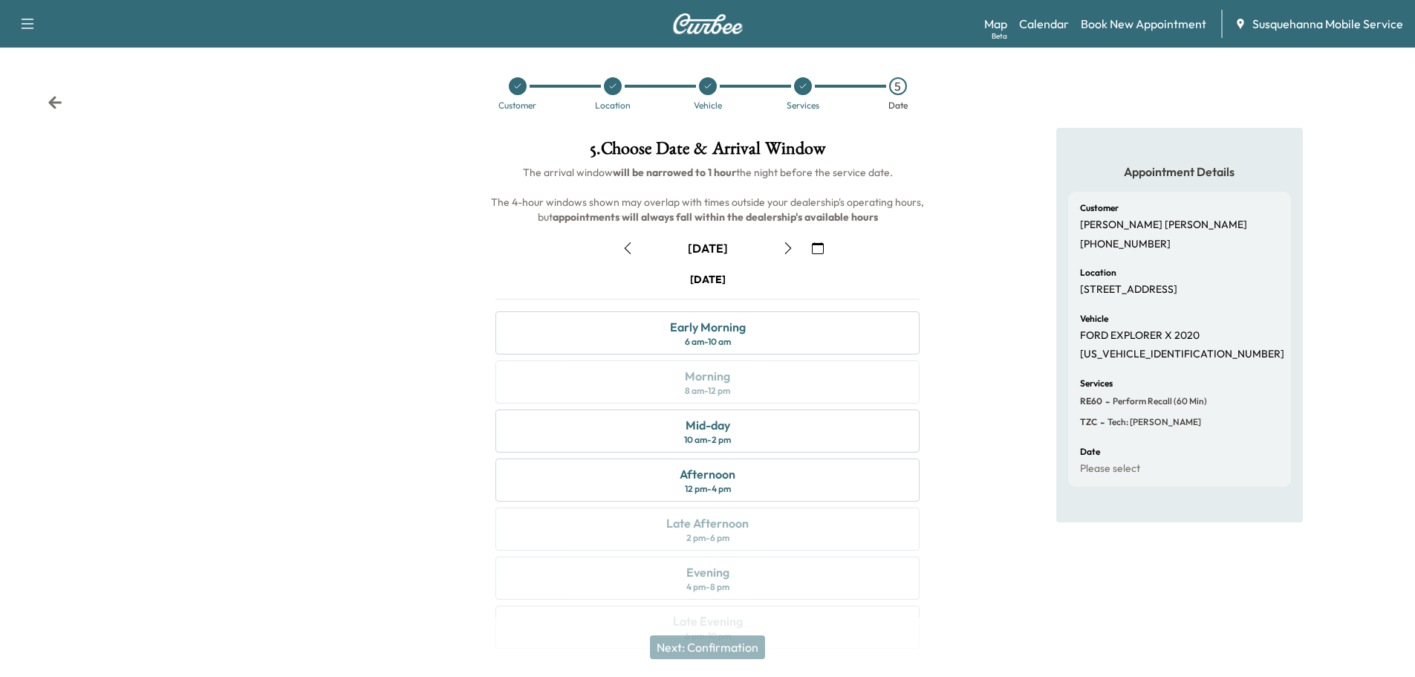
click at [818, 253] on icon "button" at bounding box center [818, 248] width 12 height 12
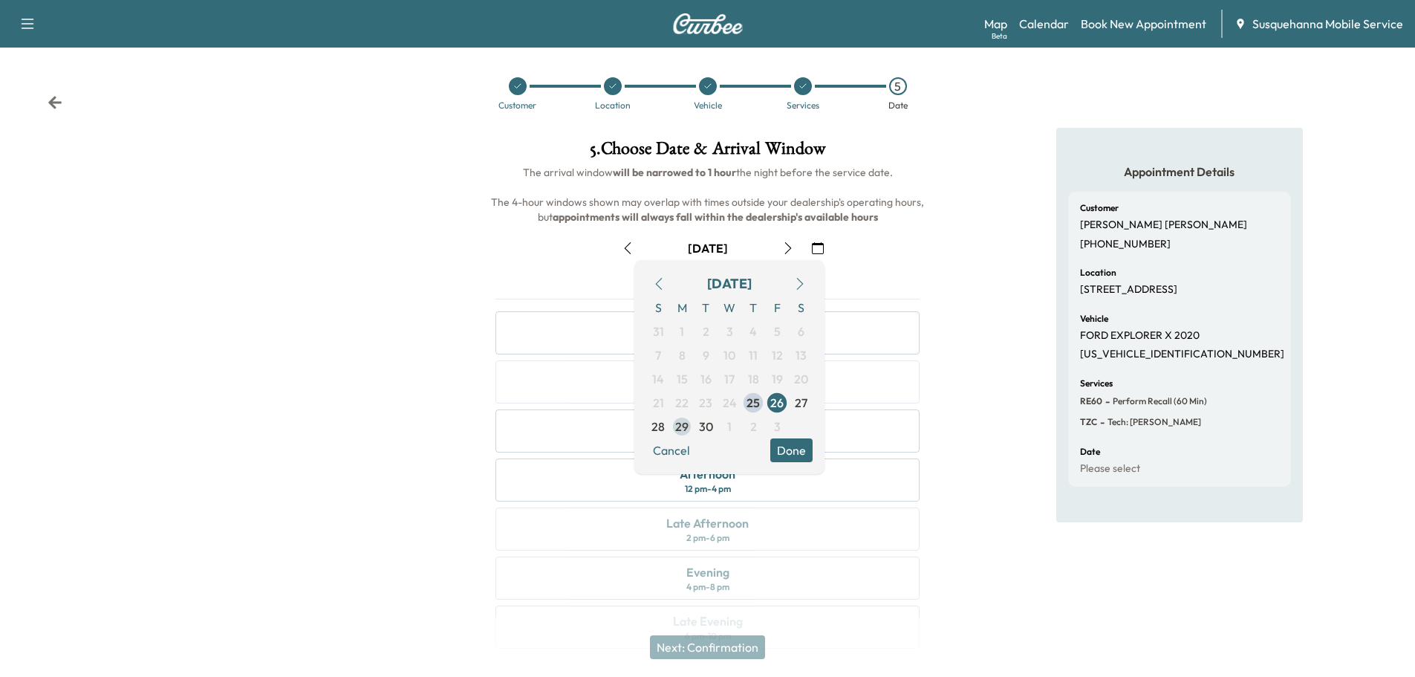
click at [680, 430] on span "29" at bounding box center [681, 426] width 13 height 18
click at [797, 445] on button "Done" at bounding box center [791, 450] width 42 height 24
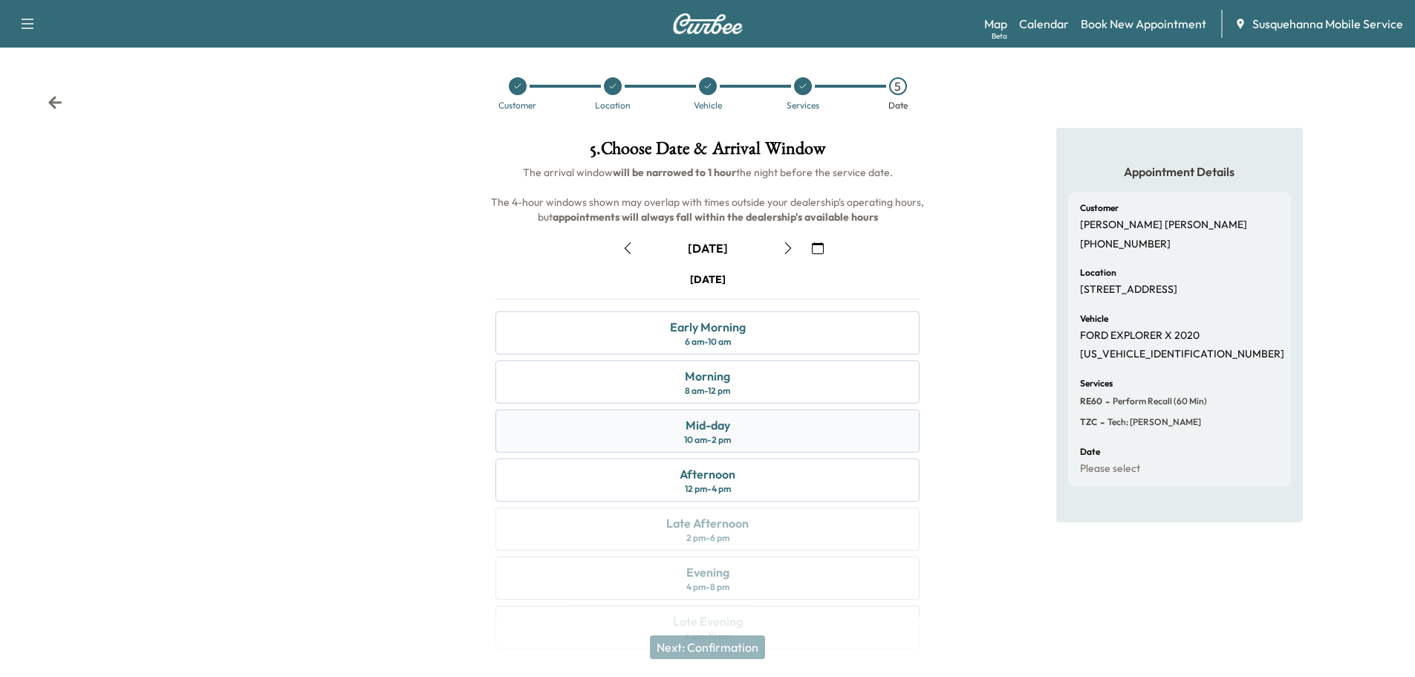
click at [794, 439] on div "Mid-day 10 am - 2 pm" at bounding box center [707, 430] width 424 height 43
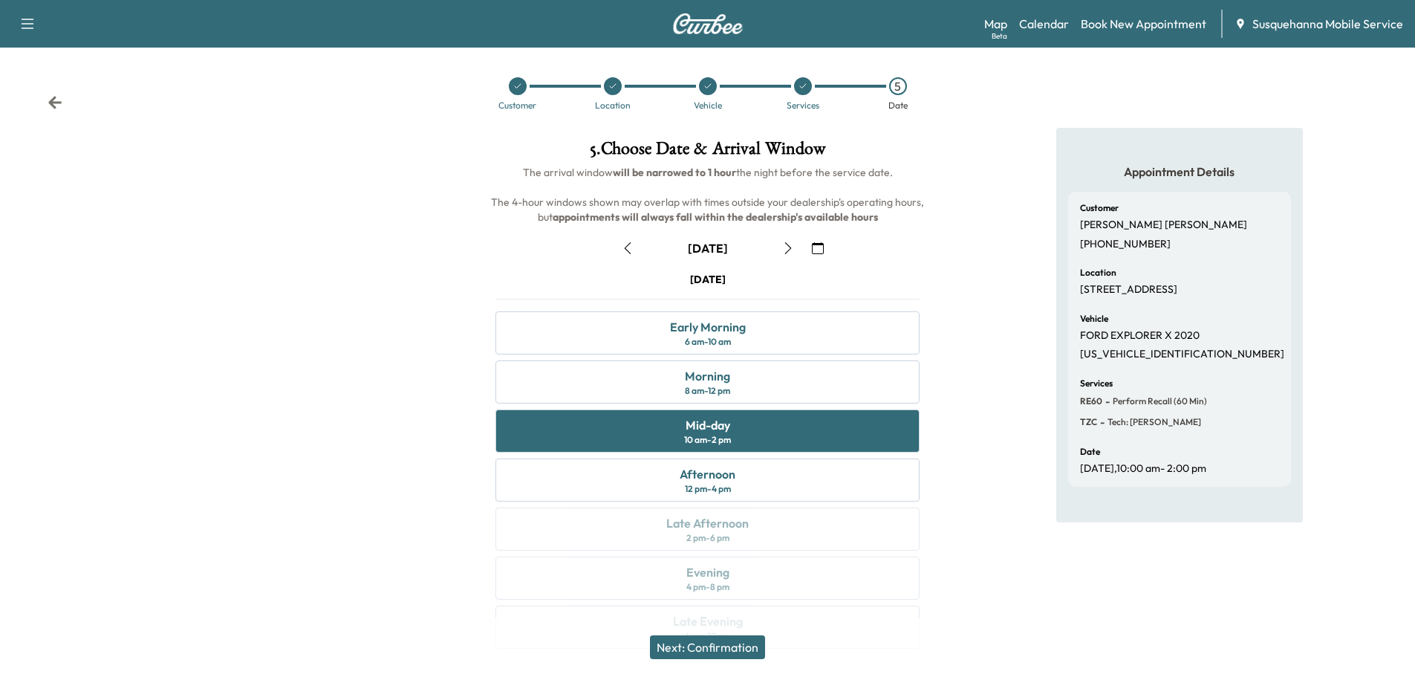
click at [715, 642] on button "Next: Confirmation" at bounding box center [707, 647] width 115 height 24
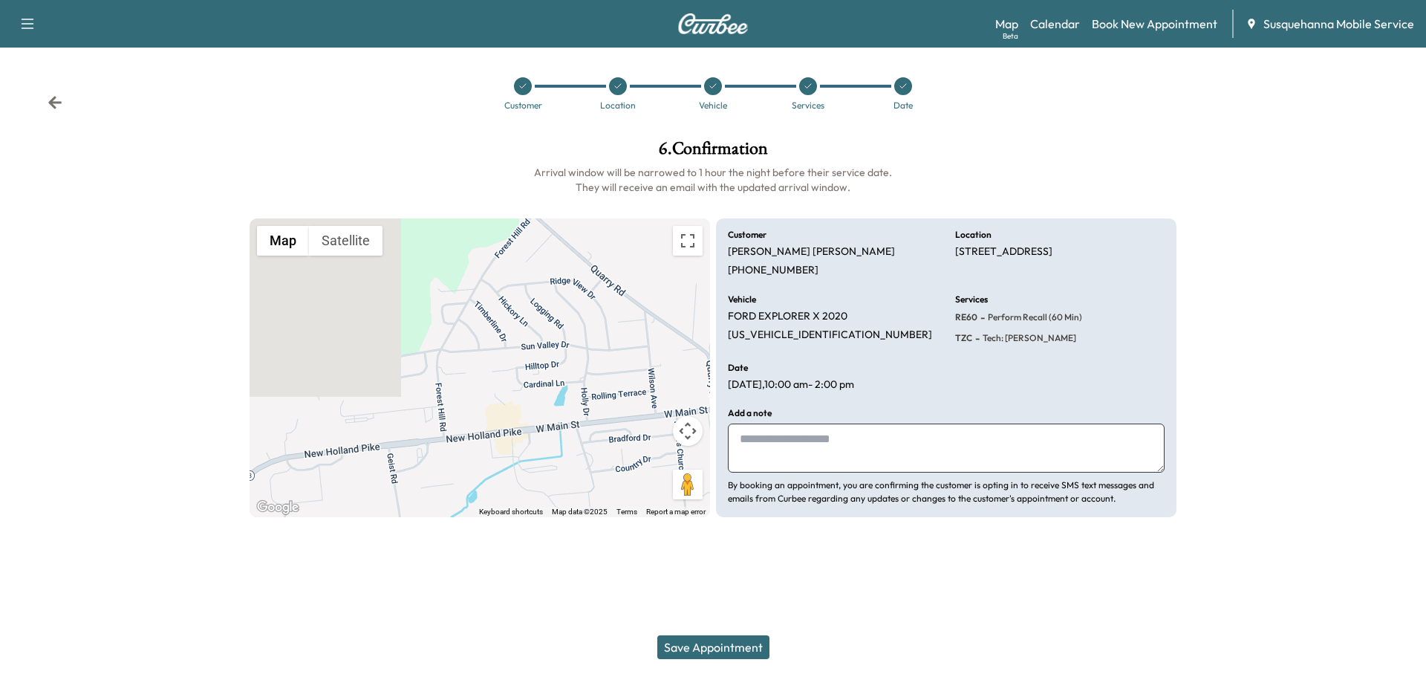
click at [849, 450] on textarea at bounding box center [946, 447] width 437 height 49
type textarea "**********"
click at [720, 645] on button "Save Appointment" at bounding box center [713, 647] width 112 height 24
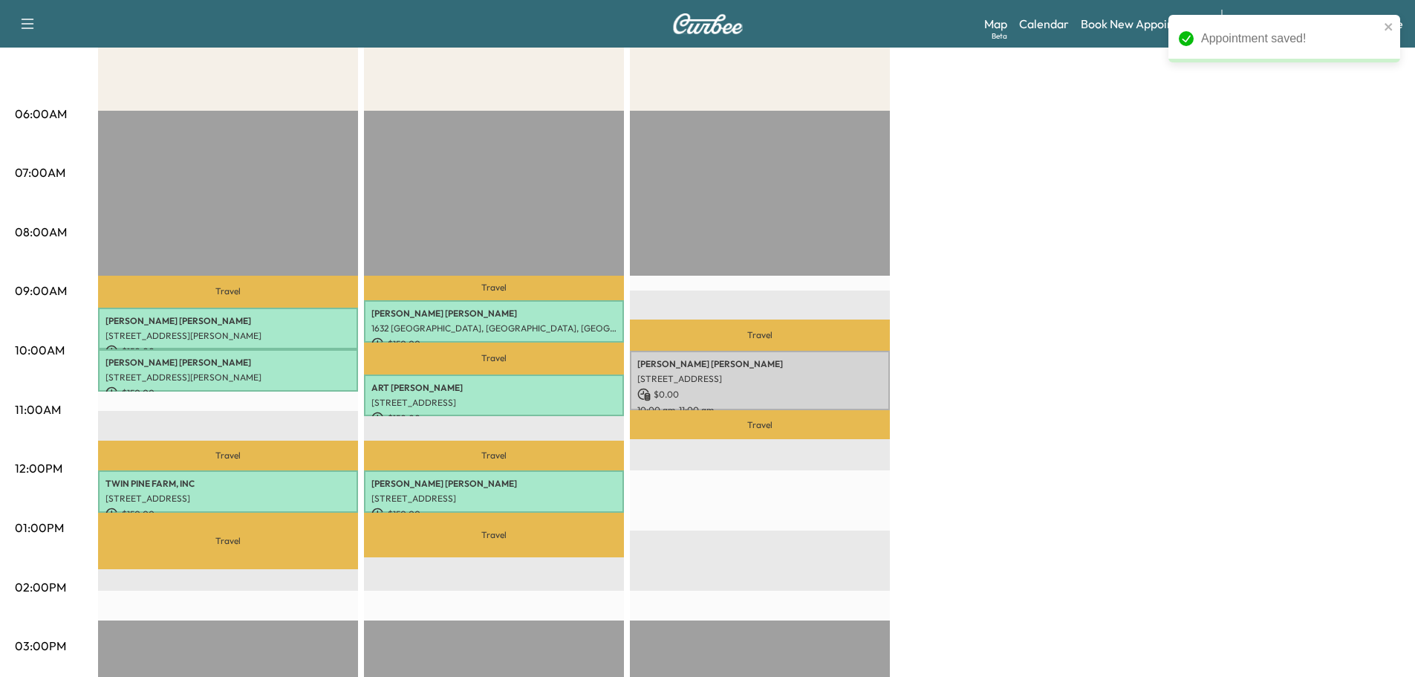
scroll to position [79, 0]
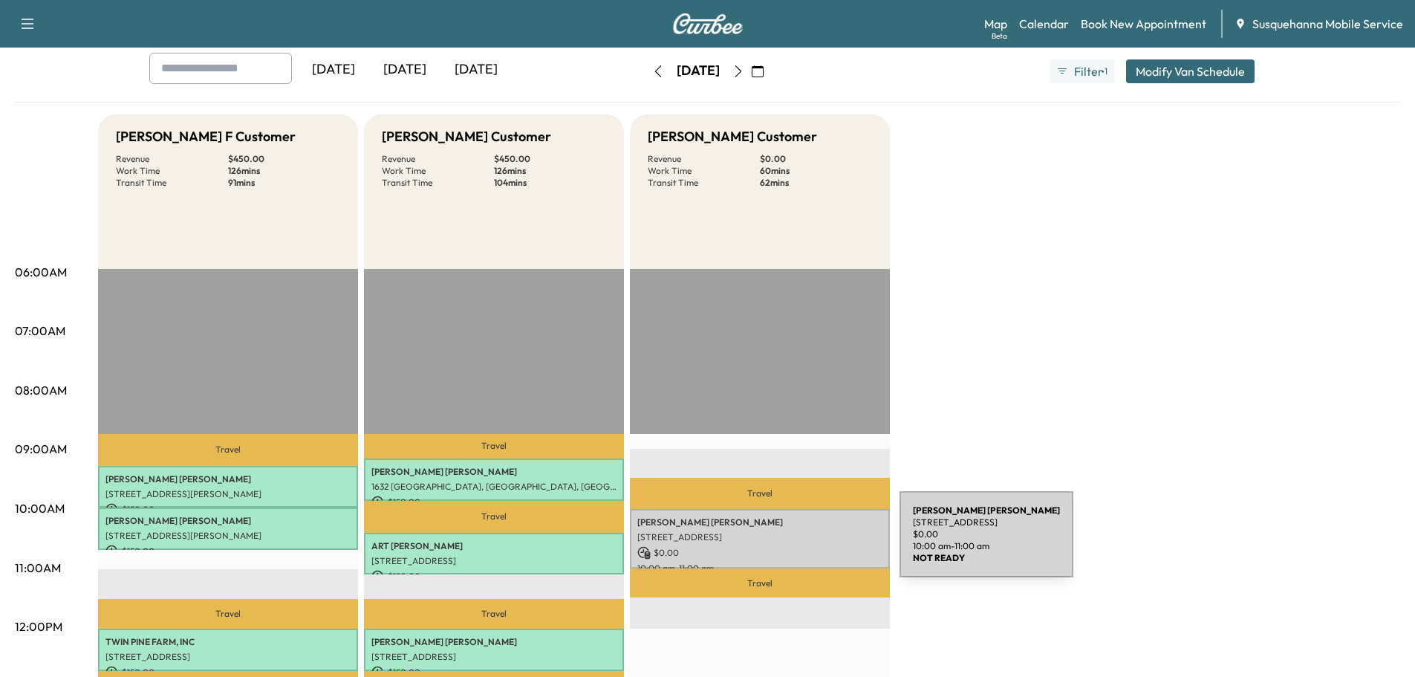
click at [788, 546] on p "$ 0.00" at bounding box center [759, 552] width 245 height 13
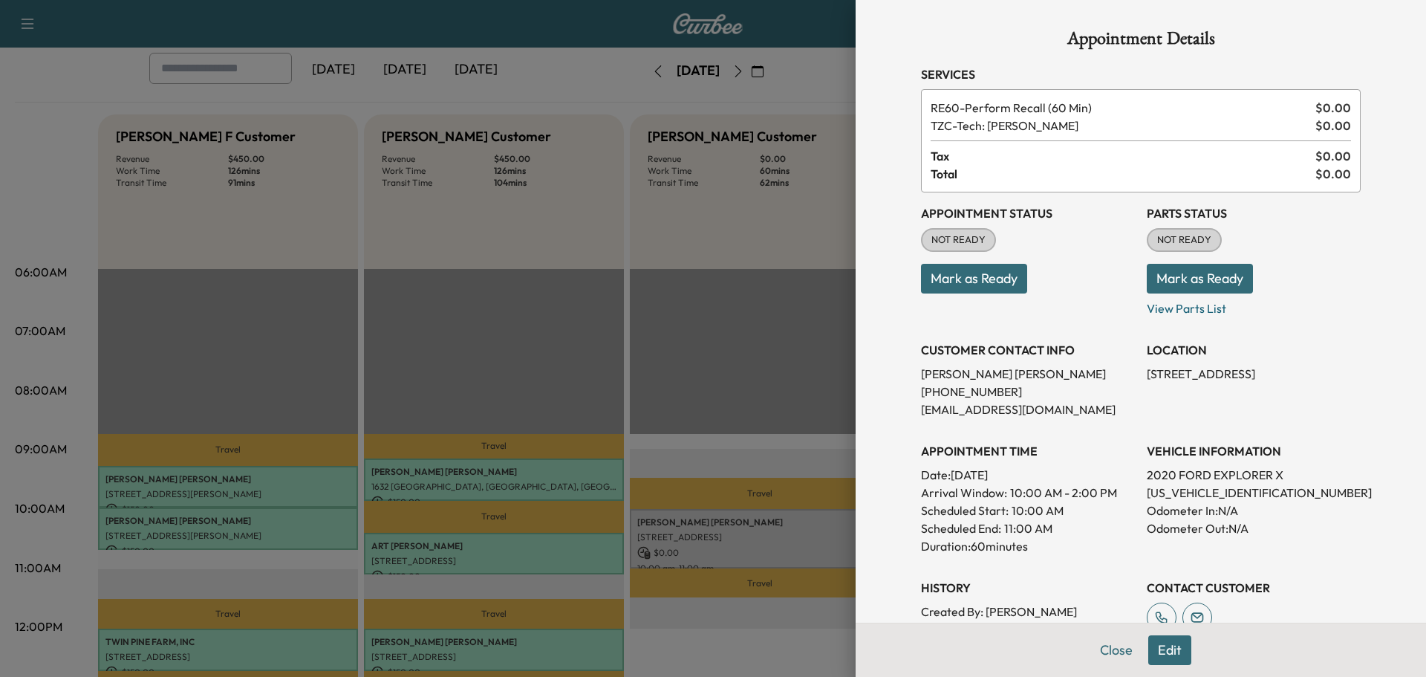
click at [1185, 284] on button "Mark as Ready" at bounding box center [1200, 279] width 106 height 30
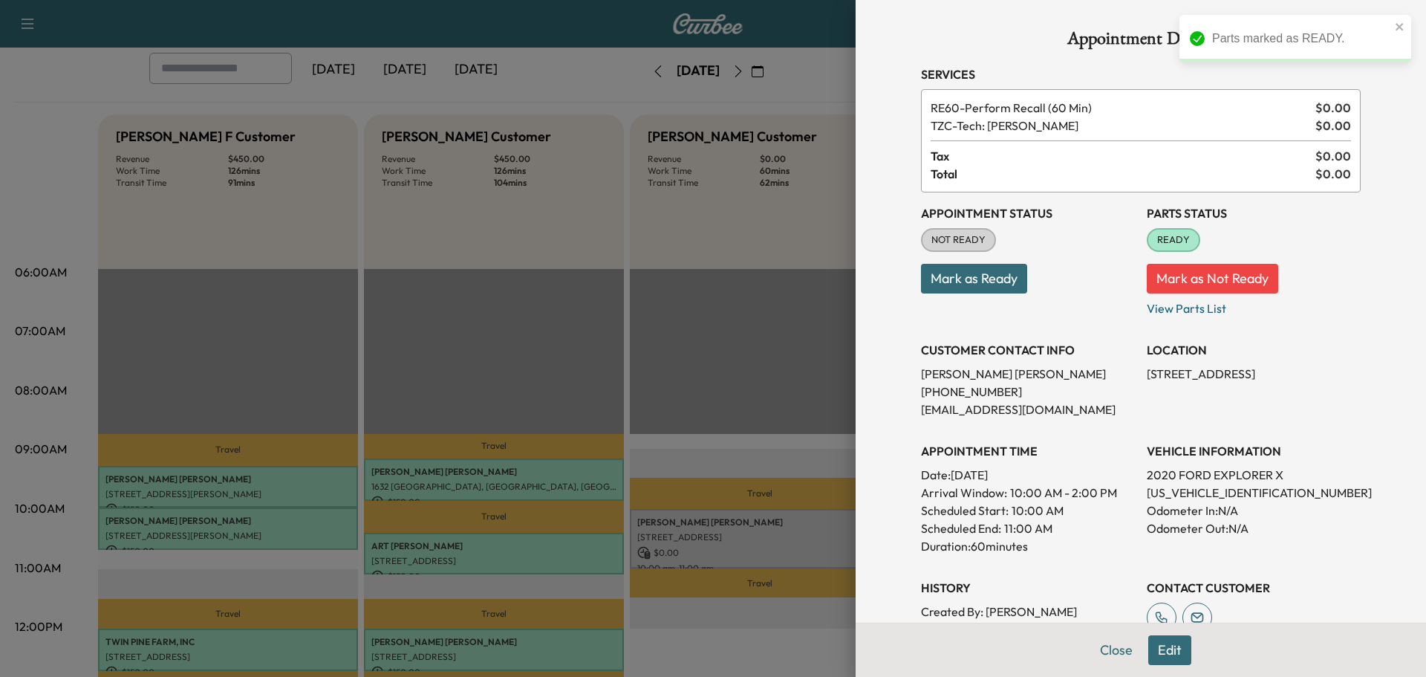
click at [957, 282] on button "Mark as Ready" at bounding box center [974, 279] width 106 height 30
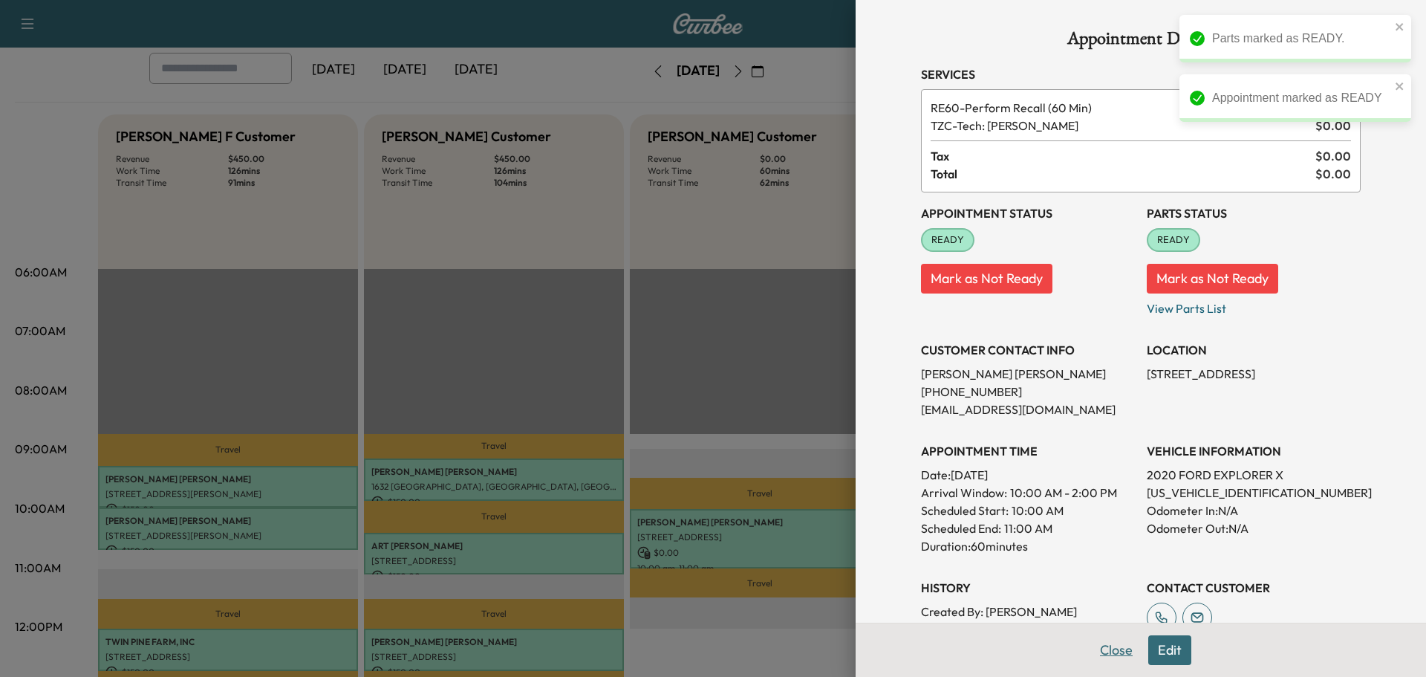
click at [1102, 648] on button "Close" at bounding box center [1116, 650] width 52 height 30
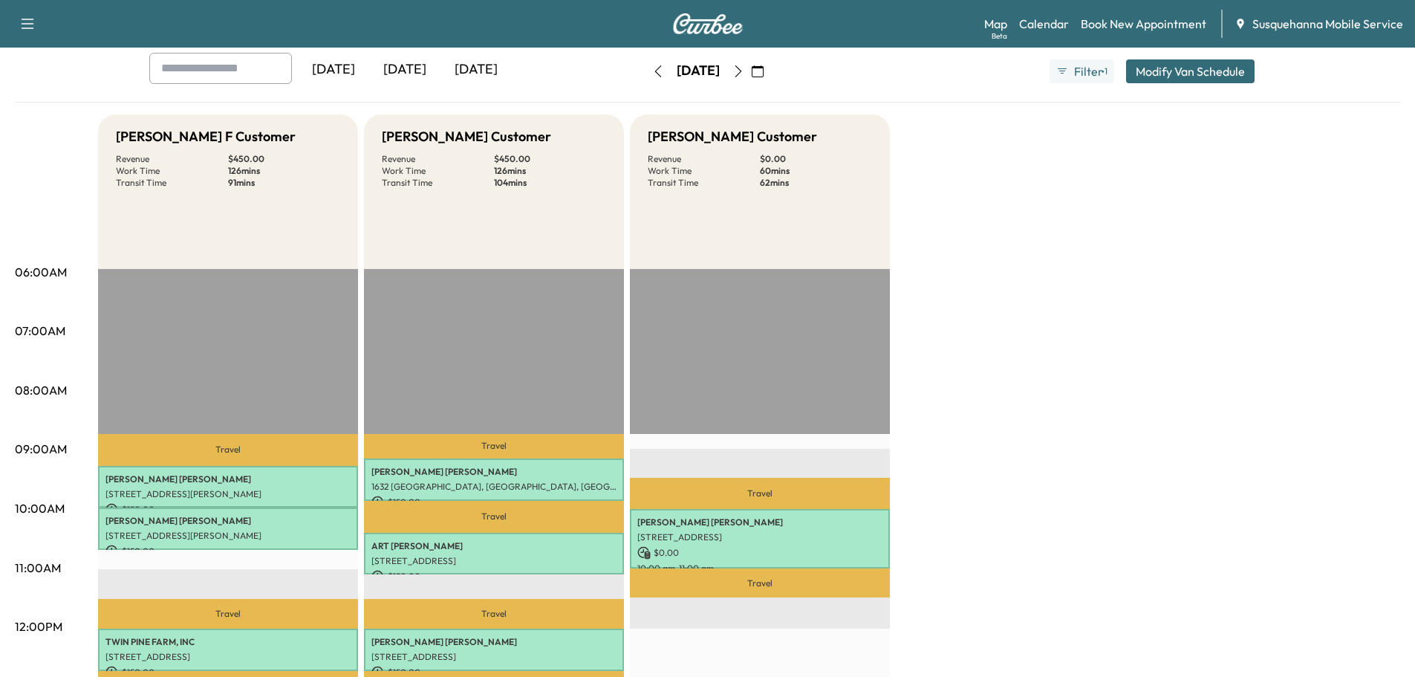
click at [652, 71] on icon "button" at bounding box center [658, 71] width 12 height 12
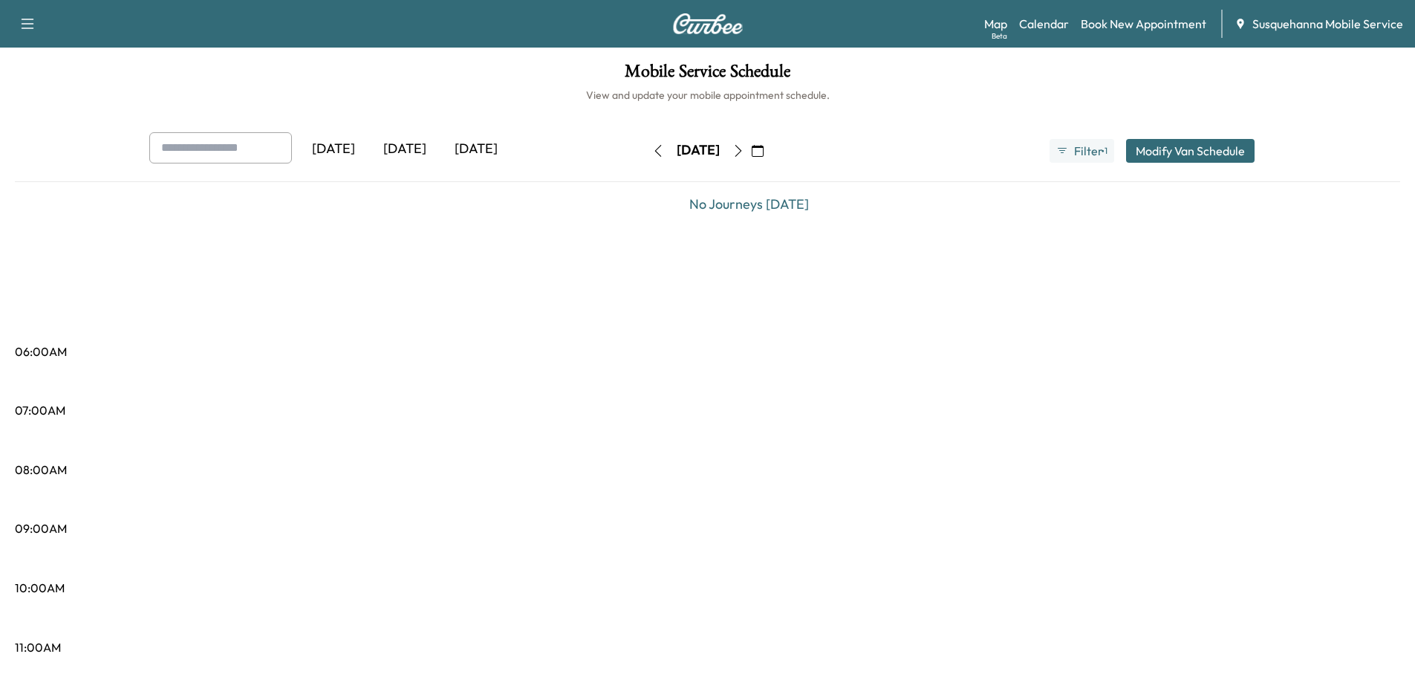
click at [652, 147] on icon "button" at bounding box center [658, 151] width 12 height 12
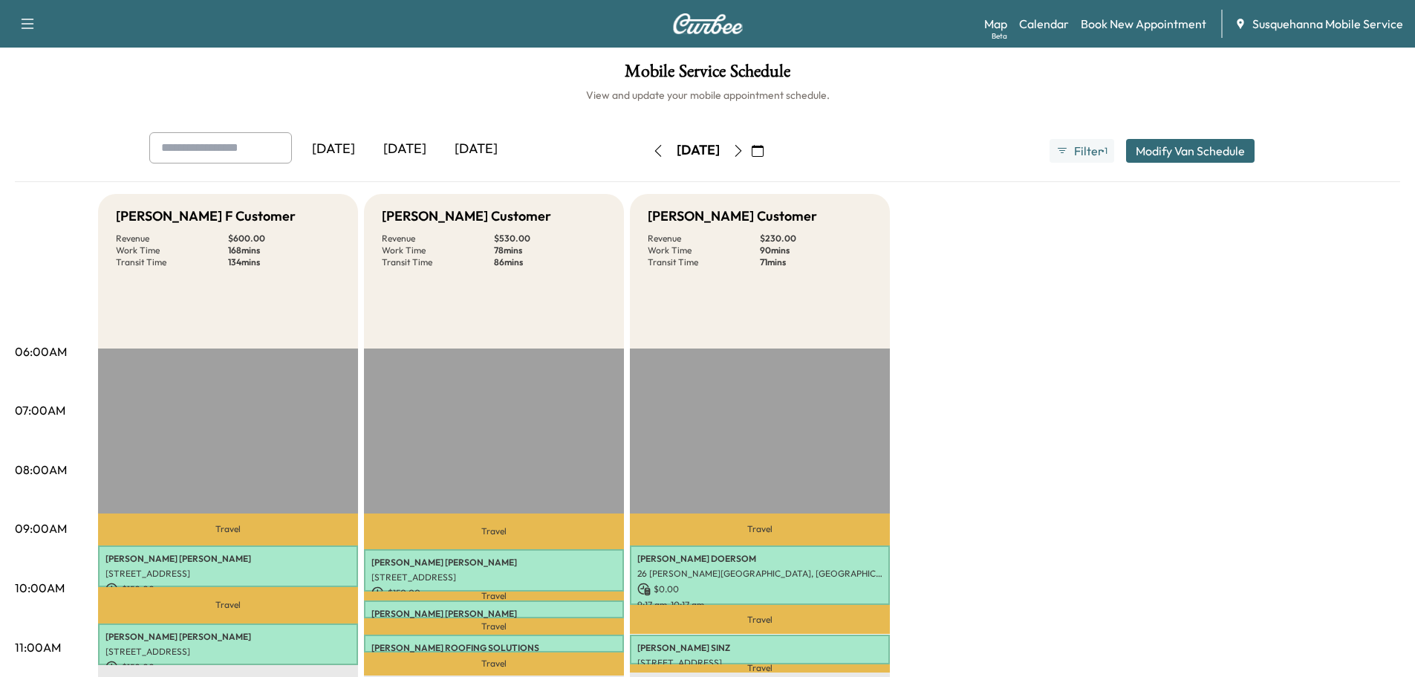
scroll to position [317, 0]
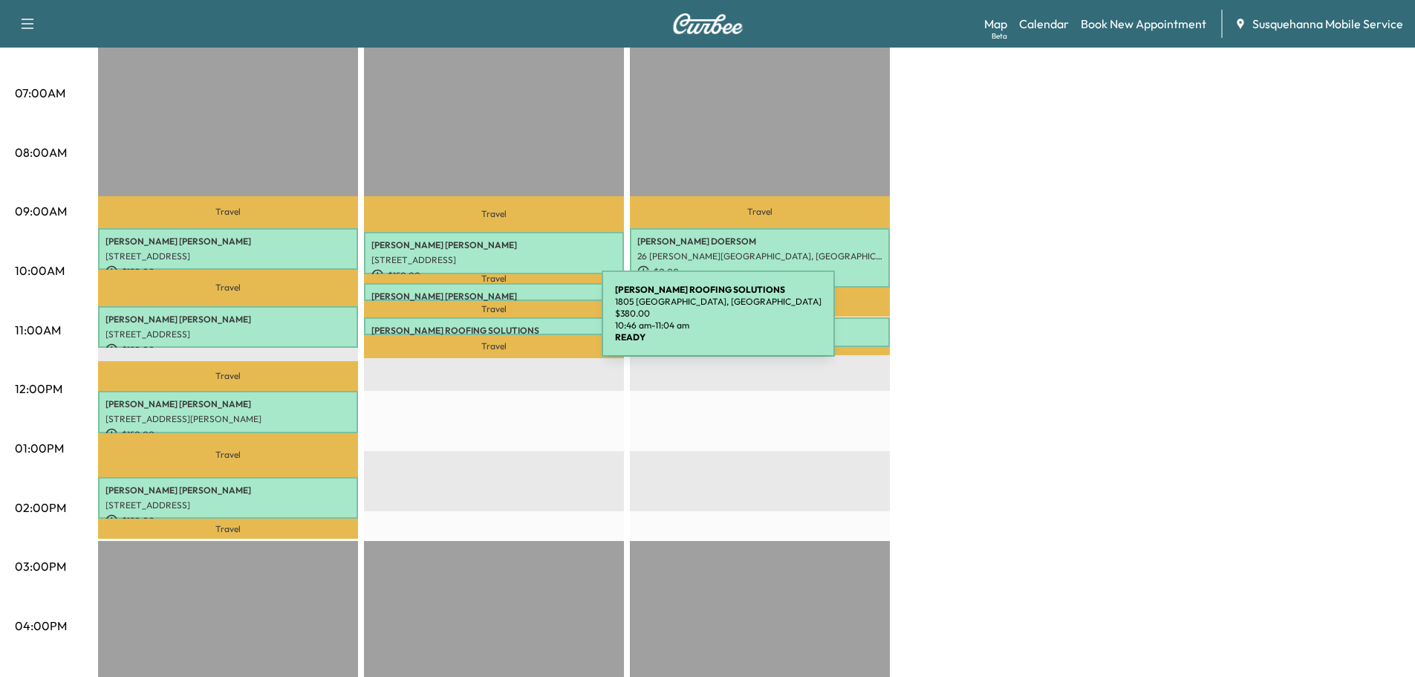
click at [490, 325] on p "[PERSON_NAME] ROOFING SOLUTIONS" at bounding box center [493, 331] width 245 height 12
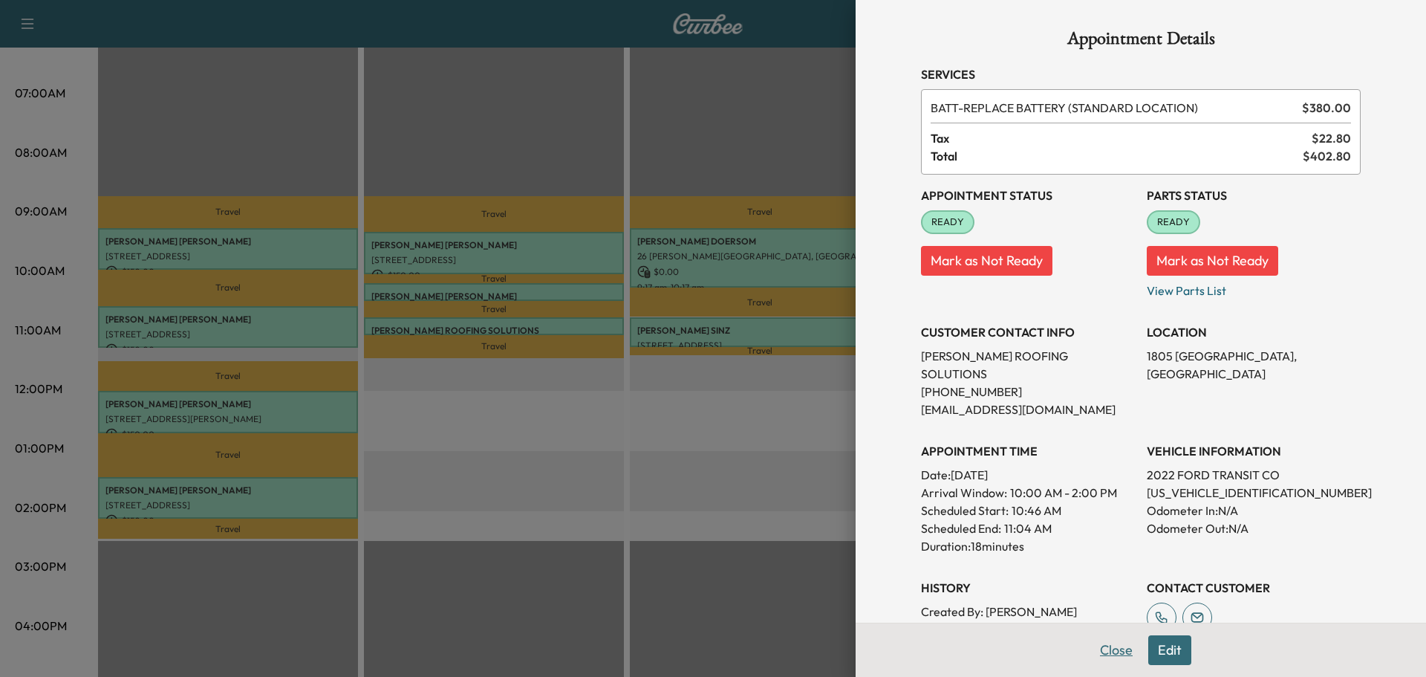
click at [1104, 648] on button "Close" at bounding box center [1116, 650] width 52 height 30
